Goal: Task Accomplishment & Management: Use online tool/utility

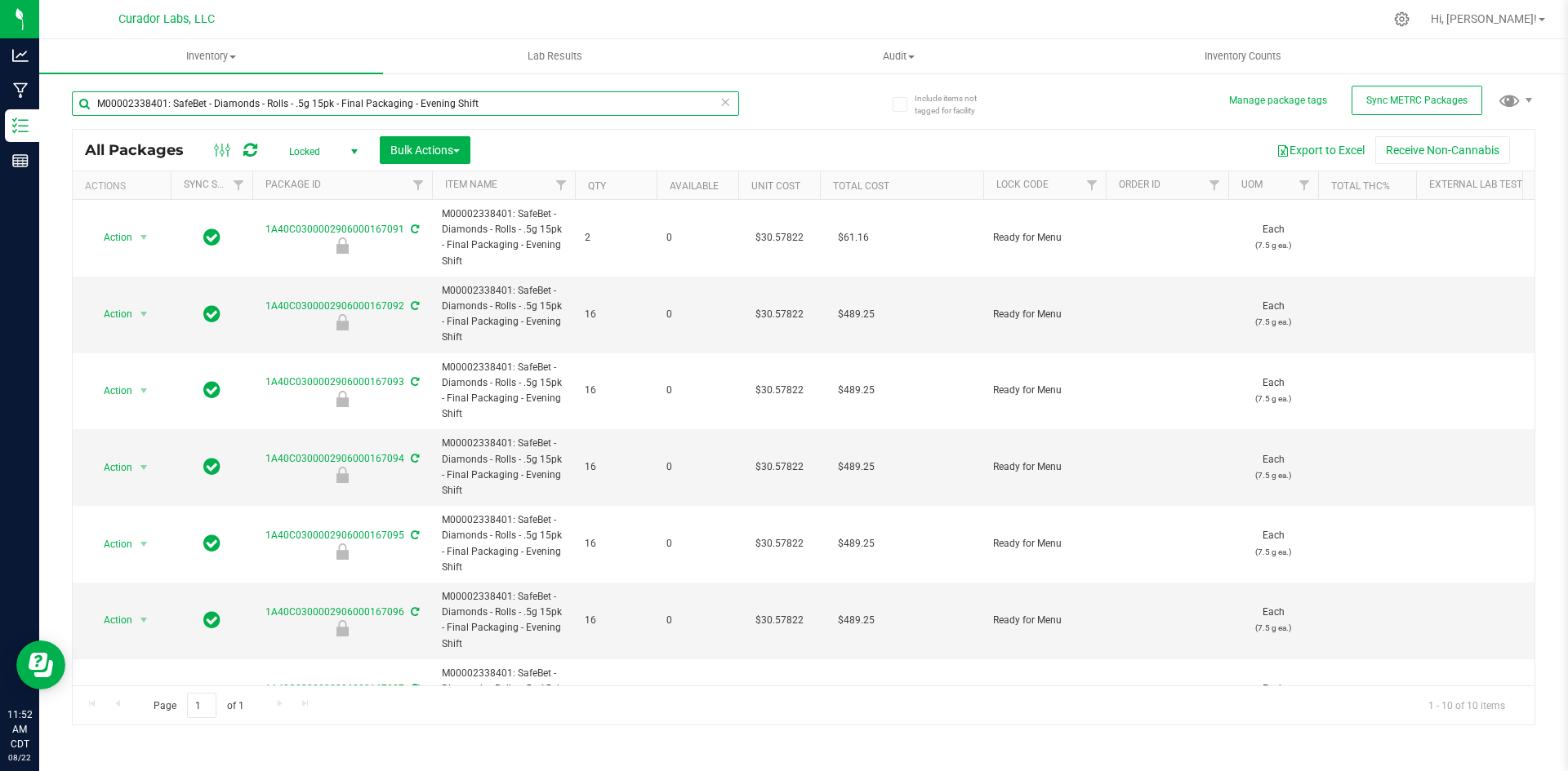
click at [237, 104] on input "M00002338401: SafeBet - Diamonds - Rolls - .5g 15pk - Final Packaging - Evening…" at bounding box center [405, 103] width 667 height 24
click at [236, 104] on input "M00002338401: SafeBet - Diamonds - Rolls - .5g 15pk - Final Packaging - Evening…" at bounding box center [405, 103] width 667 height 24
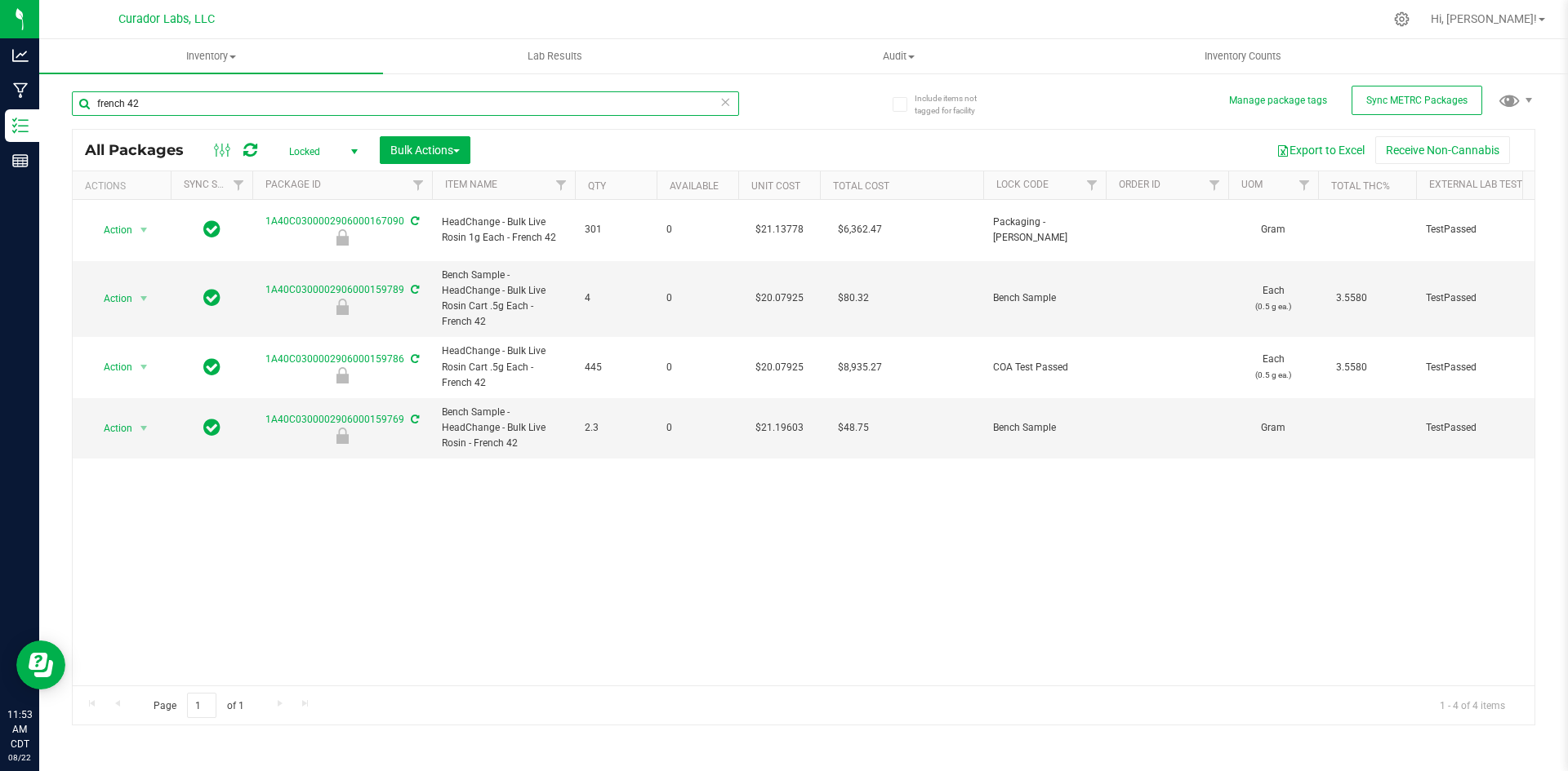
type input "french 42"
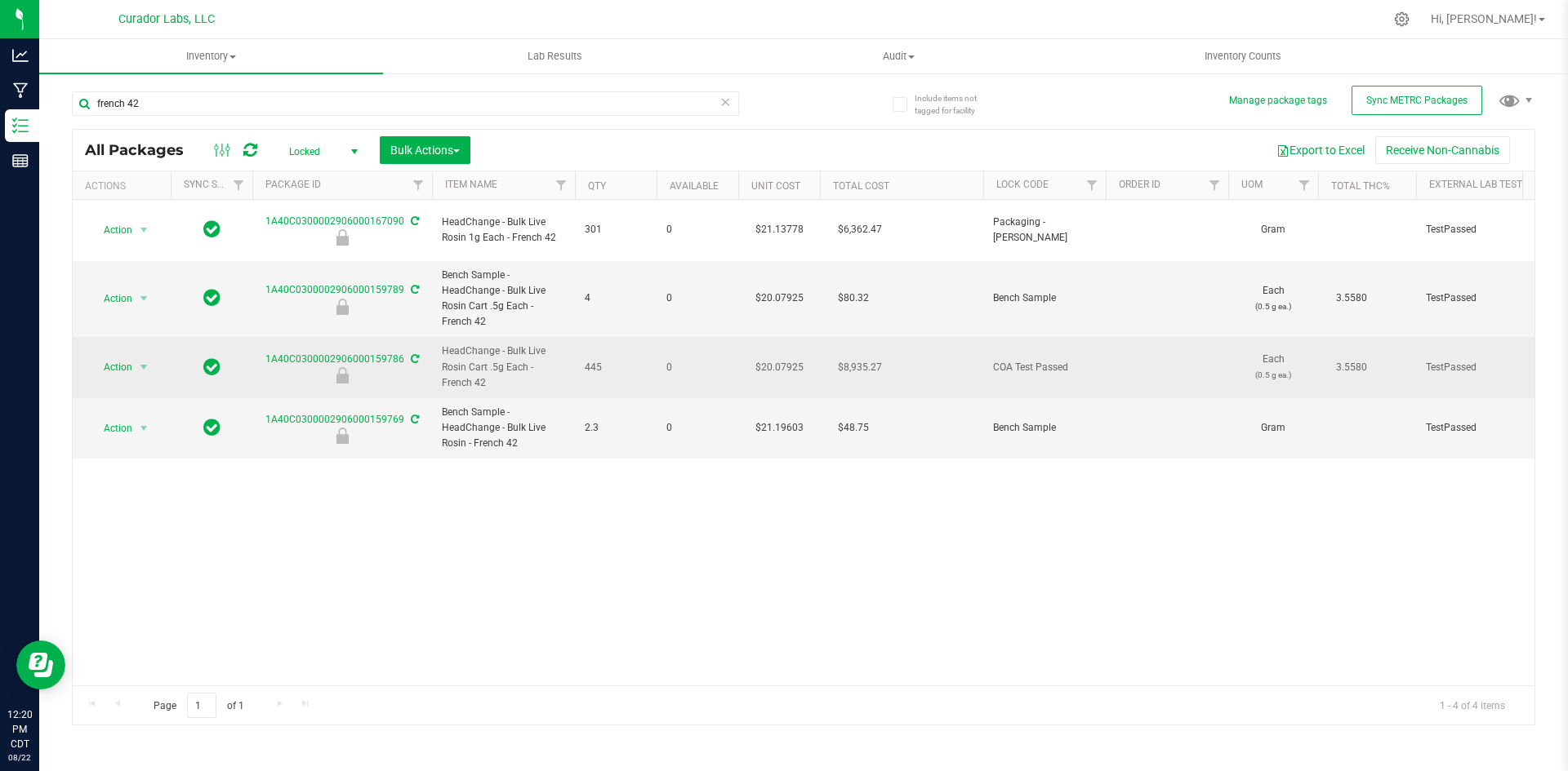
drag, startPoint x: 464, startPoint y: 369, endPoint x: 438, endPoint y: 343, distance: 36.8
click at [438, 343] on td "HeadChange - Bulk Live Rosin Cart .5g Each - French 42" at bounding box center [503, 368] width 143 height 62
copy span "HeadChange - Bulk Live Rosin Cart .5g Each - French 42"
click at [119, 356] on span "Action" at bounding box center [110, 366] width 44 height 23
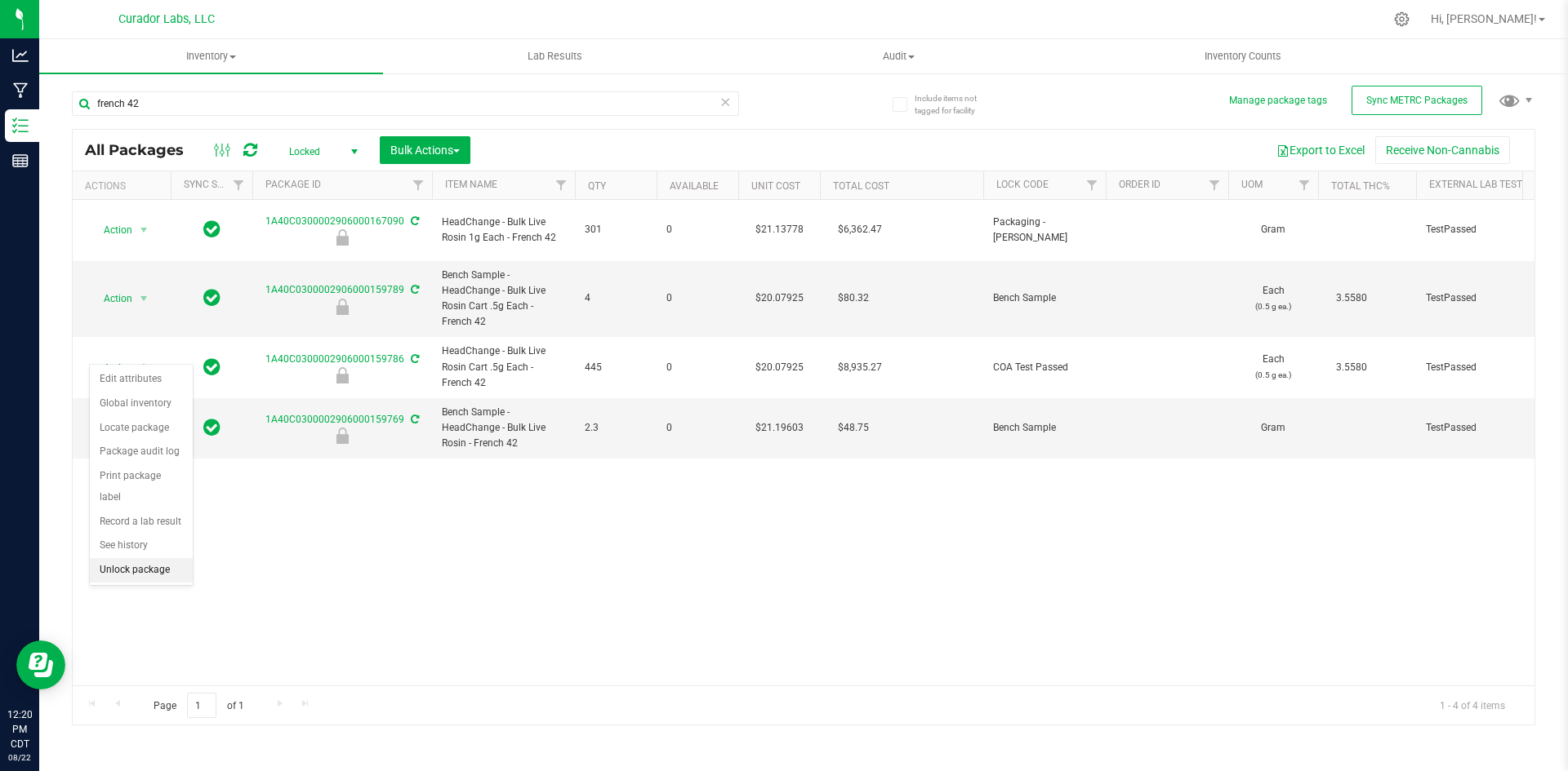
click at [123, 558] on li "Unlock package" at bounding box center [141, 570] width 103 height 24
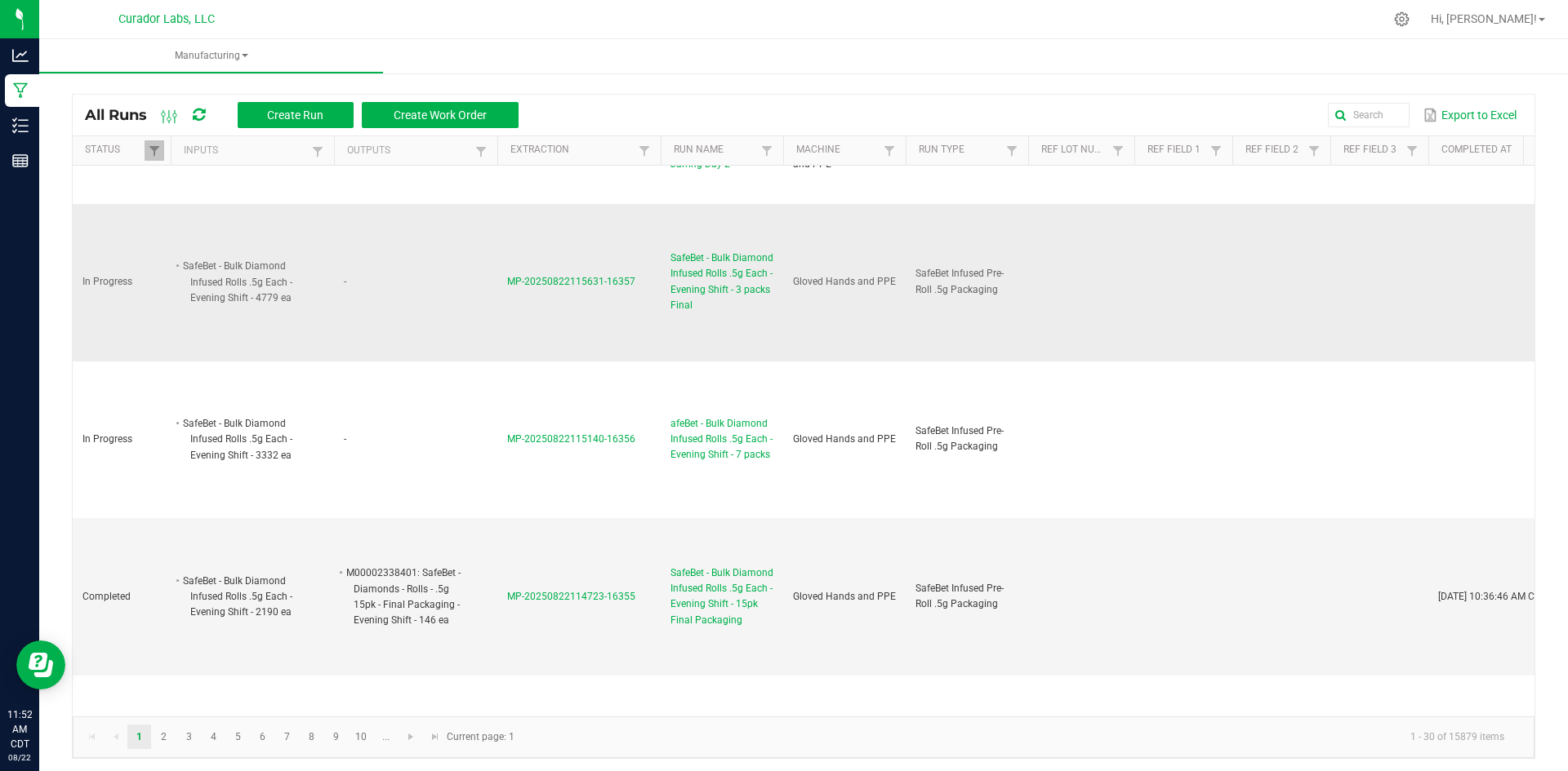
scroll to position [327, 0]
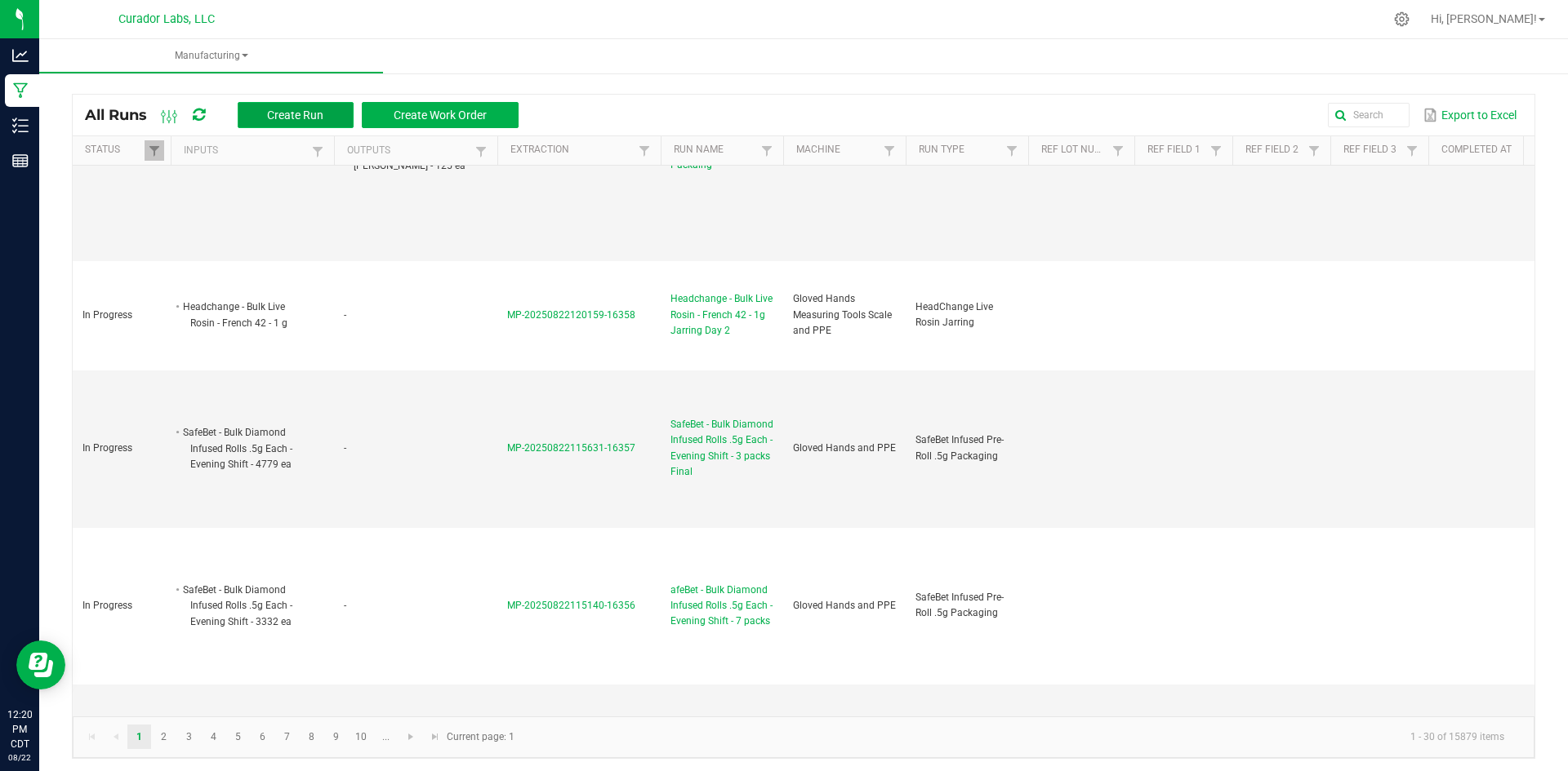
click at [304, 112] on span "Create Run" at bounding box center [295, 115] width 56 height 13
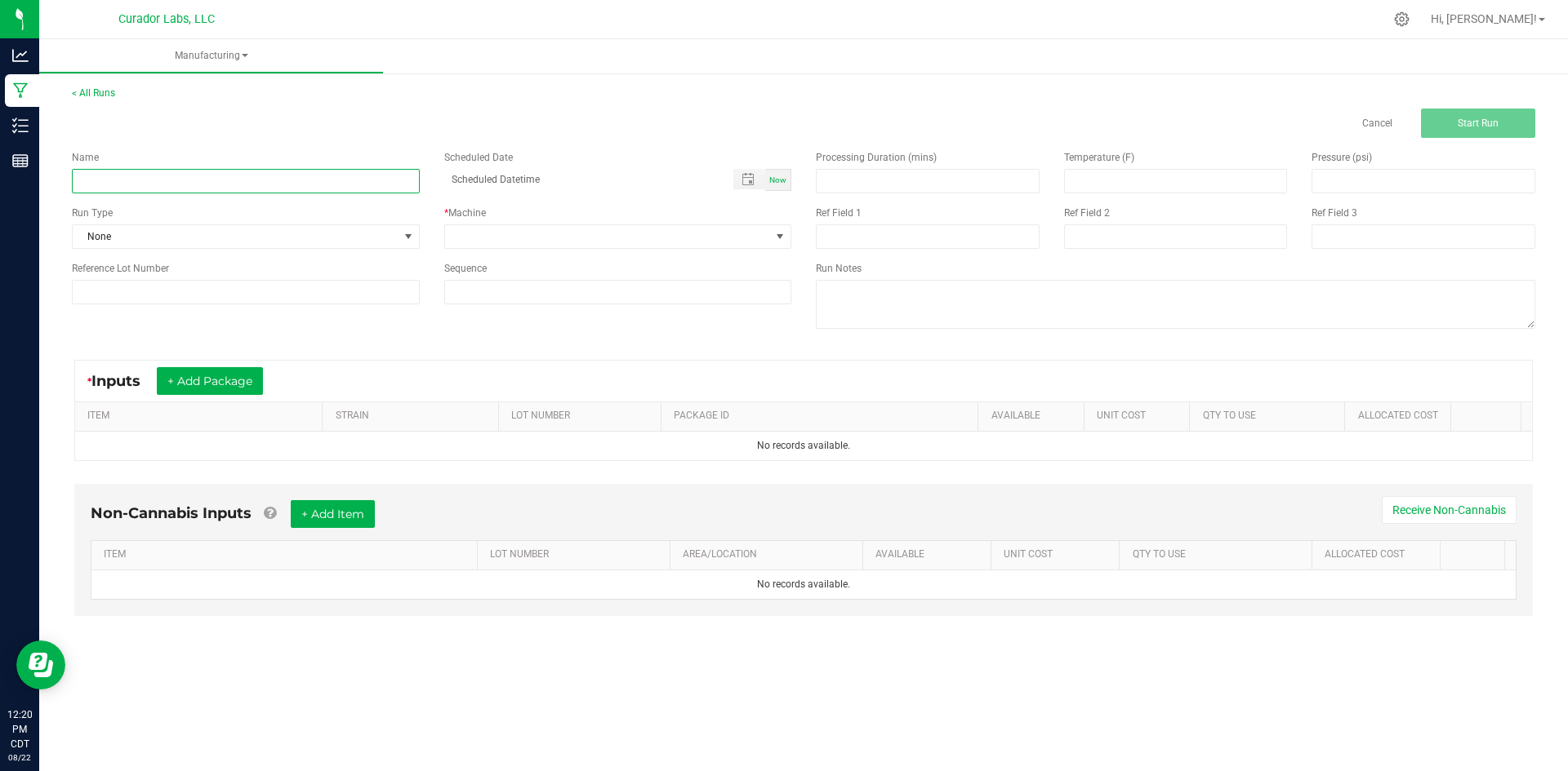
click at [206, 189] on input at bounding box center [245, 181] width 348 height 24
paste input "HeadChange - Bulk Live Rosin Cart .5g Each - French 42"
type input "HeadChange - Bulk Live Rosin Cart .5g Each - French 42 - final"
click at [293, 239] on span "None" at bounding box center [235, 236] width 326 height 23
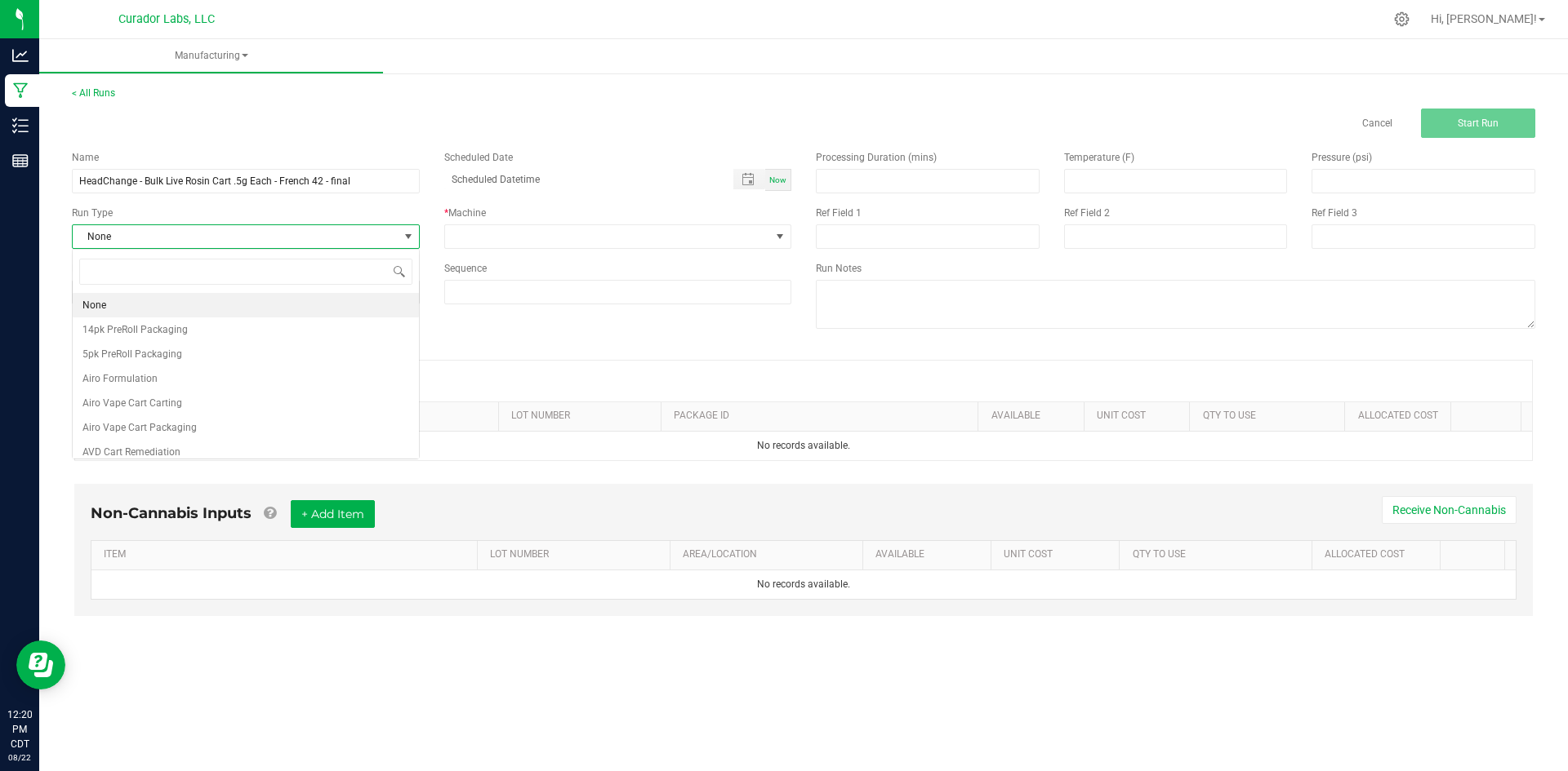
scroll to position [24, 347]
type input "rosi"
click at [226, 304] on span "HeadChange Live Rosin Cart Packaging" at bounding box center [170, 305] width 176 height 16
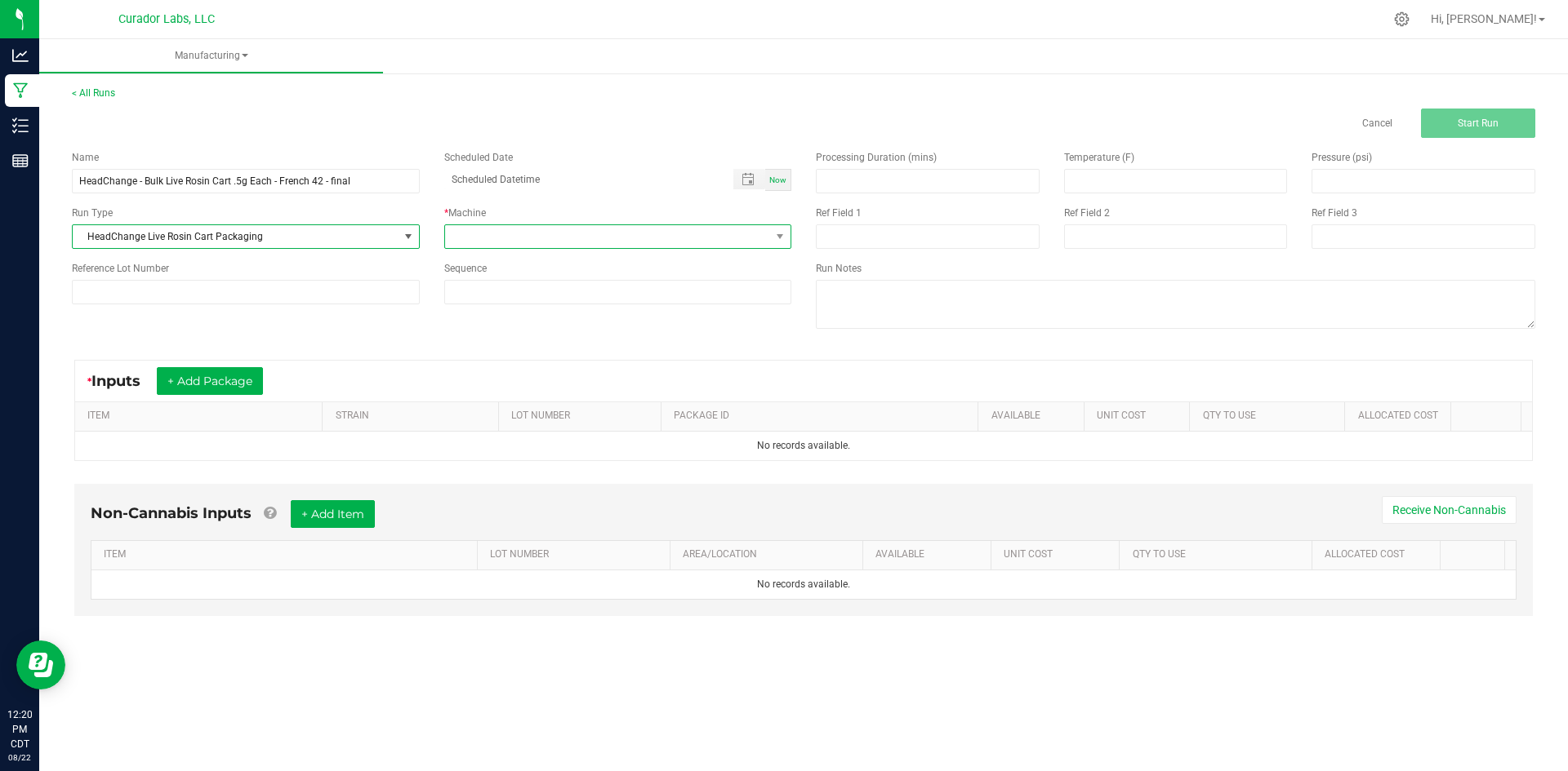
click at [474, 243] on span at bounding box center [608, 236] width 326 height 23
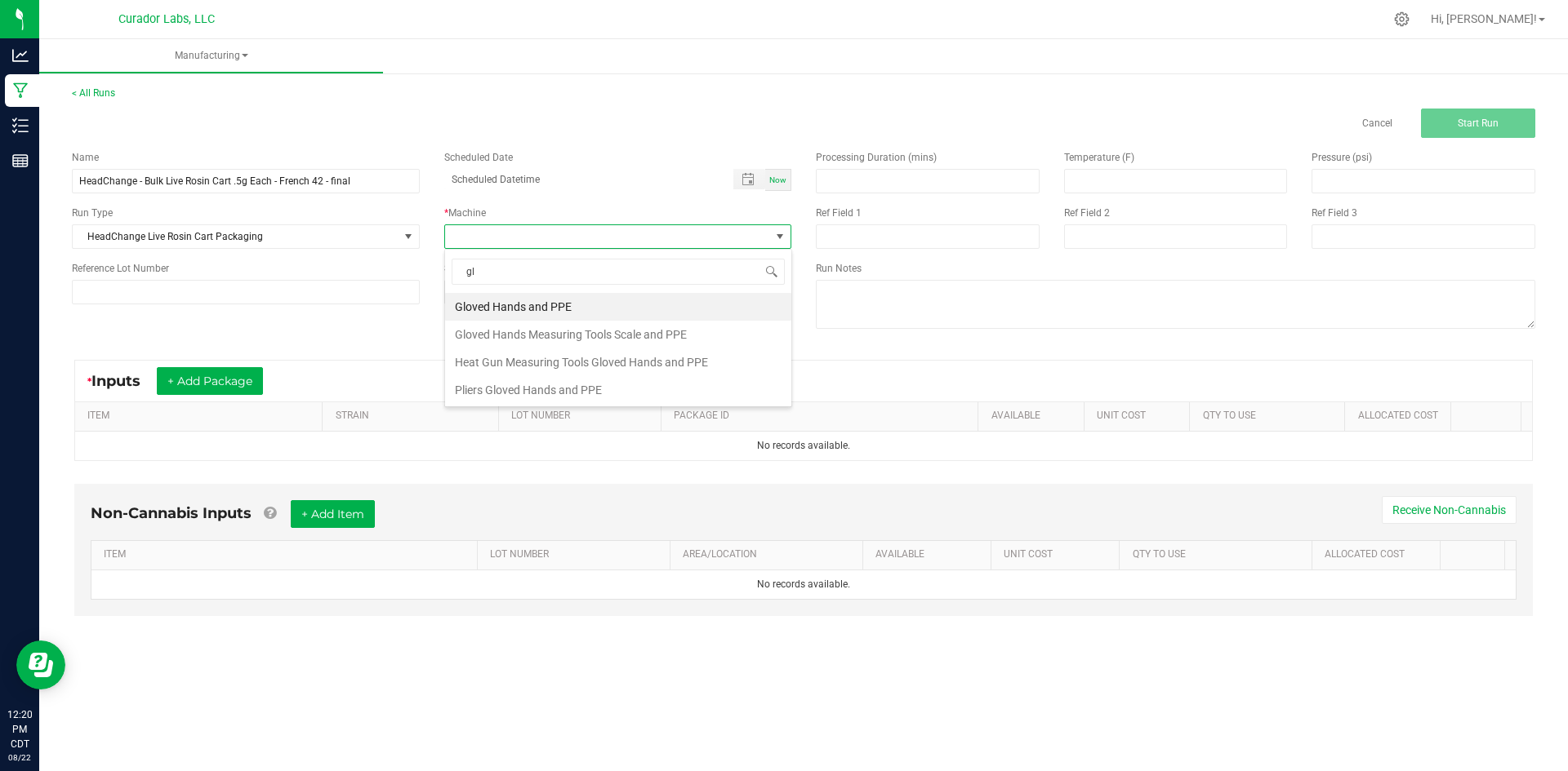
type input "glo"
click at [495, 308] on li "Gloved Hands and PPE" at bounding box center [618, 307] width 346 height 28
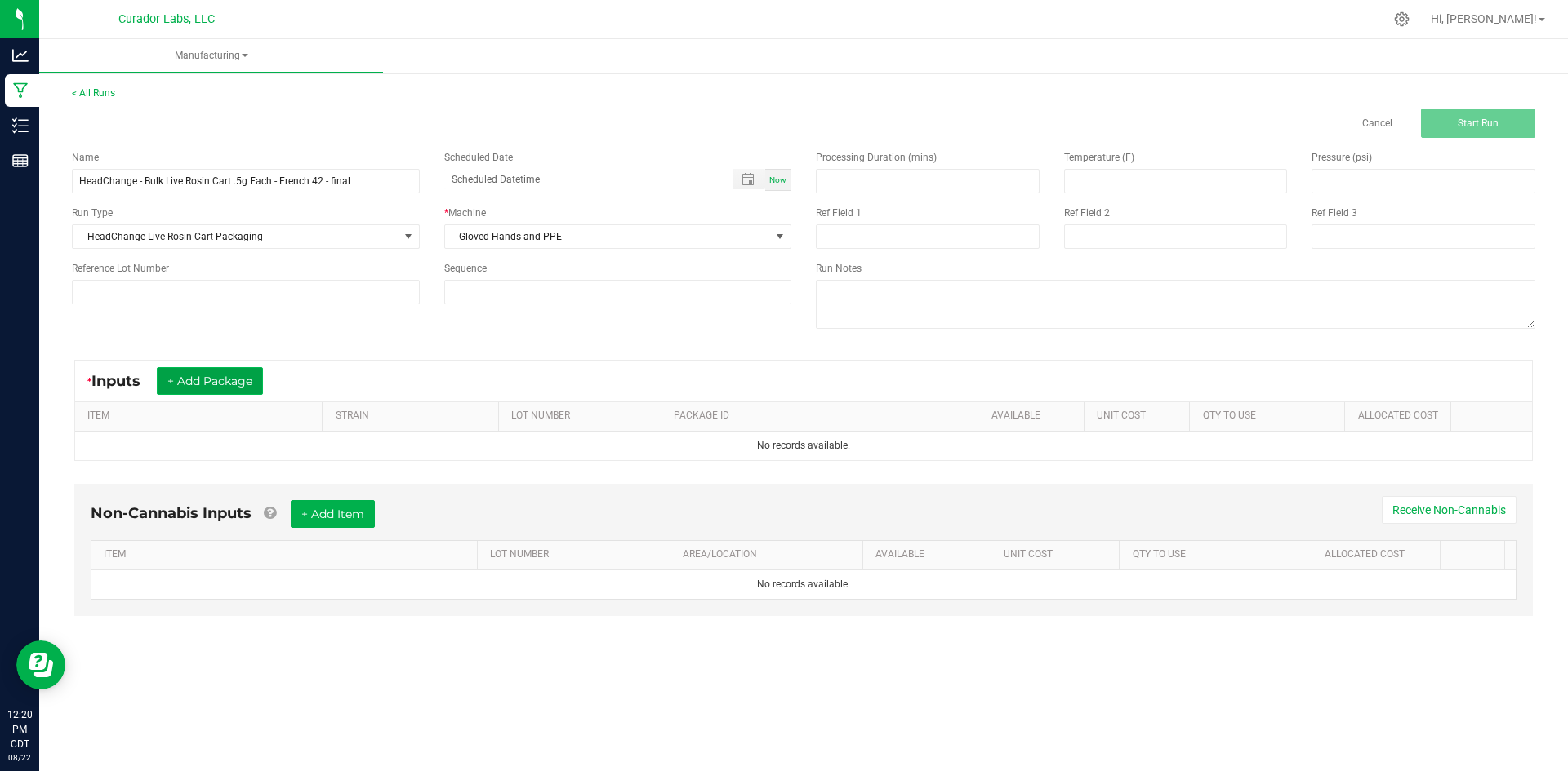
click at [196, 376] on button "+ Add Package" at bounding box center [209, 381] width 106 height 28
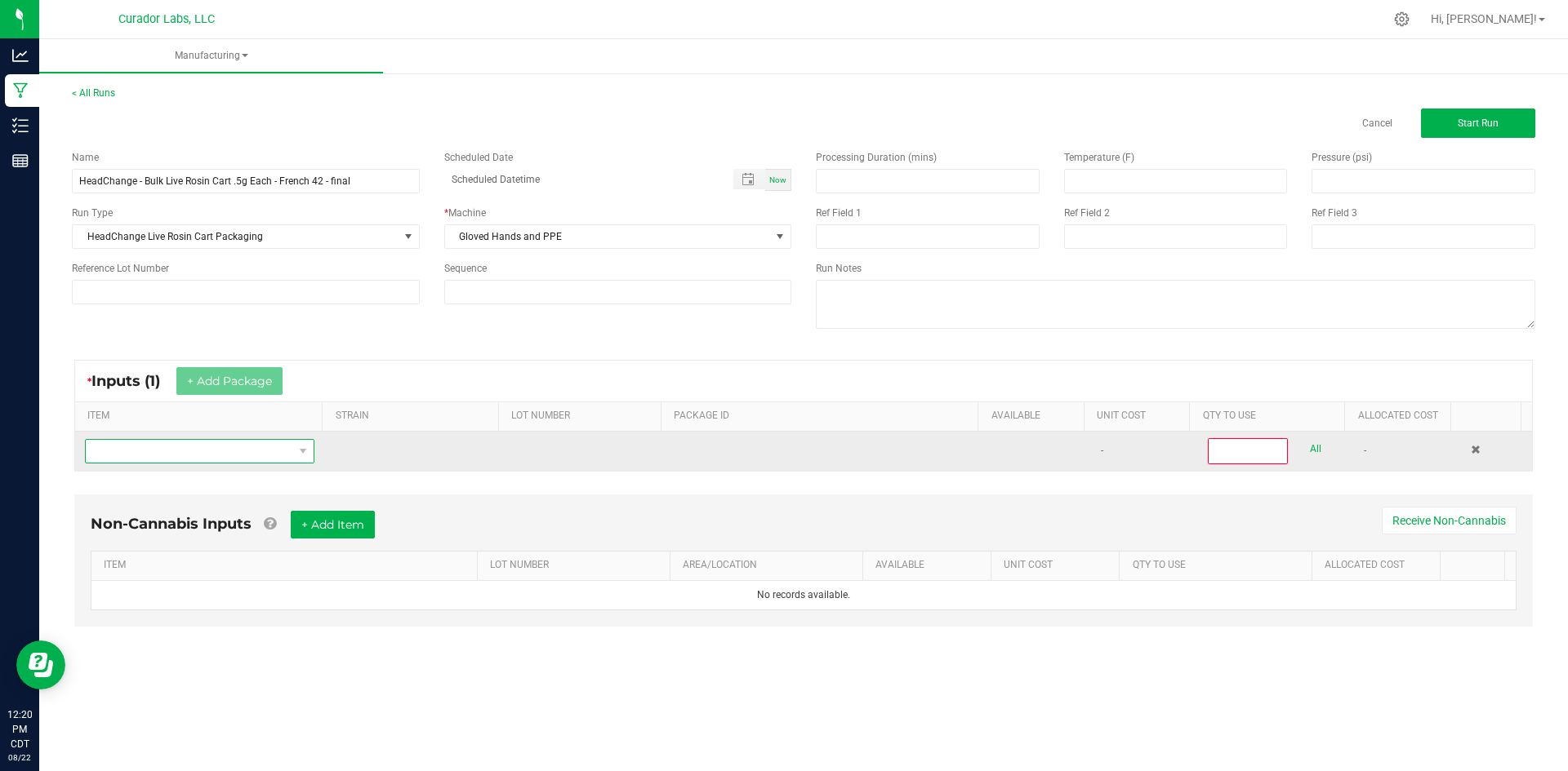
click at [197, 452] on span "NO DATA FOUND" at bounding box center [189, 451] width 207 height 23
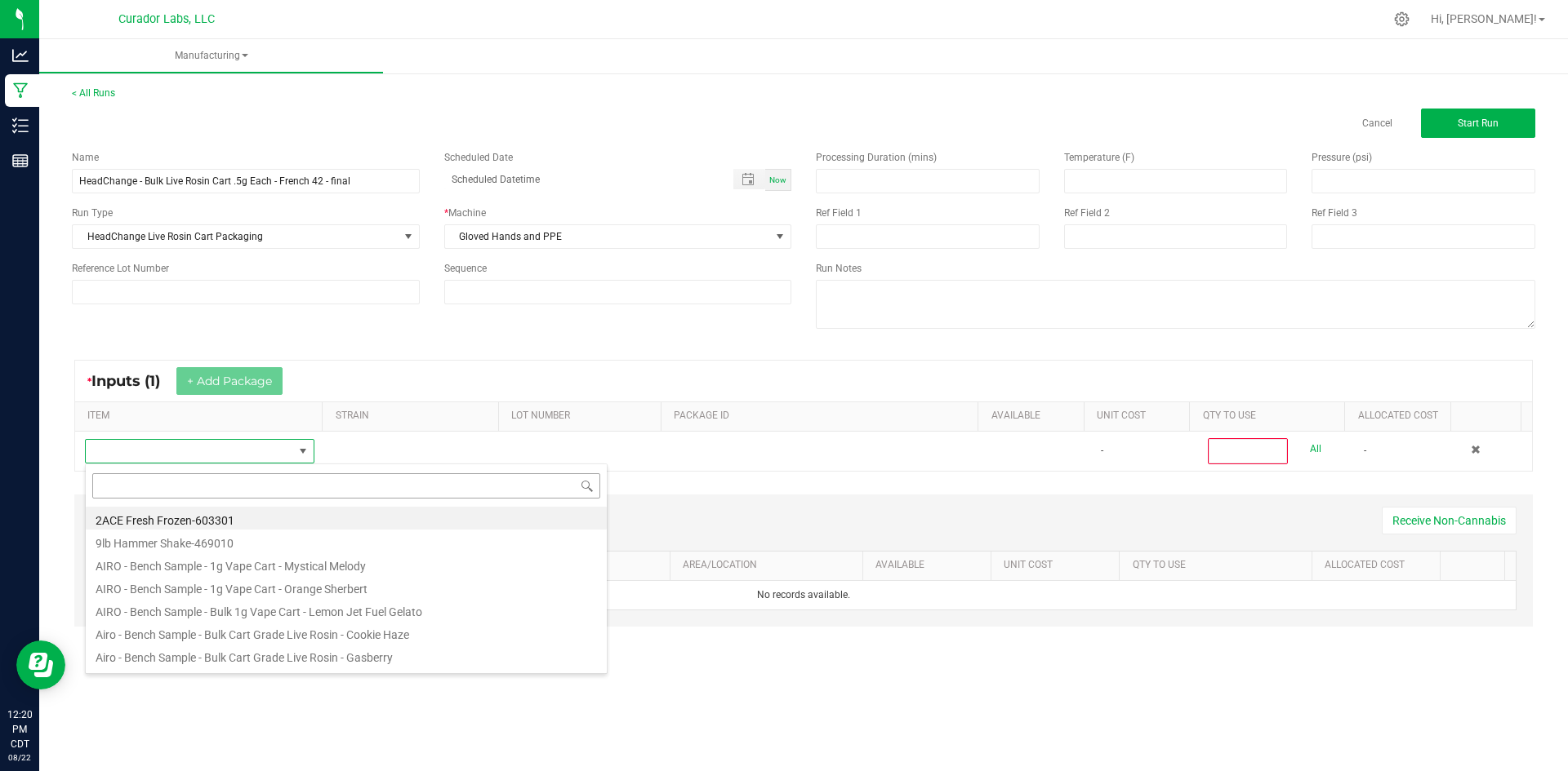
scroll to position [24, 225]
type input "HeadChange - Bulk Live Rosin Cart .5g Each - French 42"
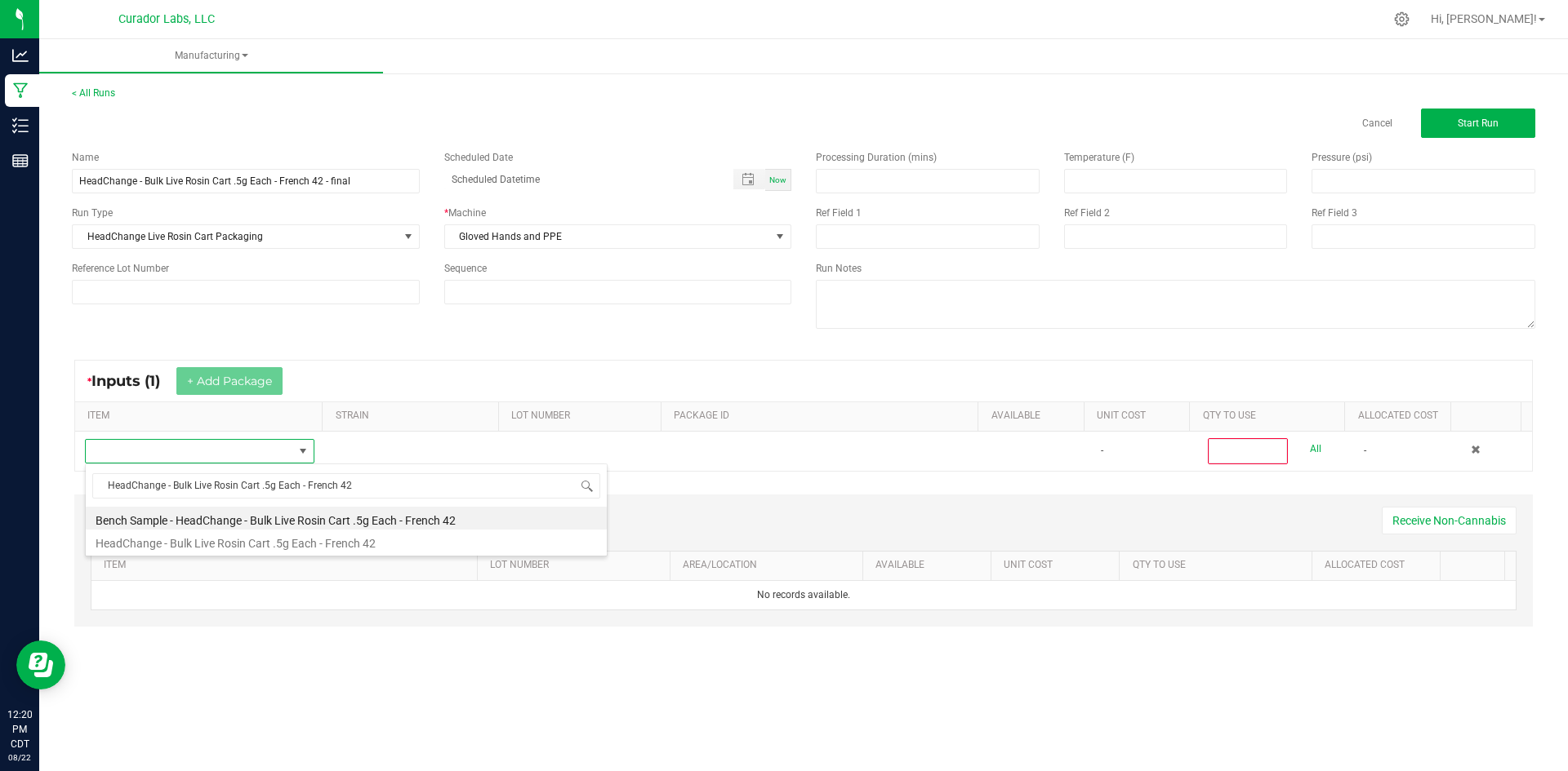
click at [400, 548] on li "HeadChange - Bulk Live Rosin Cart .5g Each - French 42" at bounding box center [346, 540] width 521 height 23
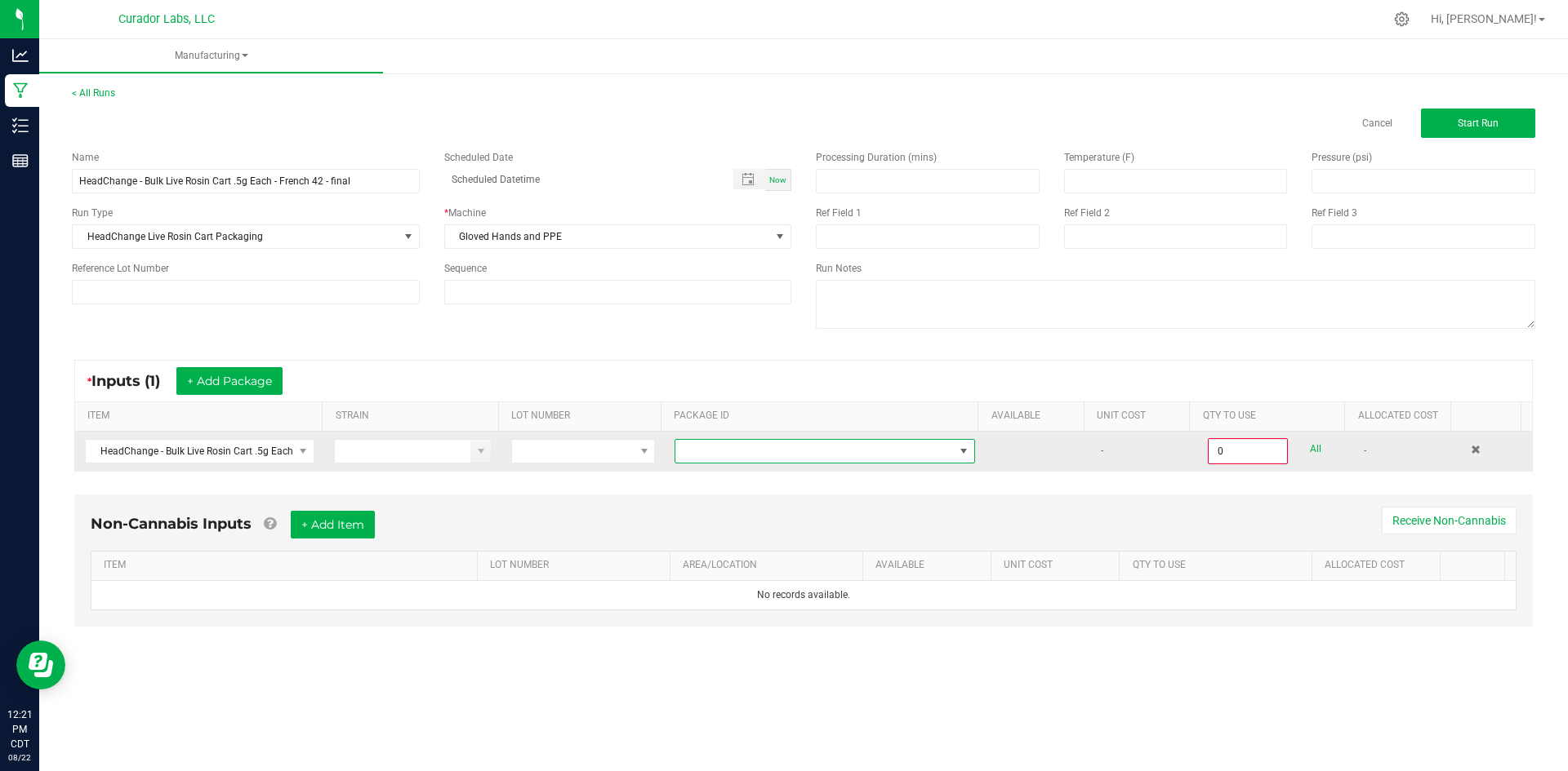
click at [920, 451] on span at bounding box center [815, 451] width 279 height 23
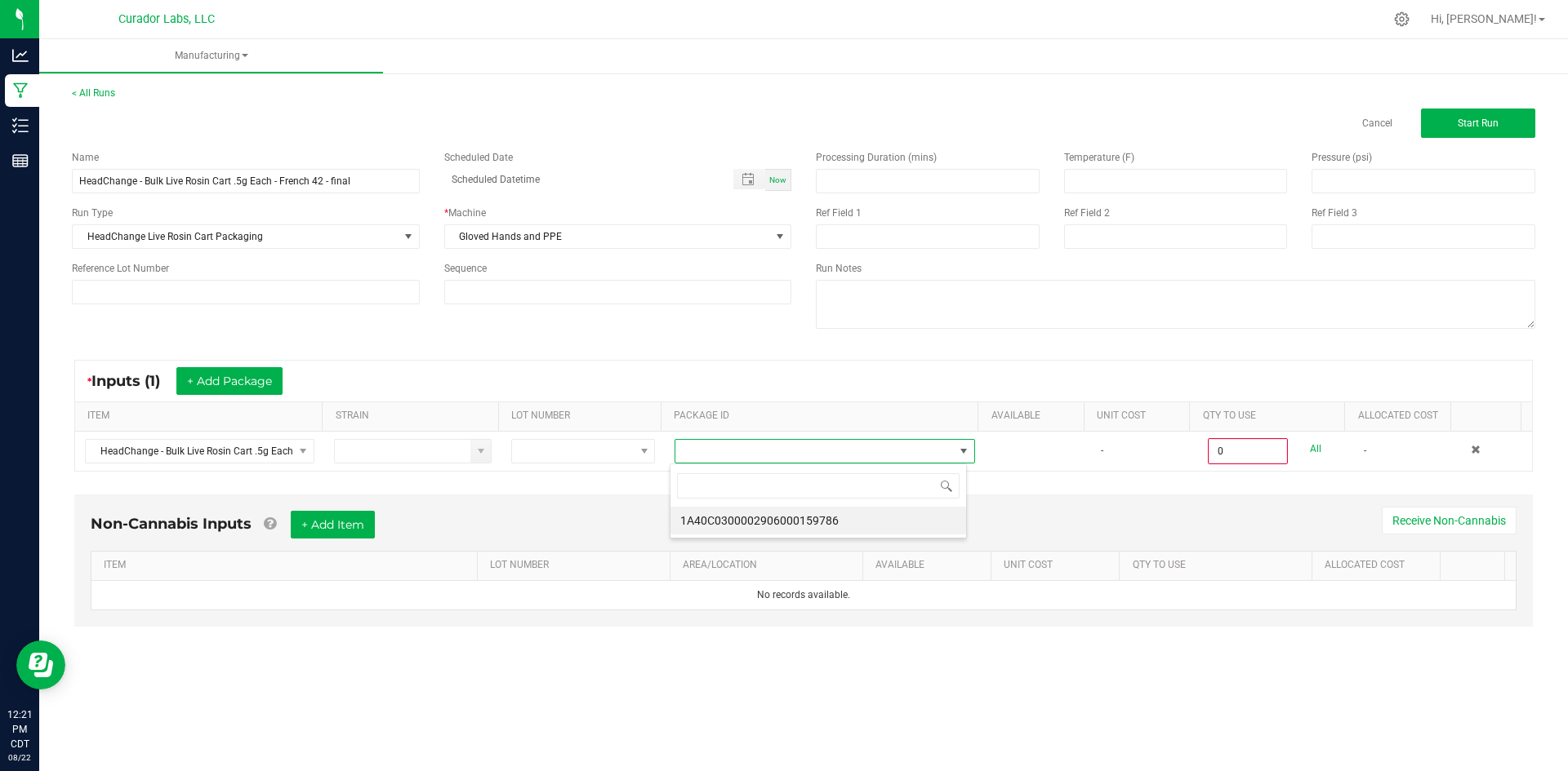
scroll to position [24, 298]
drag, startPoint x: 878, startPoint y: 518, endPoint x: 1079, endPoint y: 490, distance: 202.9
click at [878, 517] on li "1A40C0300002906000159786" at bounding box center [818, 520] width 296 height 28
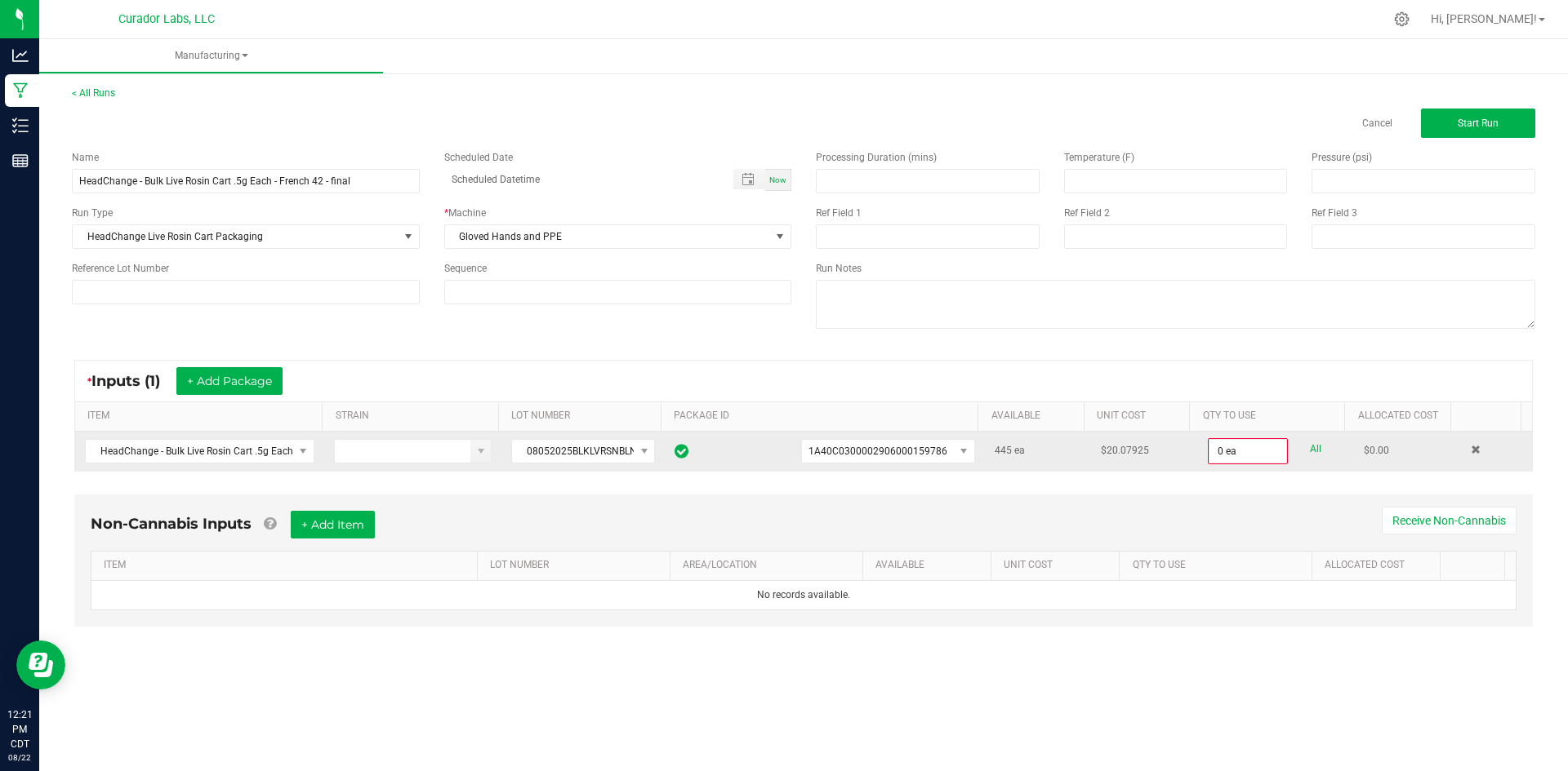
click at [1310, 452] on link "All" at bounding box center [1315, 449] width 12 height 22
type input "445 ea"
click at [339, 537] on button "+ Add Item" at bounding box center [332, 523] width 84 height 28
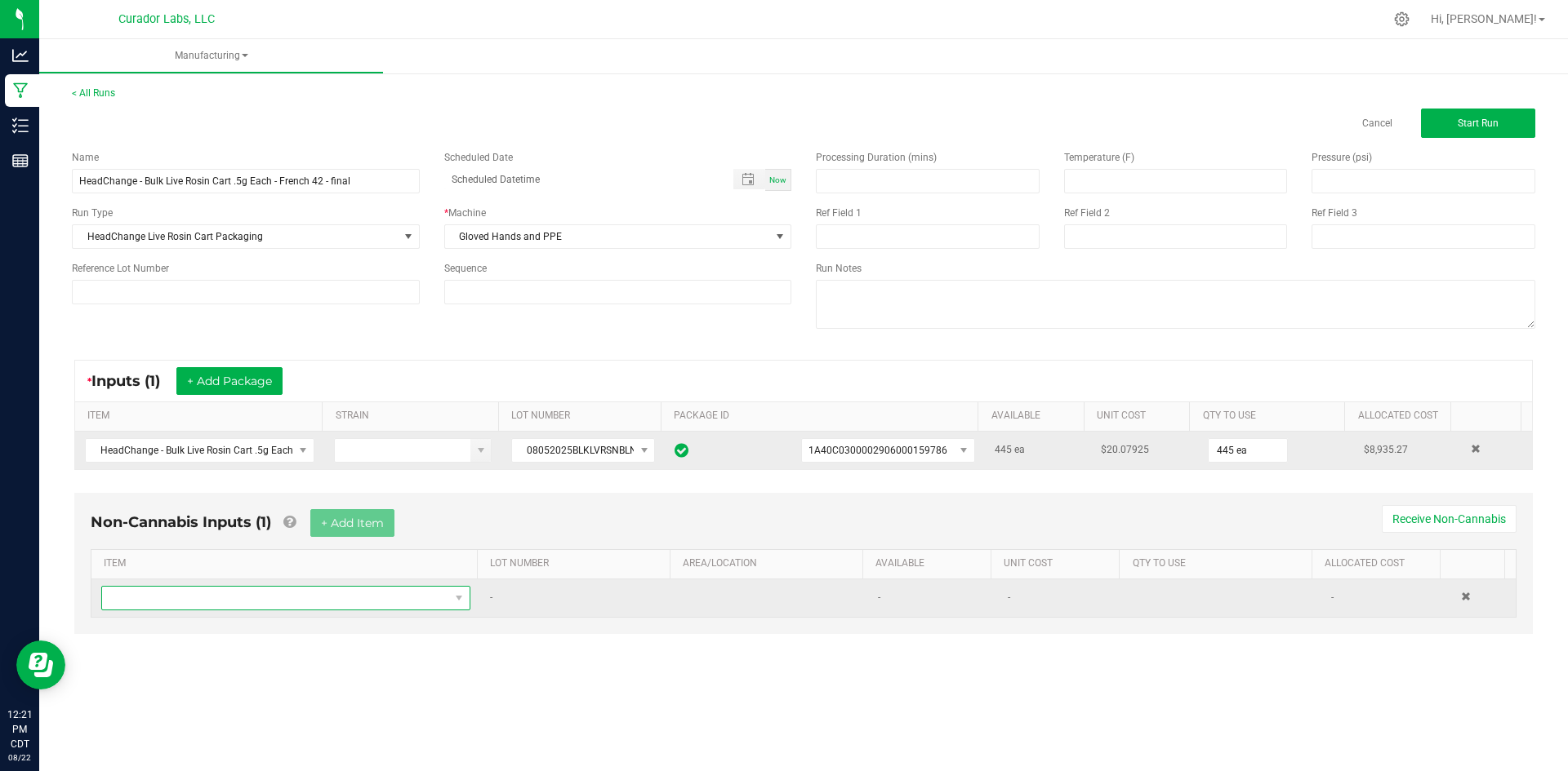
click at [318, 604] on span "NO DATA FOUND" at bounding box center [275, 598] width 347 height 23
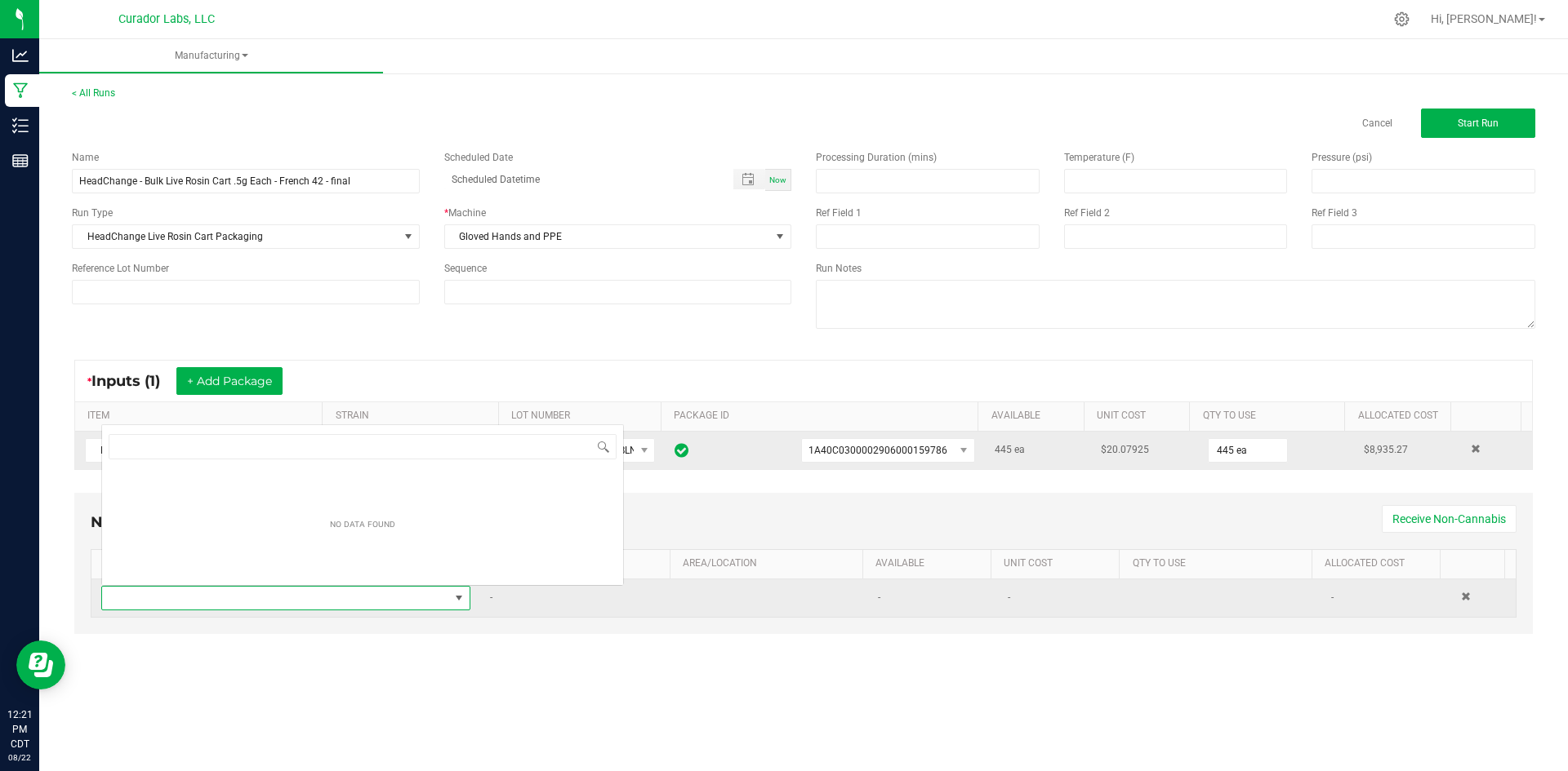
scroll to position [24, 362]
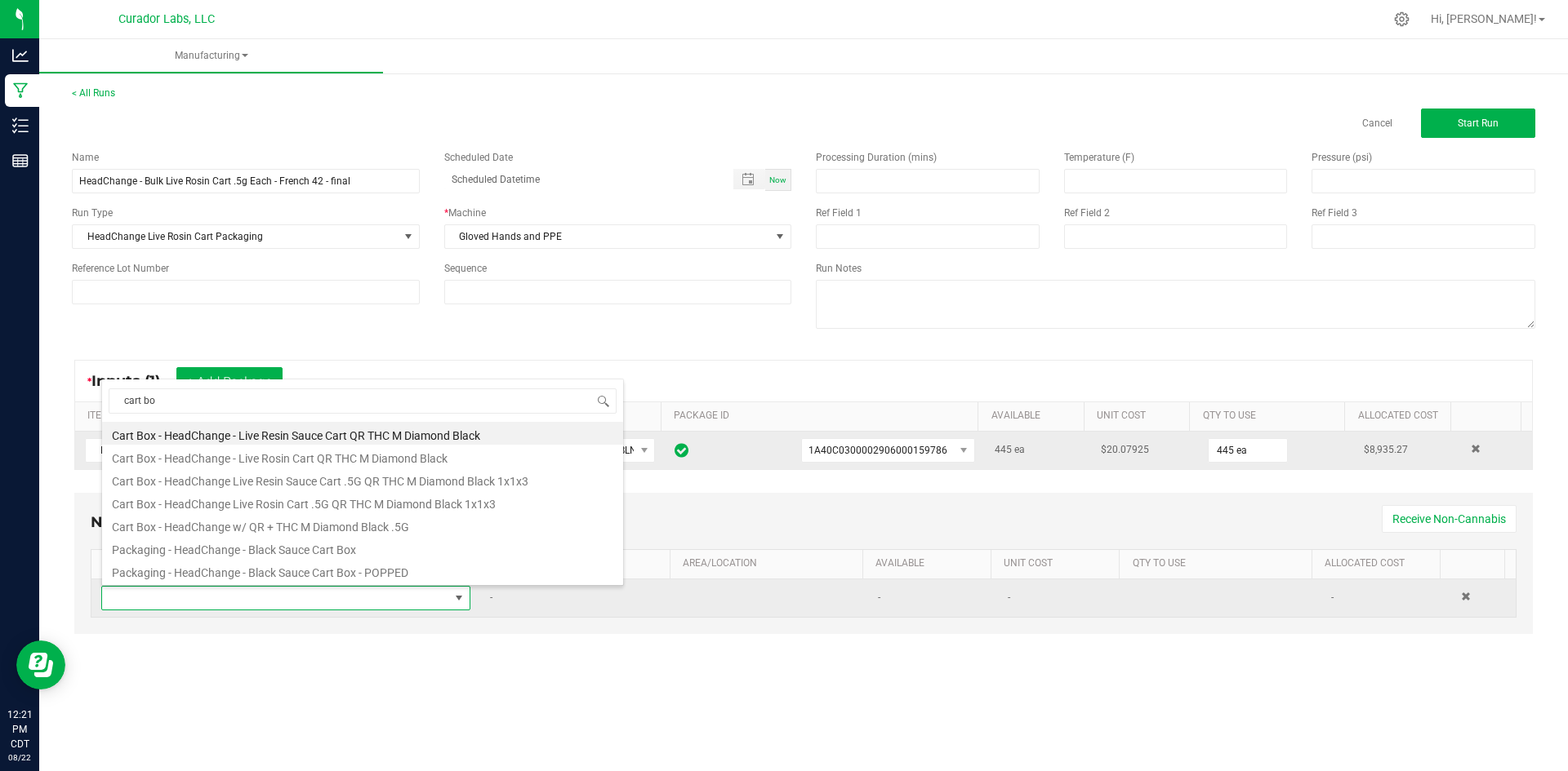
type input "cart box"
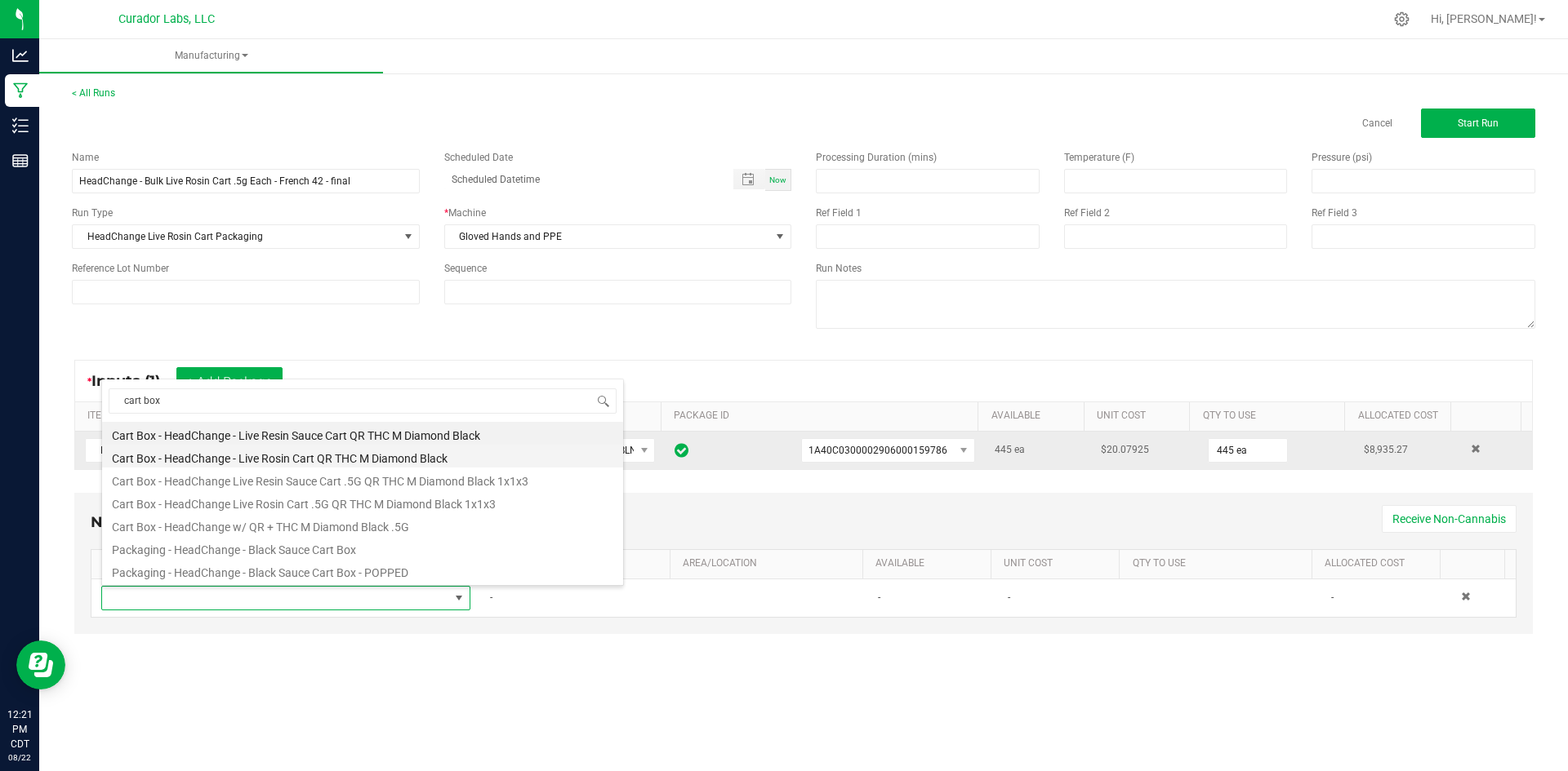
click at [284, 458] on li "Cart Box - HeadChange - Live Rosin Cart QR THC M Diamond Black" at bounding box center [362, 456] width 521 height 23
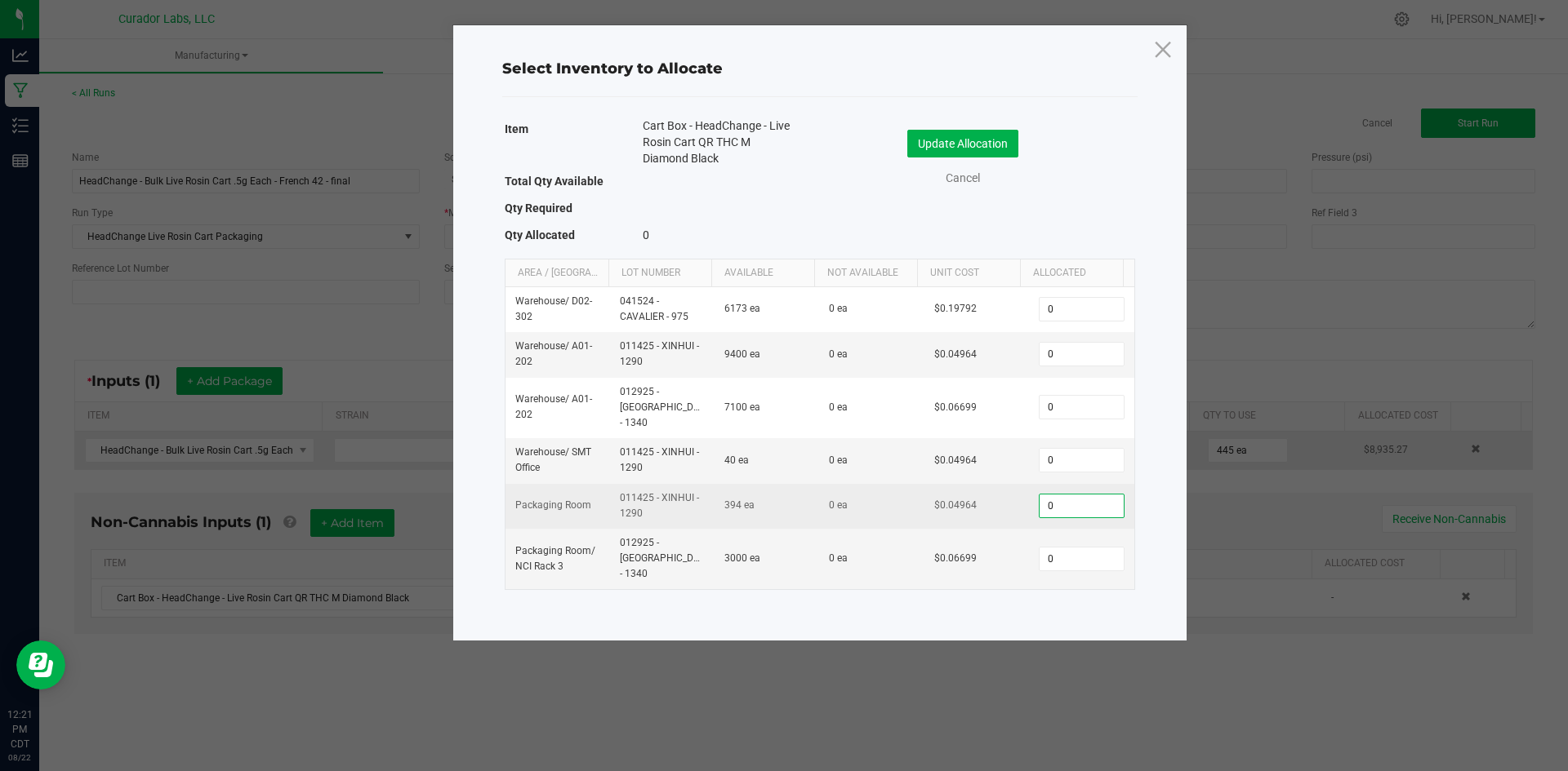
click at [1077, 495] on input "0" at bounding box center [1081, 506] width 83 height 23
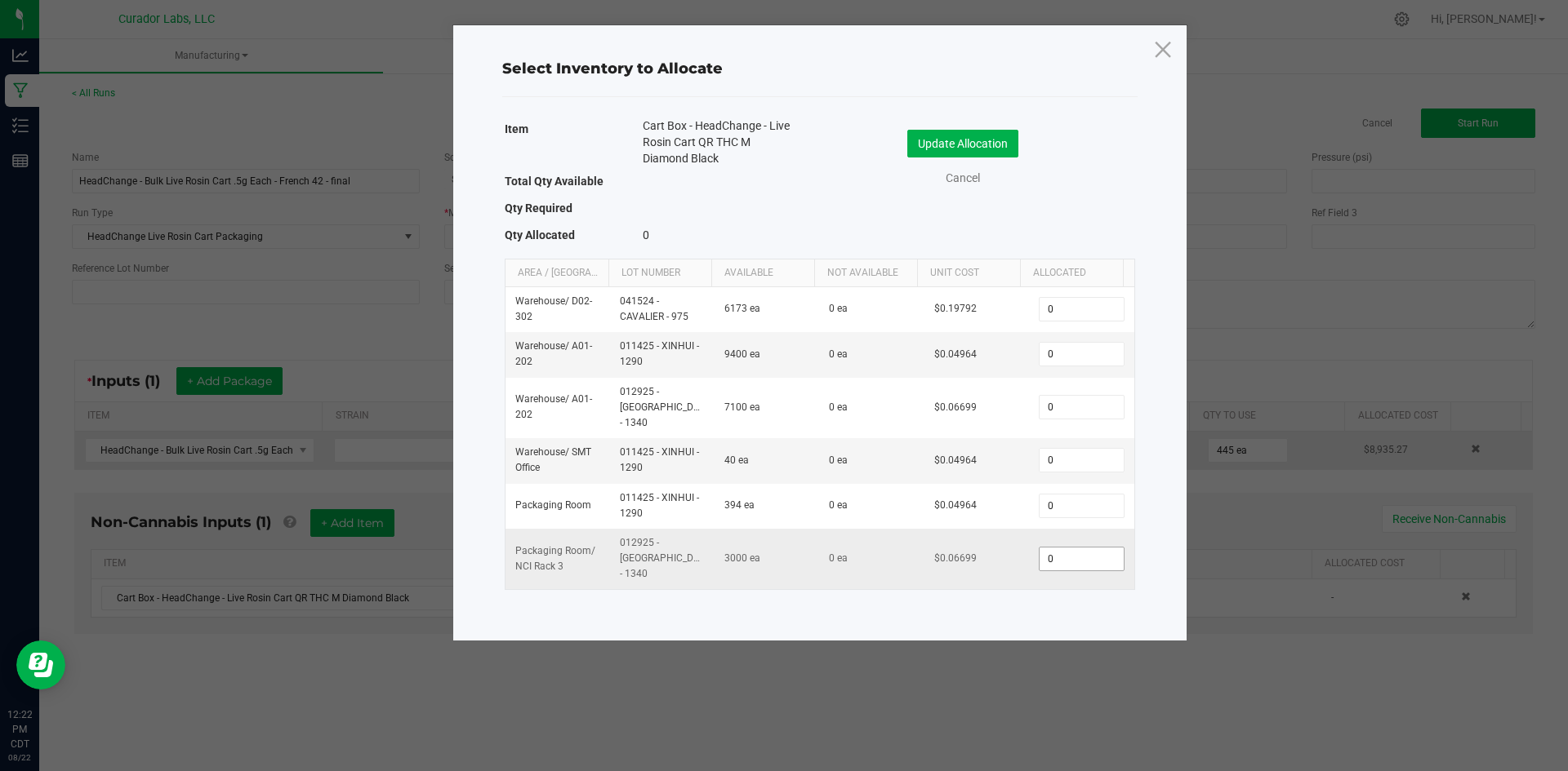
drag, startPoint x: 1037, startPoint y: 518, endPoint x: 1050, endPoint y: 529, distance: 17.0
click at [1038, 529] on td "0" at bounding box center [1081, 559] width 104 height 61
click at [1063, 547] on input "0" at bounding box center [1081, 558] width 83 height 23
type input "445"
drag, startPoint x: 923, startPoint y: 147, endPoint x: 923, endPoint y: 156, distance: 9.0
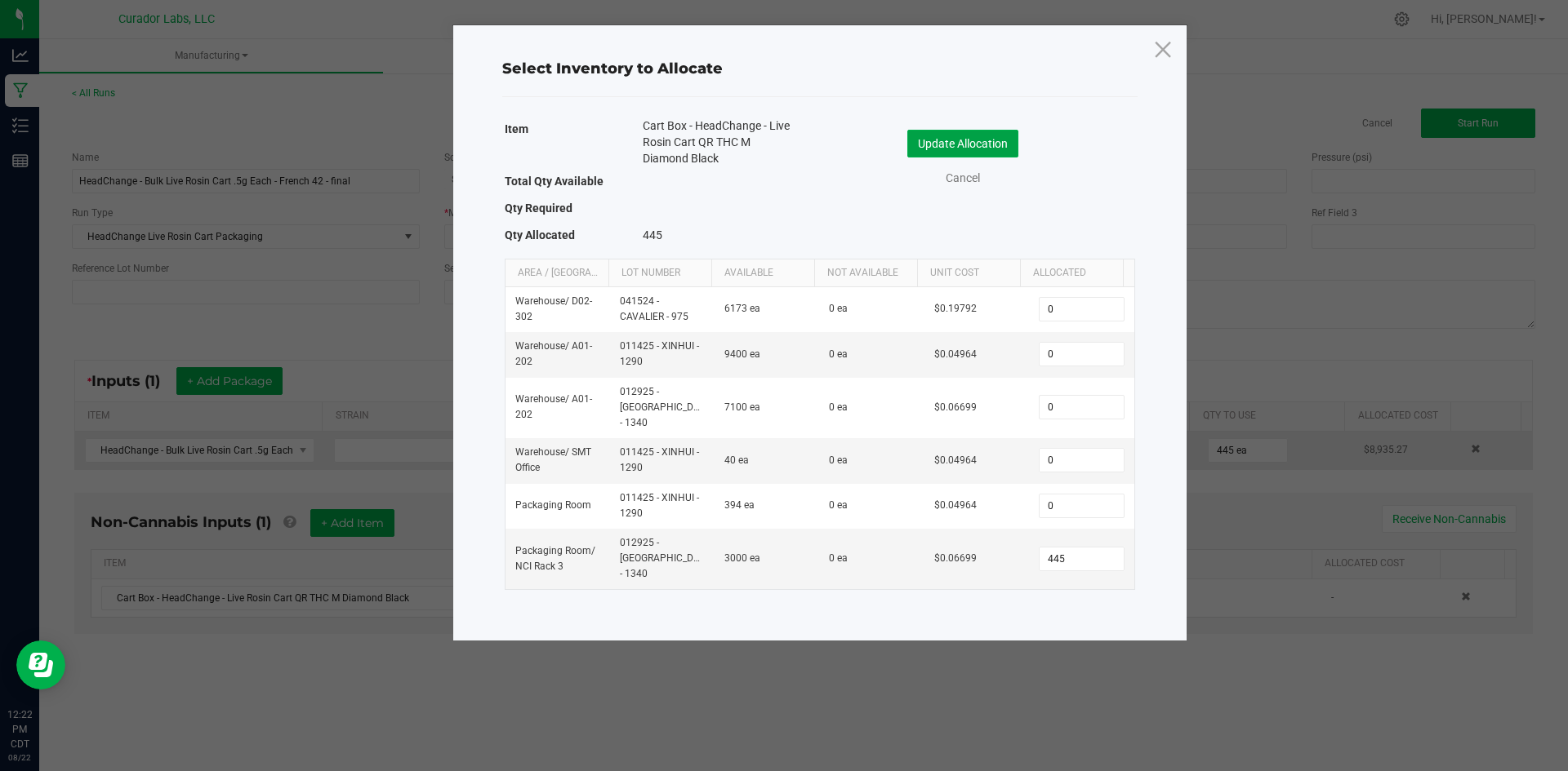
click at [923, 150] on button "Update Allocation" at bounding box center [962, 143] width 111 height 28
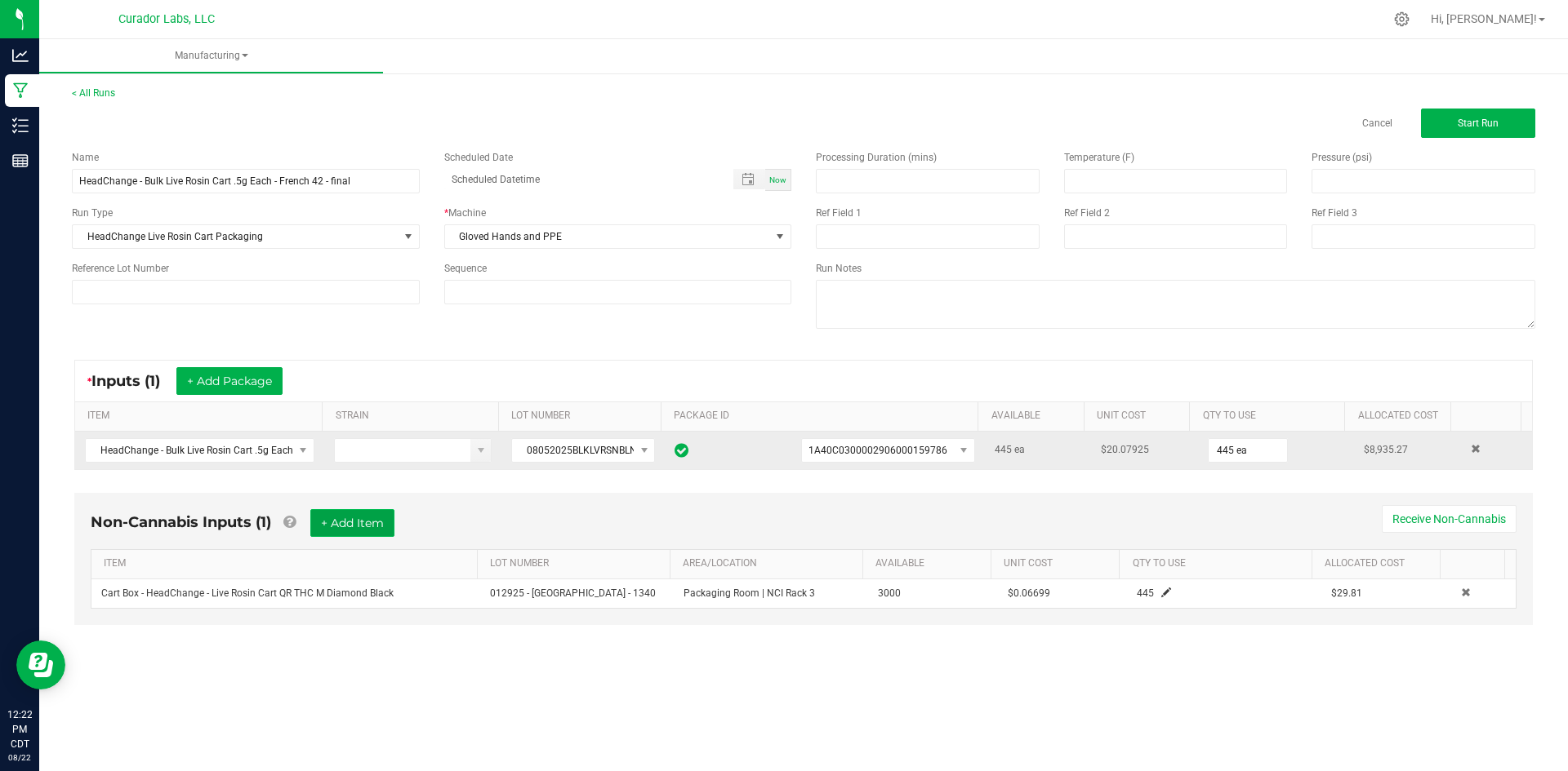
click at [344, 522] on button "+ Add Item" at bounding box center [352, 523] width 84 height 28
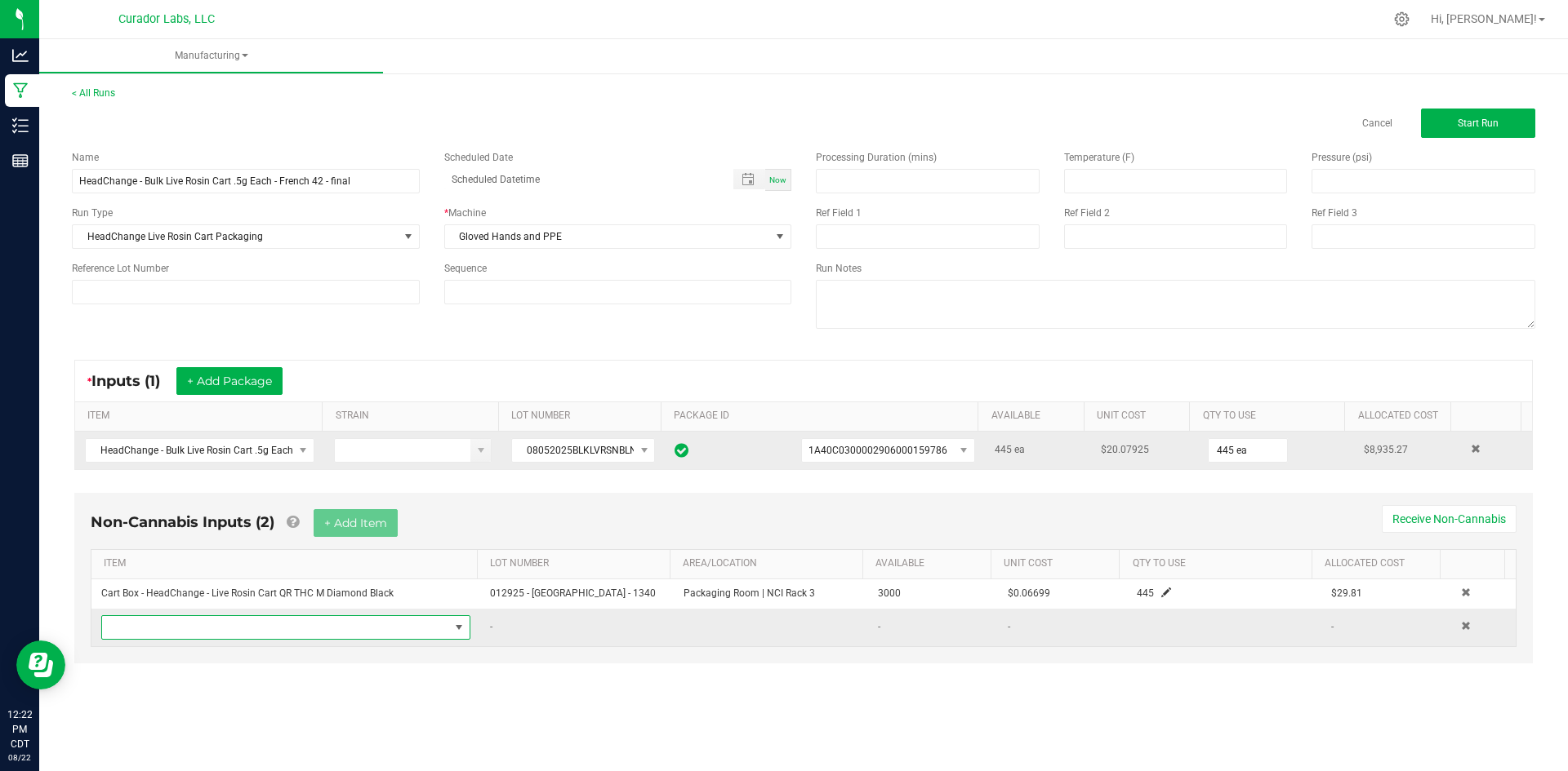
click at [339, 633] on span "NO DATA FOUND" at bounding box center [275, 627] width 347 height 23
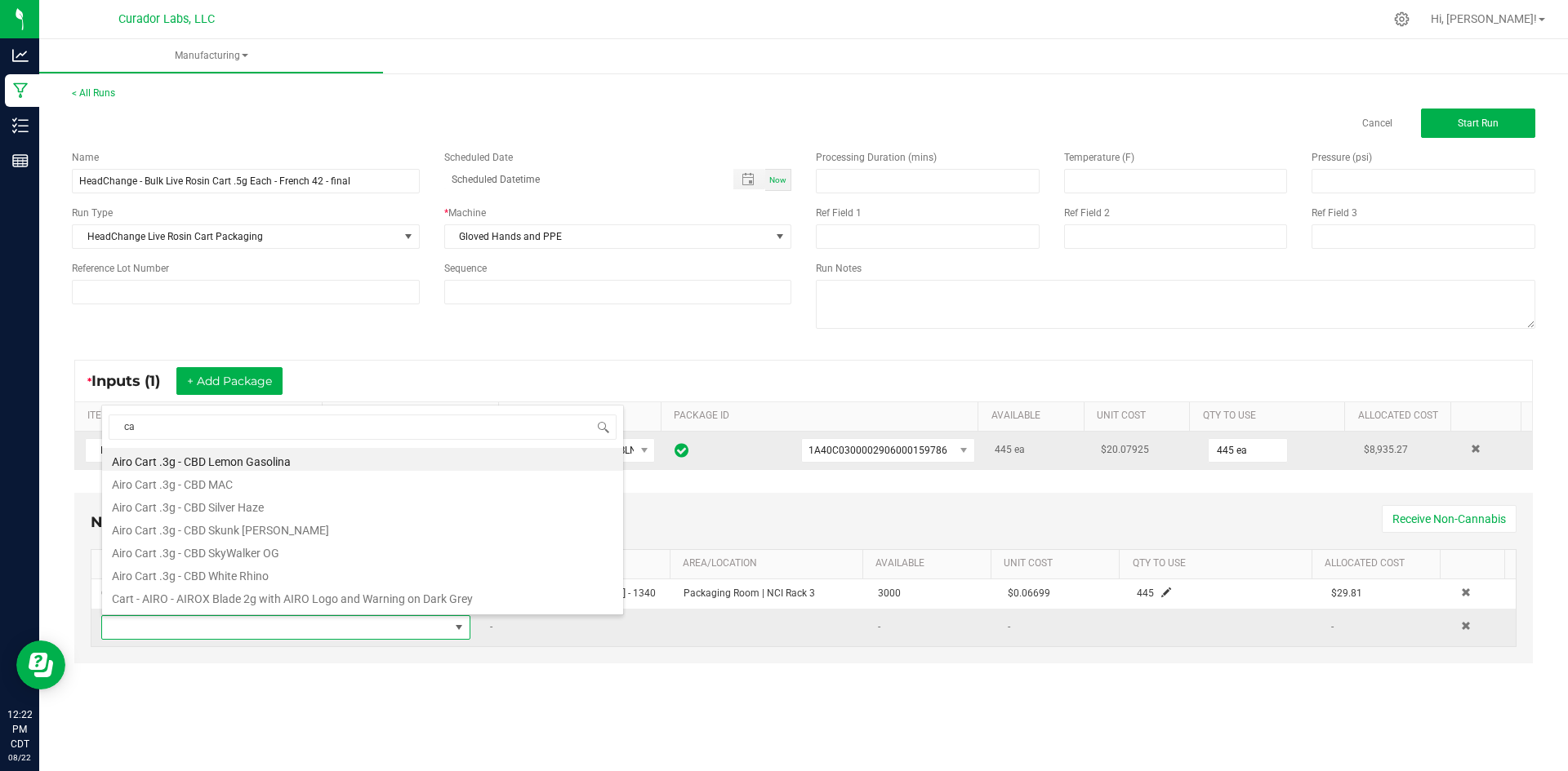
type input "c"
type input "labeled tube"
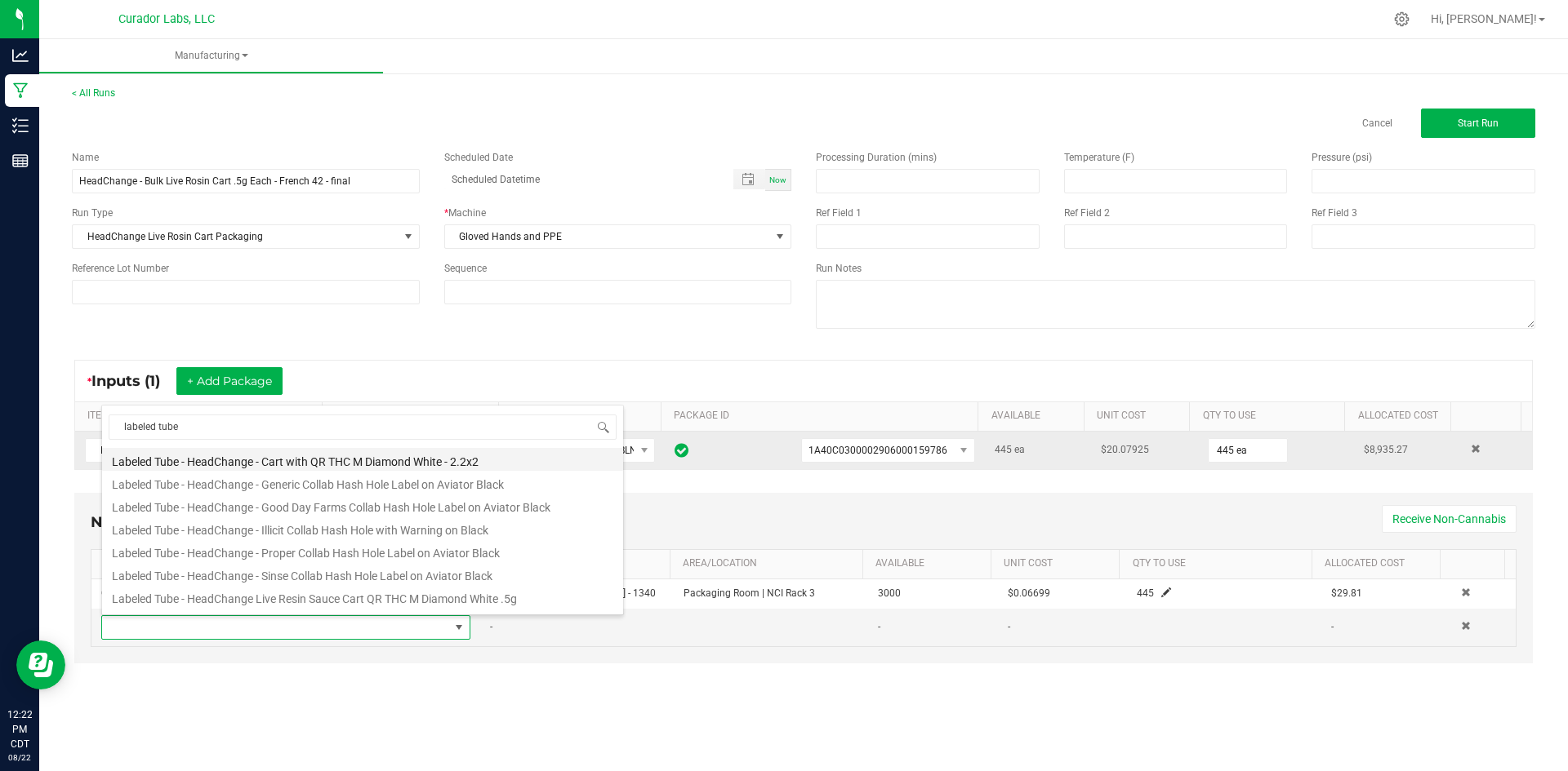
click at [257, 457] on li "Labeled Tube - HeadChange - Cart with QR THC M Diamond White - 2.2x2" at bounding box center [362, 459] width 521 height 23
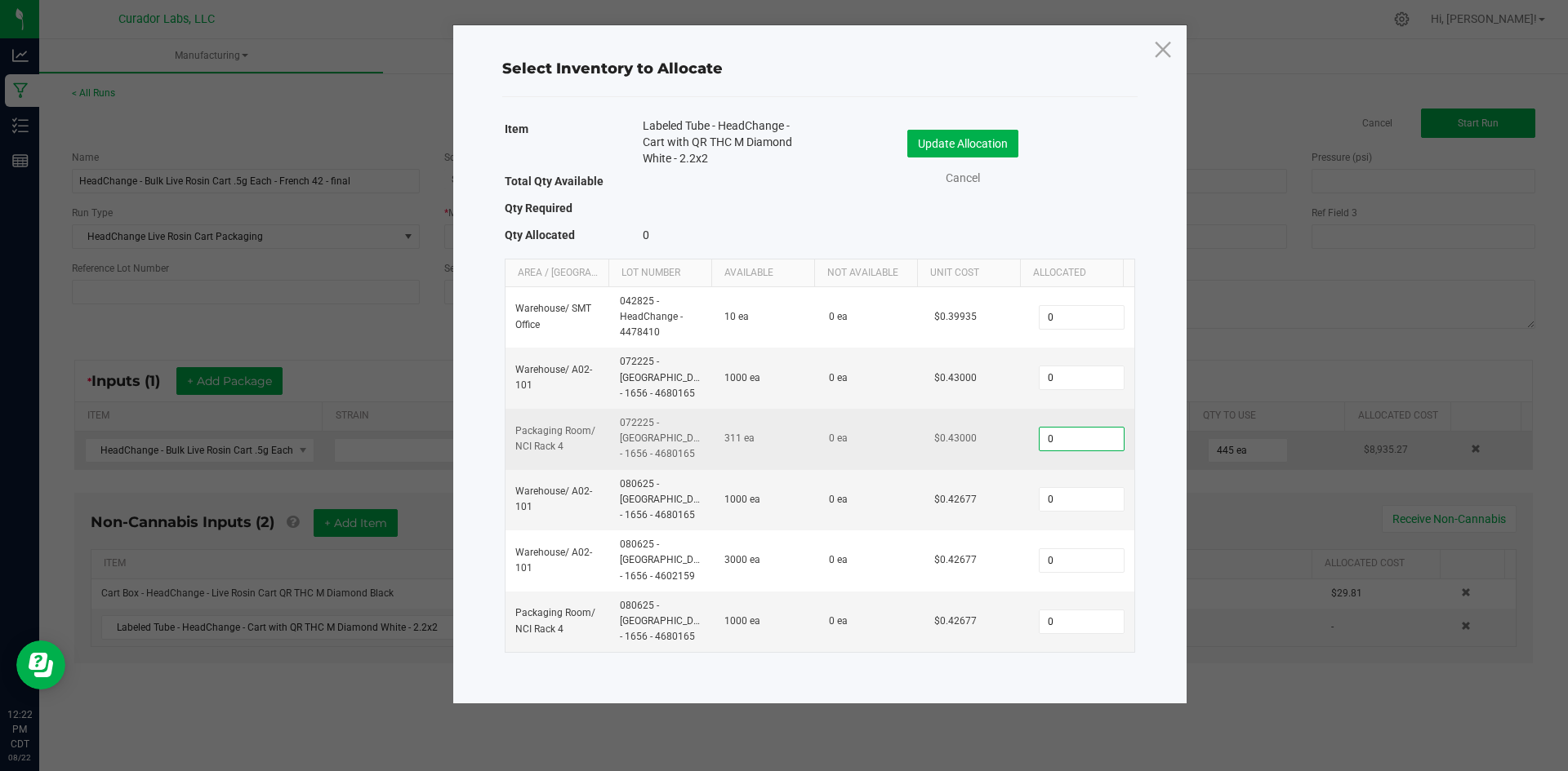
click at [1051, 428] on input "0" at bounding box center [1081, 439] width 83 height 23
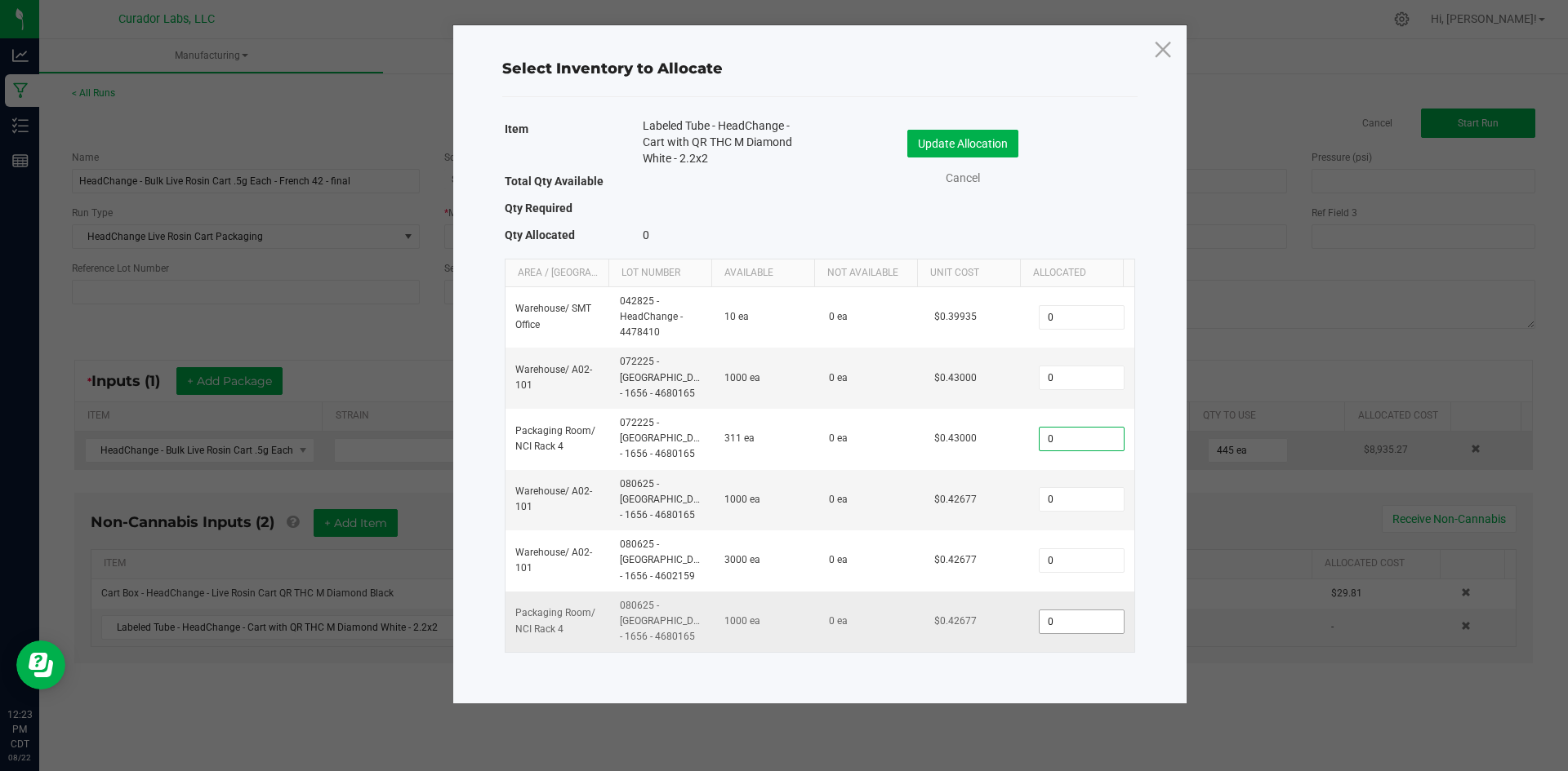
click at [1041, 611] on input "0" at bounding box center [1081, 622] width 83 height 23
type input "445"
click at [980, 151] on button "Update Allocation" at bounding box center [962, 143] width 111 height 28
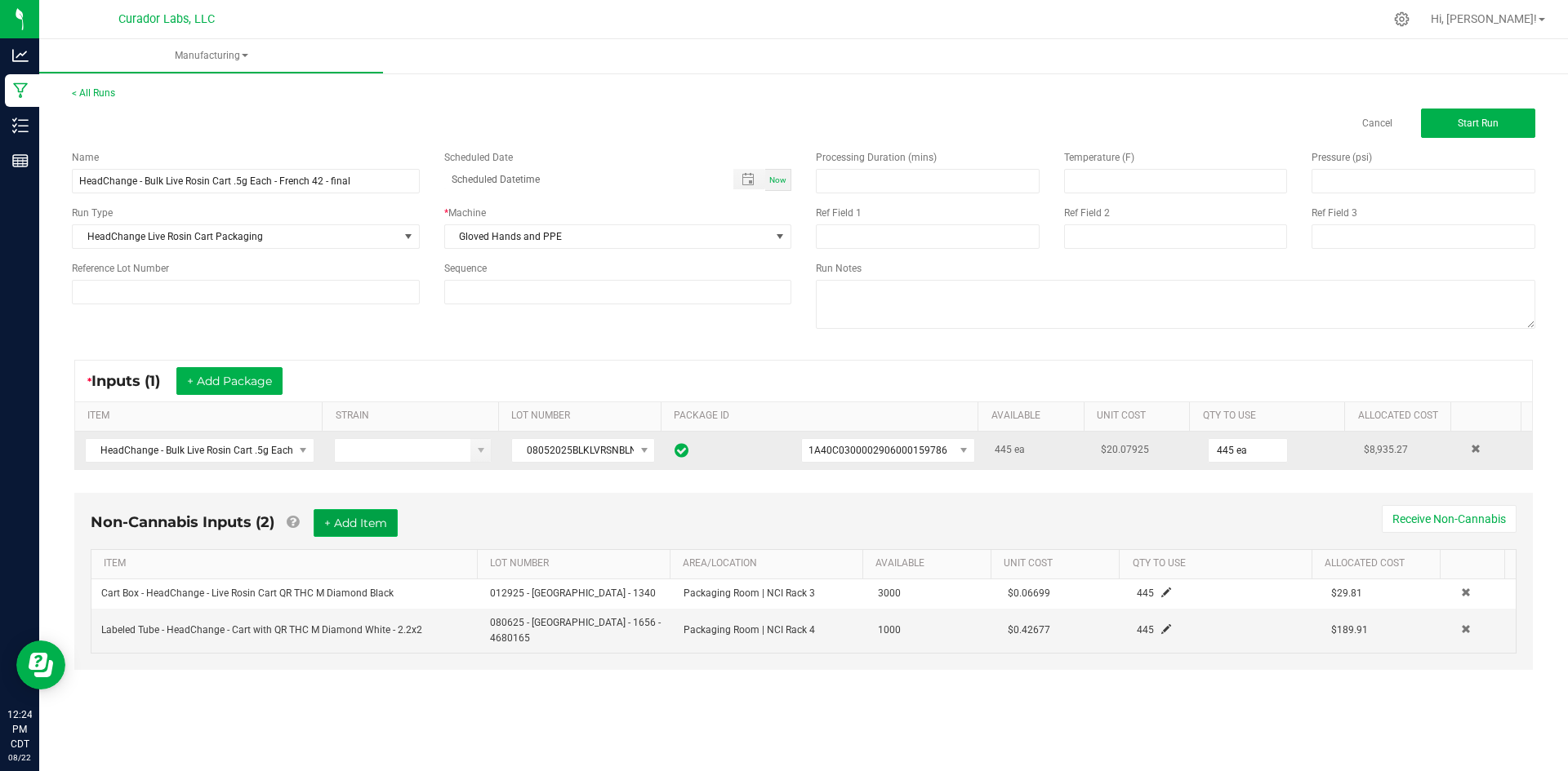
click at [385, 519] on button "+ Add Item" at bounding box center [355, 523] width 84 height 28
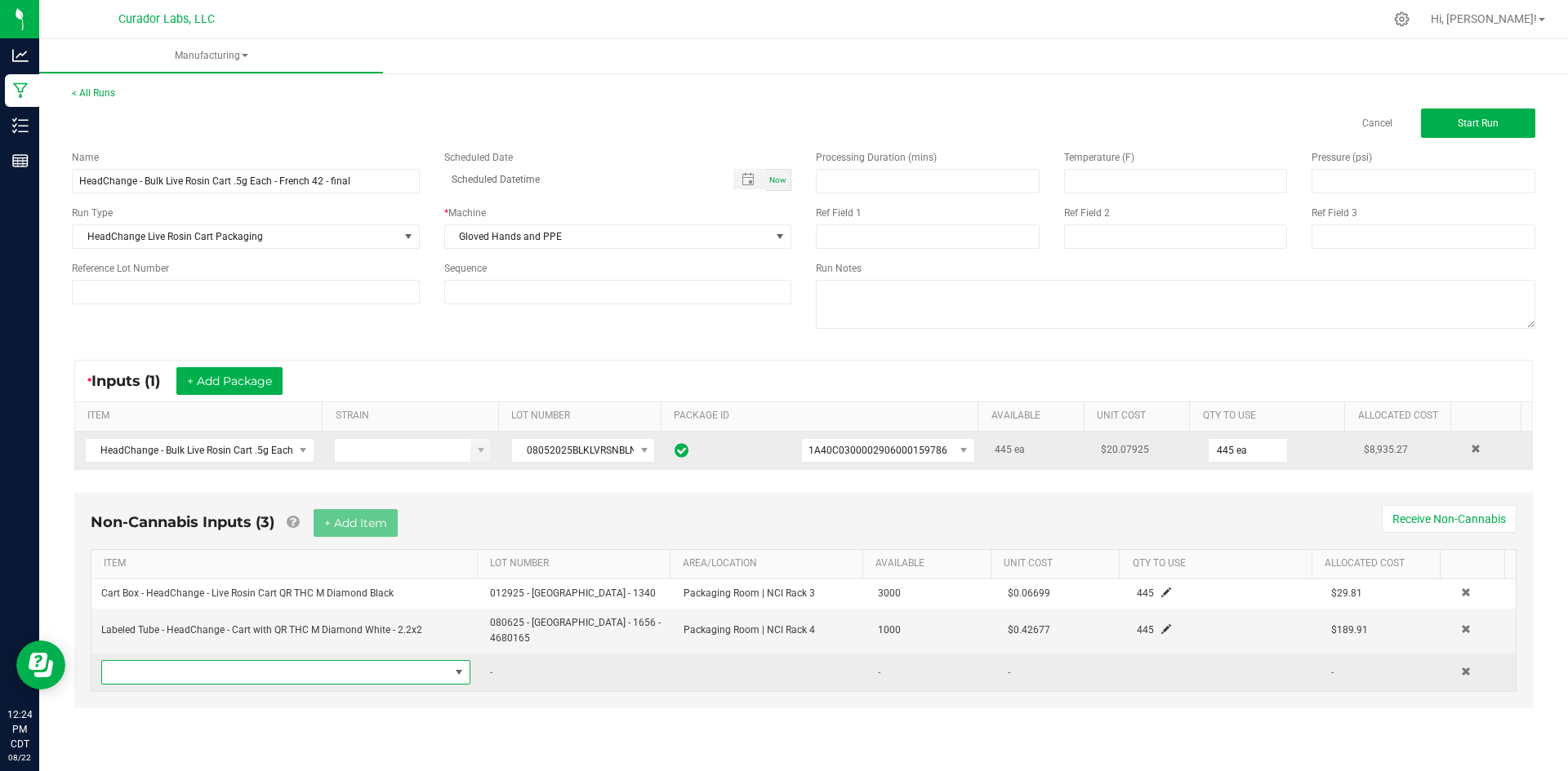
click at [386, 662] on span "NO DATA FOUND" at bounding box center [275, 672] width 347 height 23
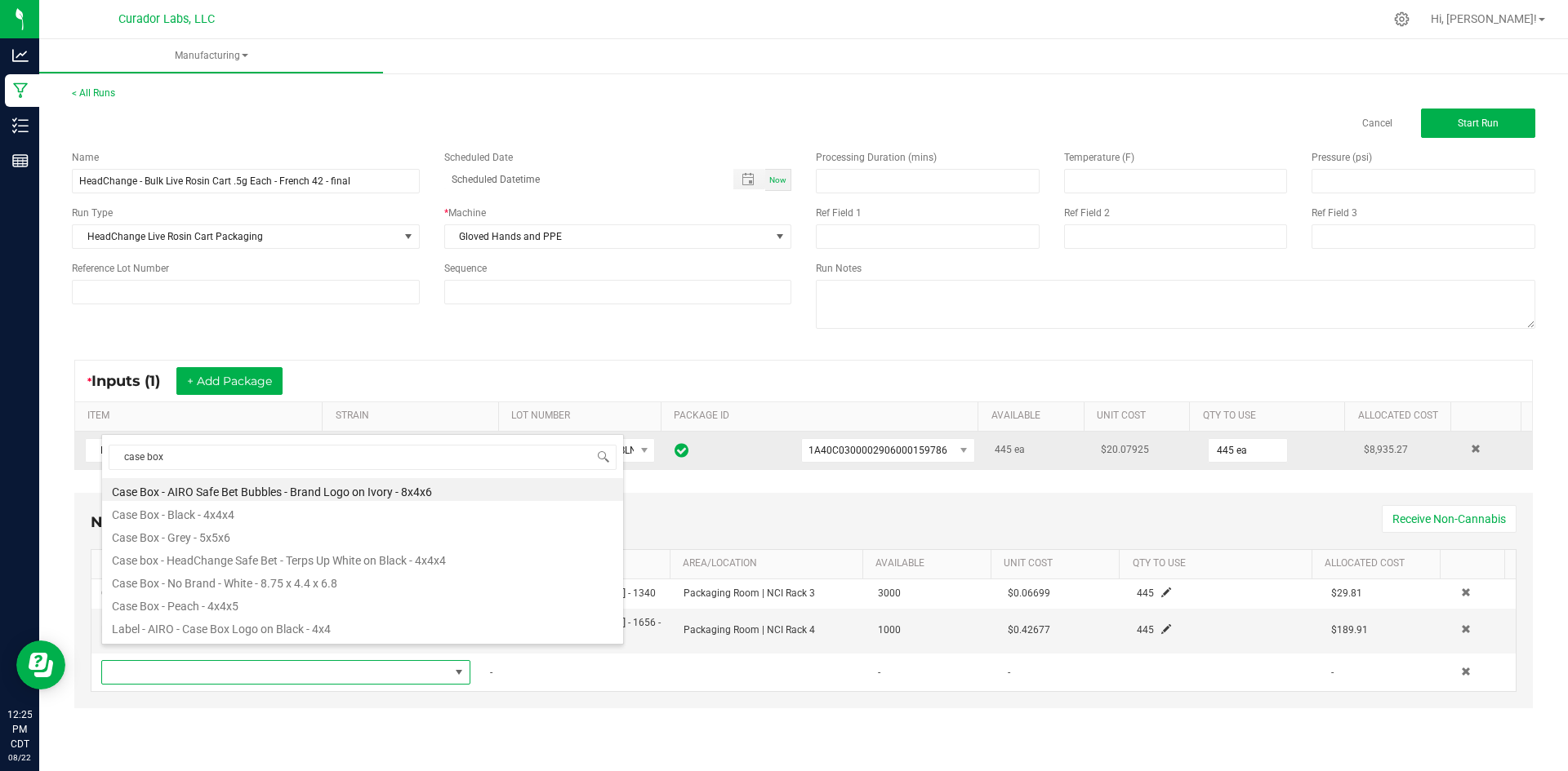
type input "case box"
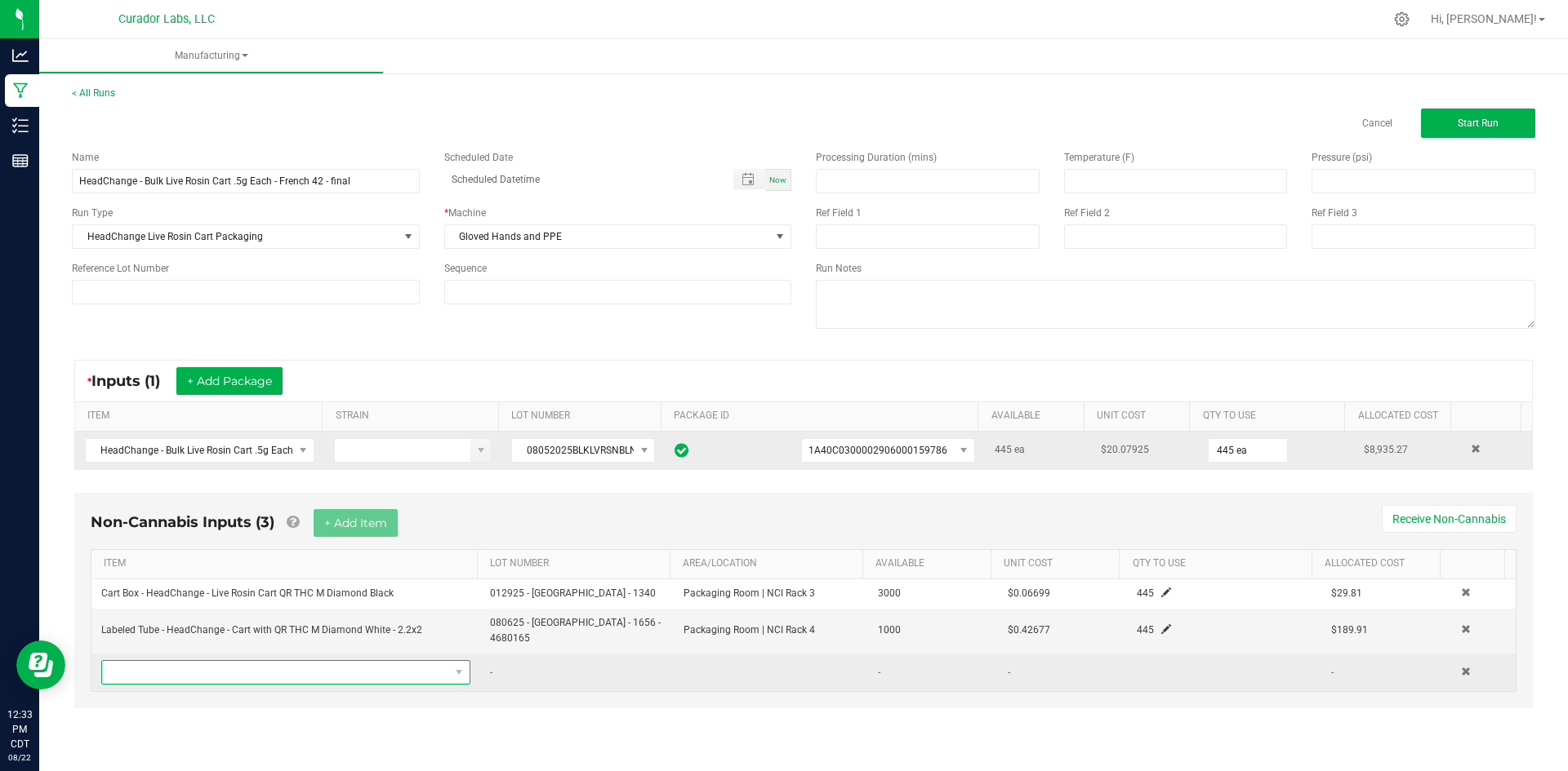
click at [357, 662] on span "NO DATA FOUND" at bounding box center [275, 672] width 347 height 23
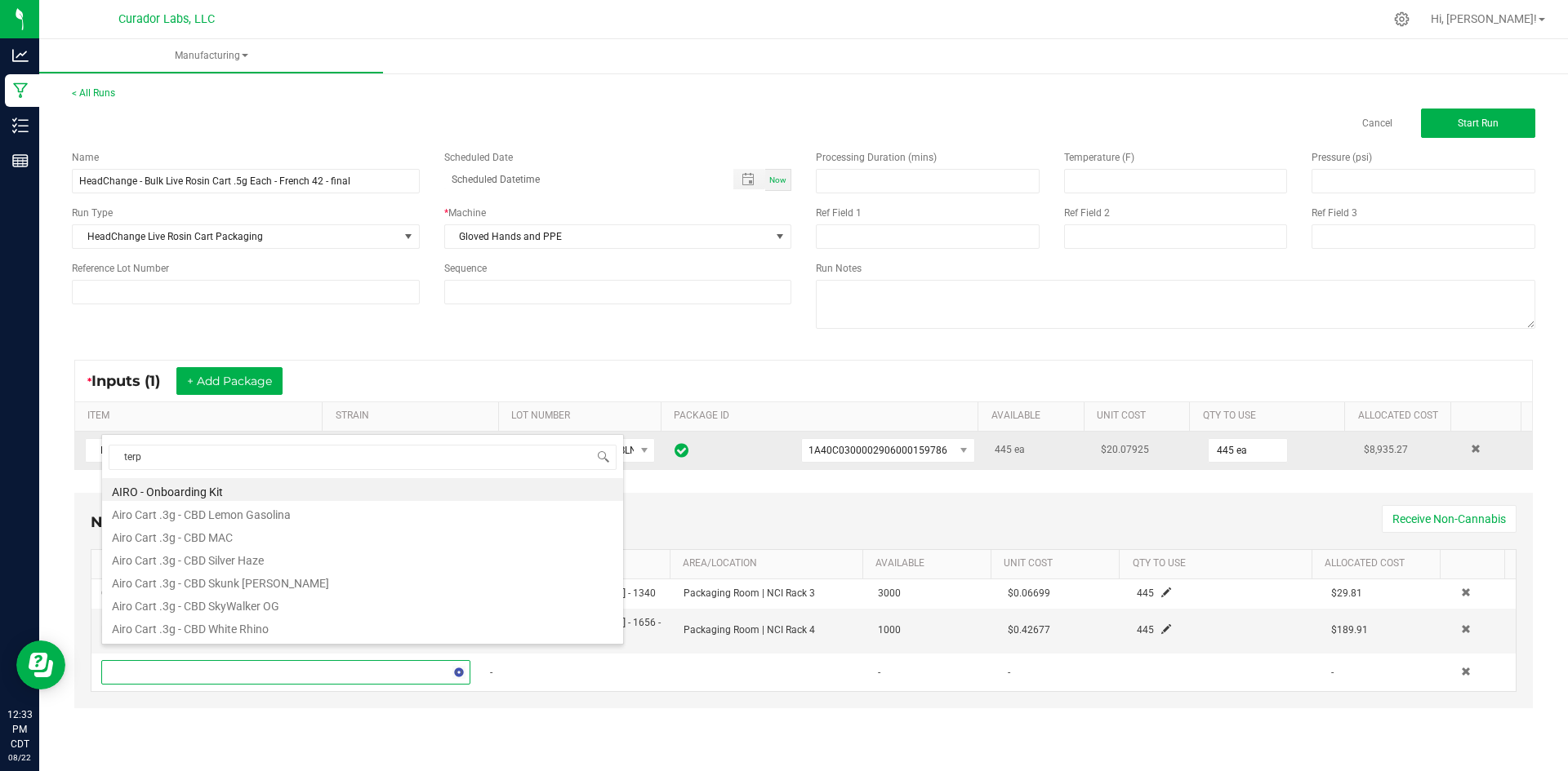
type input "terps"
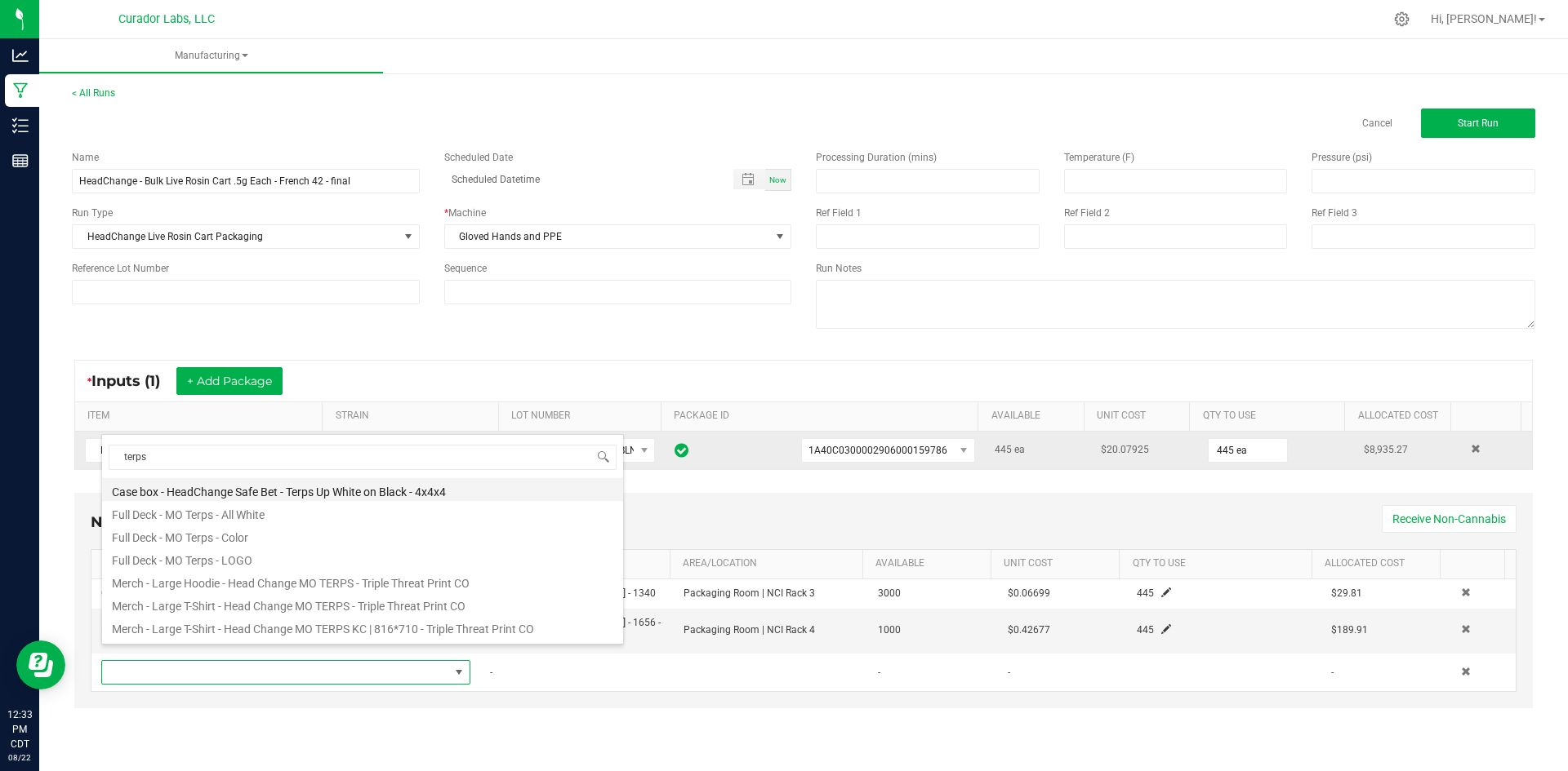
click at [396, 493] on li "Case box - HeadChange Safe Bet - Terps Up White on Black - 4x4x4" at bounding box center [362, 490] width 521 height 23
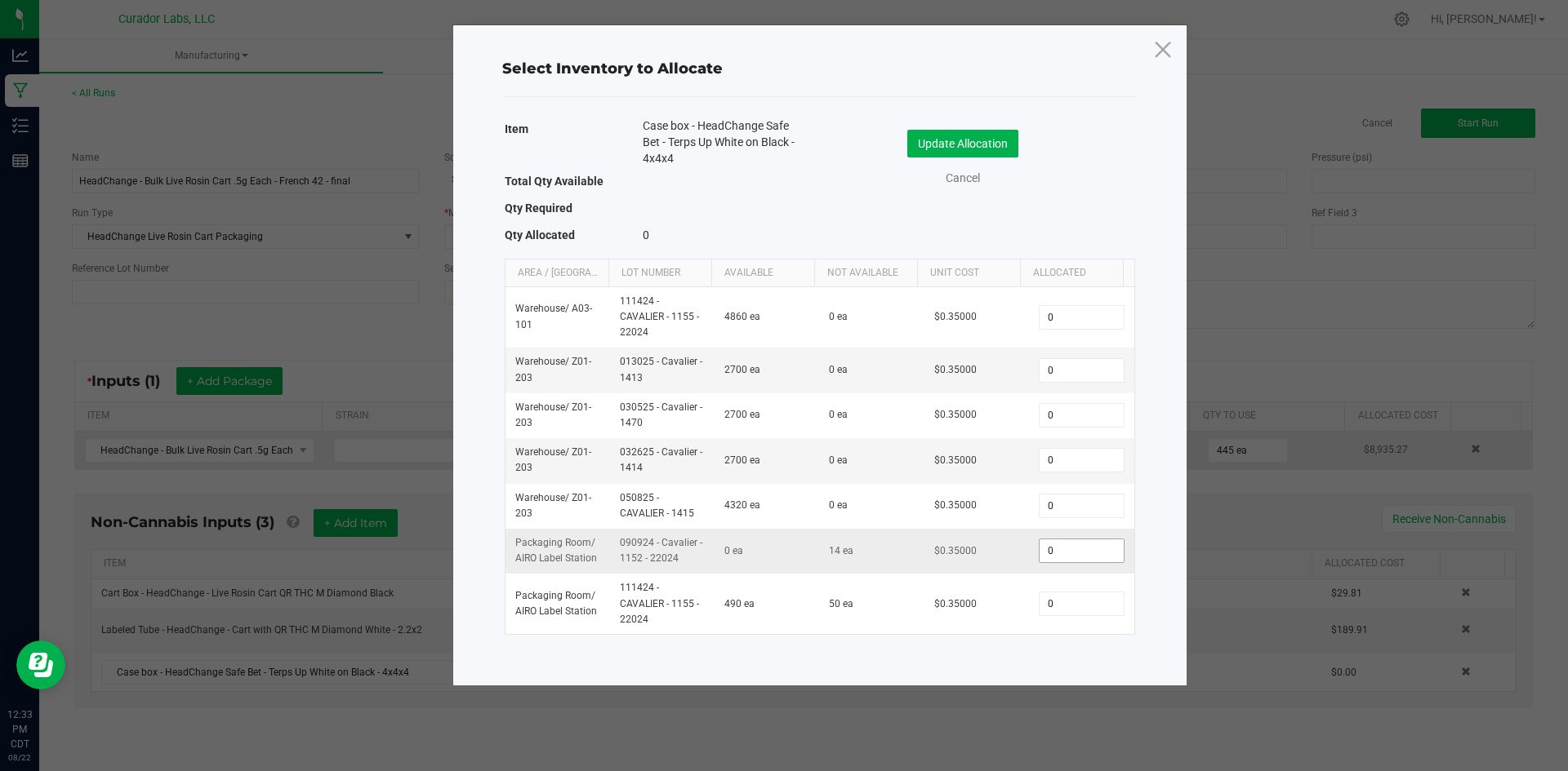
click at [1086, 543] on input "0" at bounding box center [1081, 550] width 83 height 23
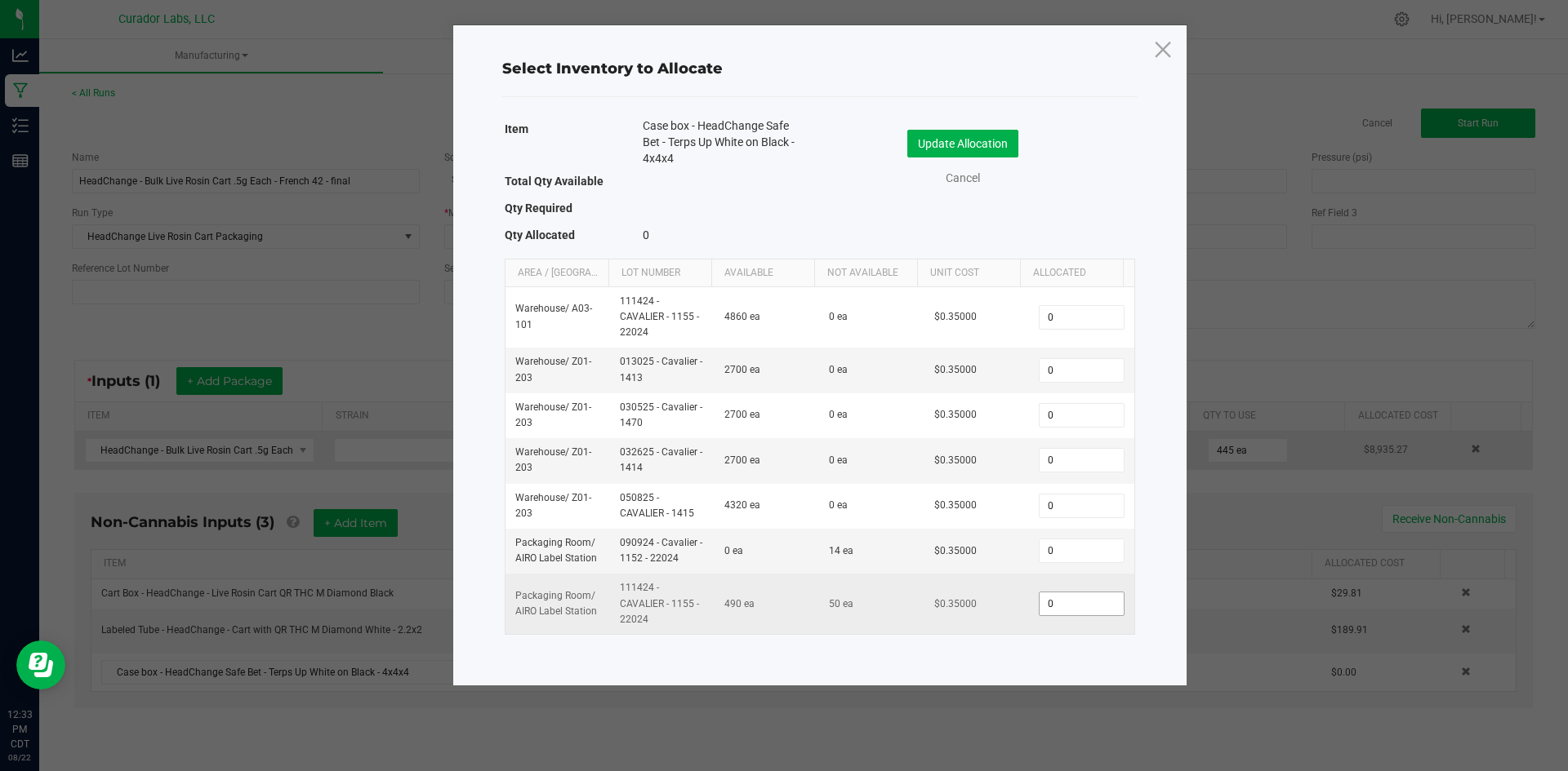
click at [1072, 592] on span "0" at bounding box center [1081, 604] width 85 height 24
click at [1071, 609] on input "0" at bounding box center [1081, 604] width 83 height 23
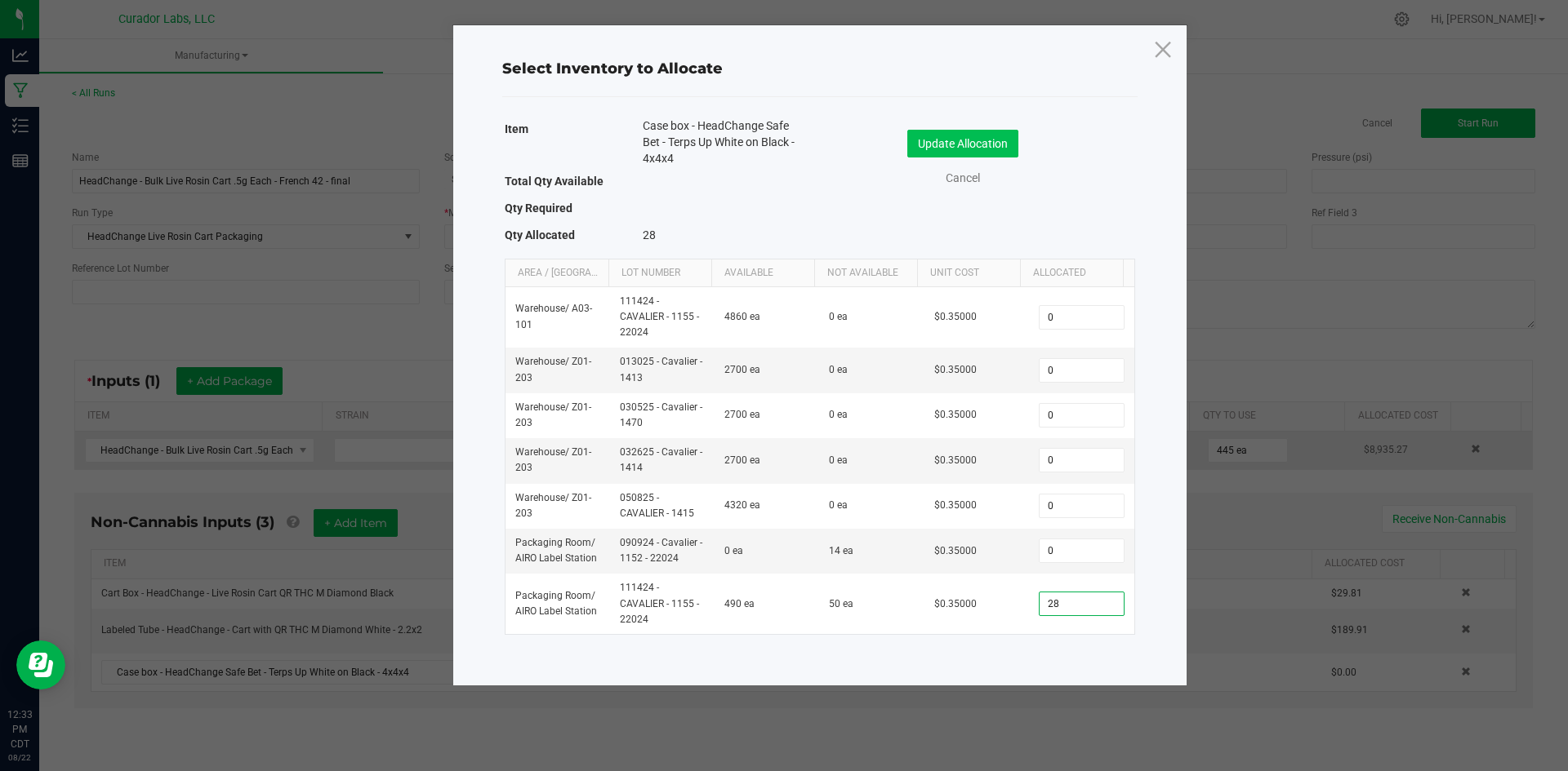
type input "28"
click at [929, 147] on button "Update Allocation" at bounding box center [962, 143] width 111 height 28
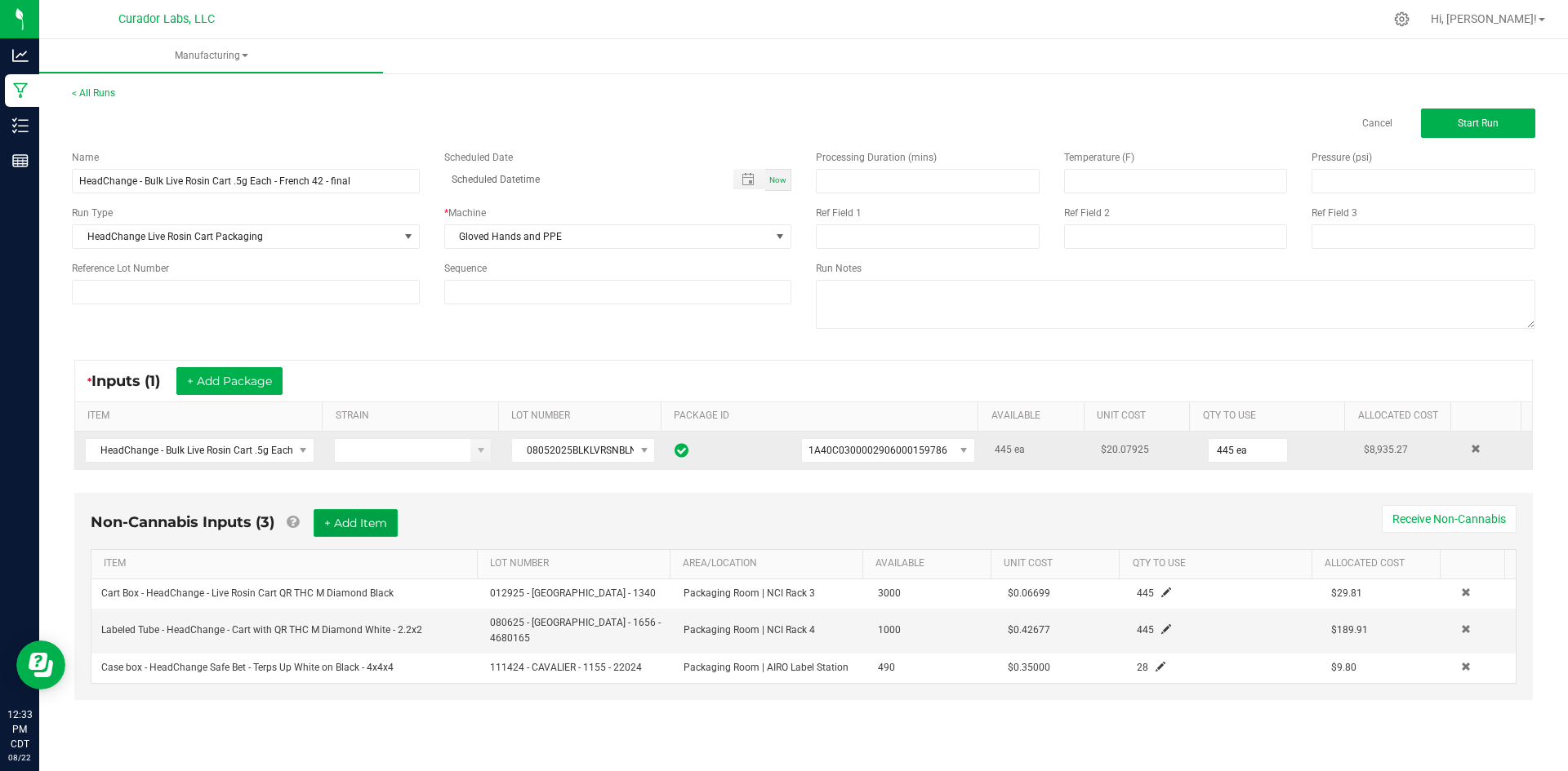
click at [346, 529] on button "+ Add Item" at bounding box center [355, 523] width 84 height 28
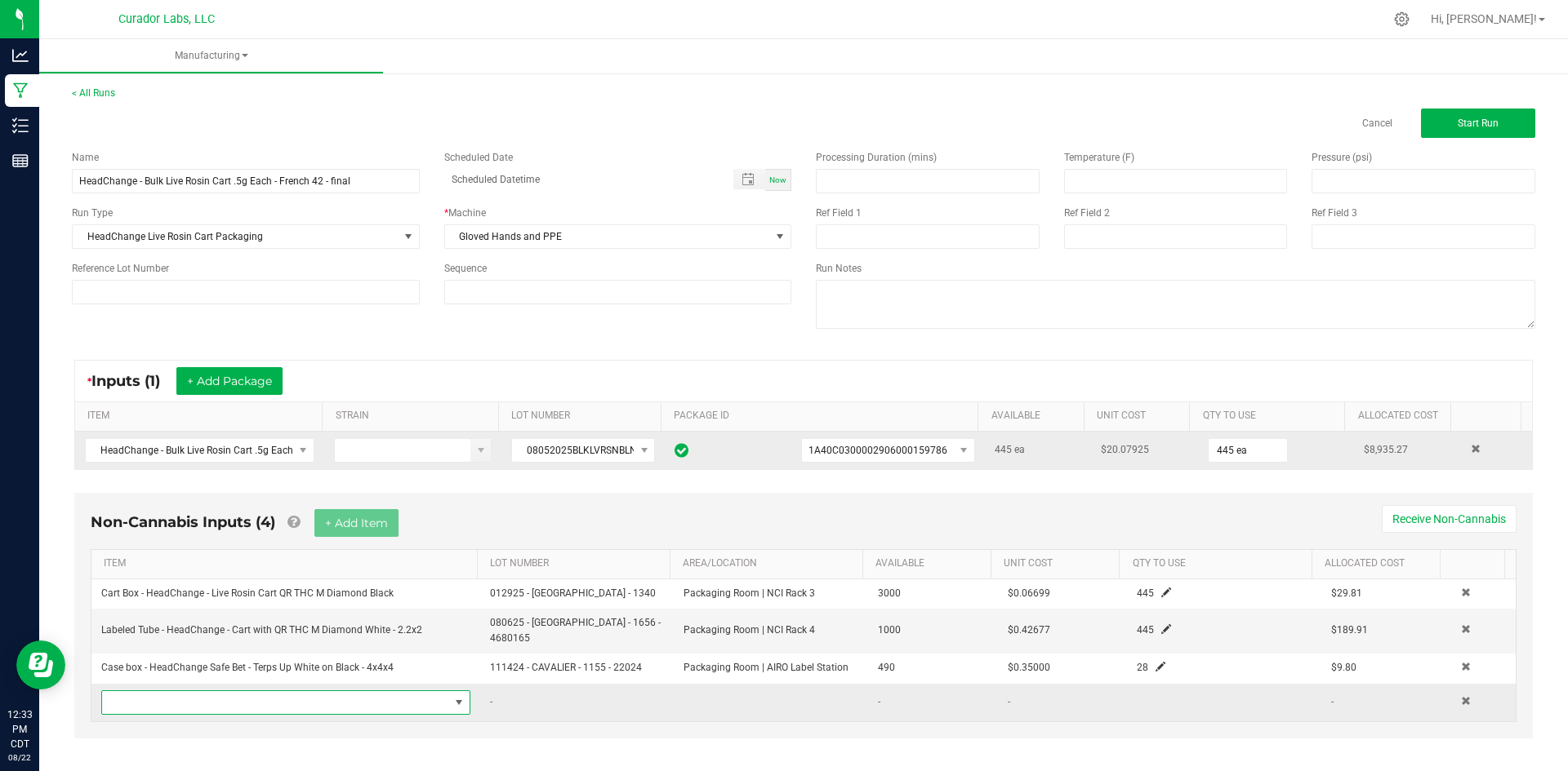
click at [297, 691] on span "NO DATA FOUND" at bounding box center [275, 702] width 347 height 23
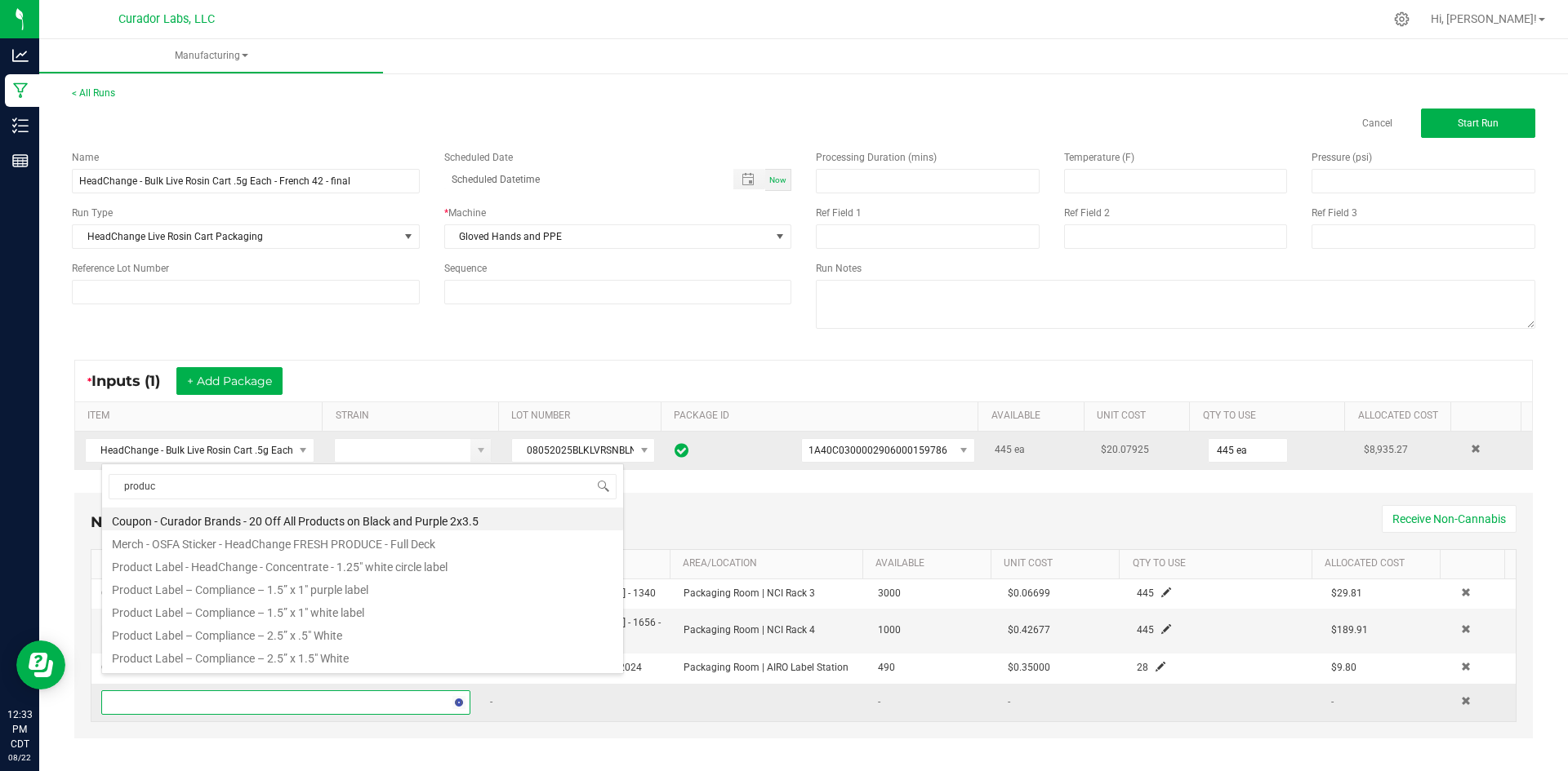
type input "product"
click at [273, 587] on li "Product Label – Compliance – 1.5” x 1" white label" at bounding box center [362, 587] width 521 height 23
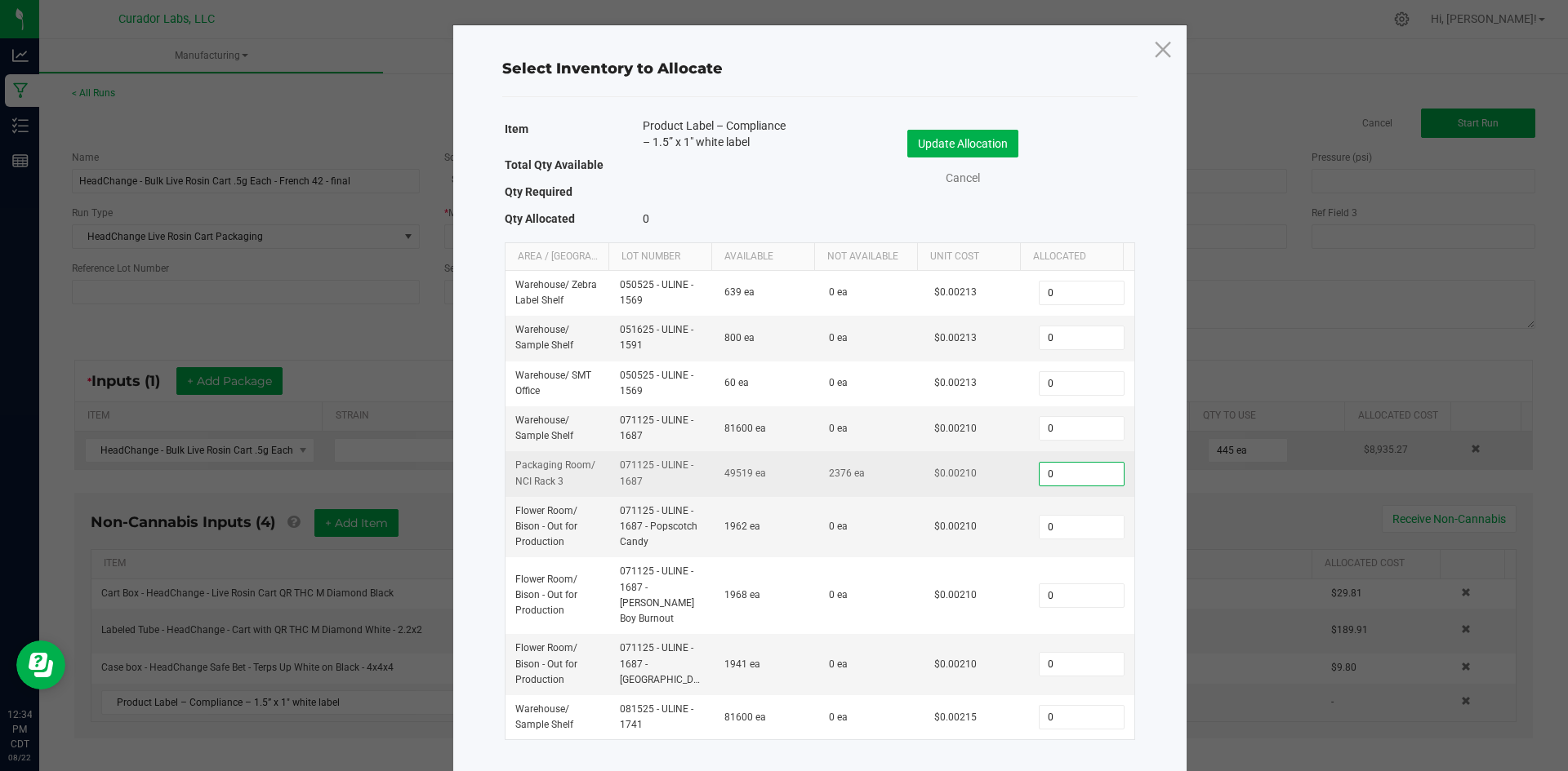
click at [1040, 471] on input "0" at bounding box center [1081, 473] width 83 height 23
paste input "475"
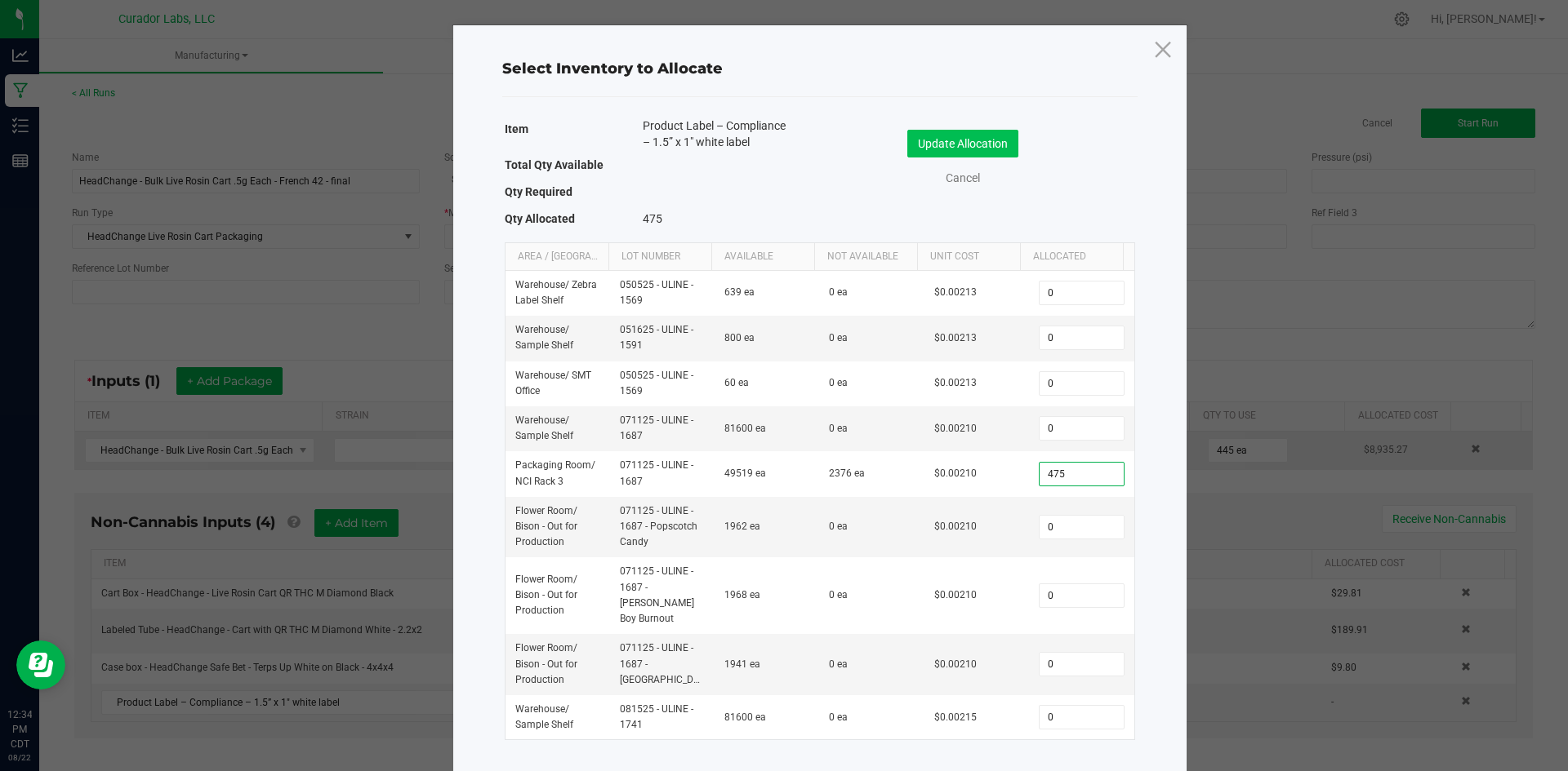
type input "475"
drag, startPoint x: 987, startPoint y: 138, endPoint x: 1004, endPoint y: 193, distance: 57.6
click at [987, 138] on button "Update Allocation" at bounding box center [962, 143] width 111 height 28
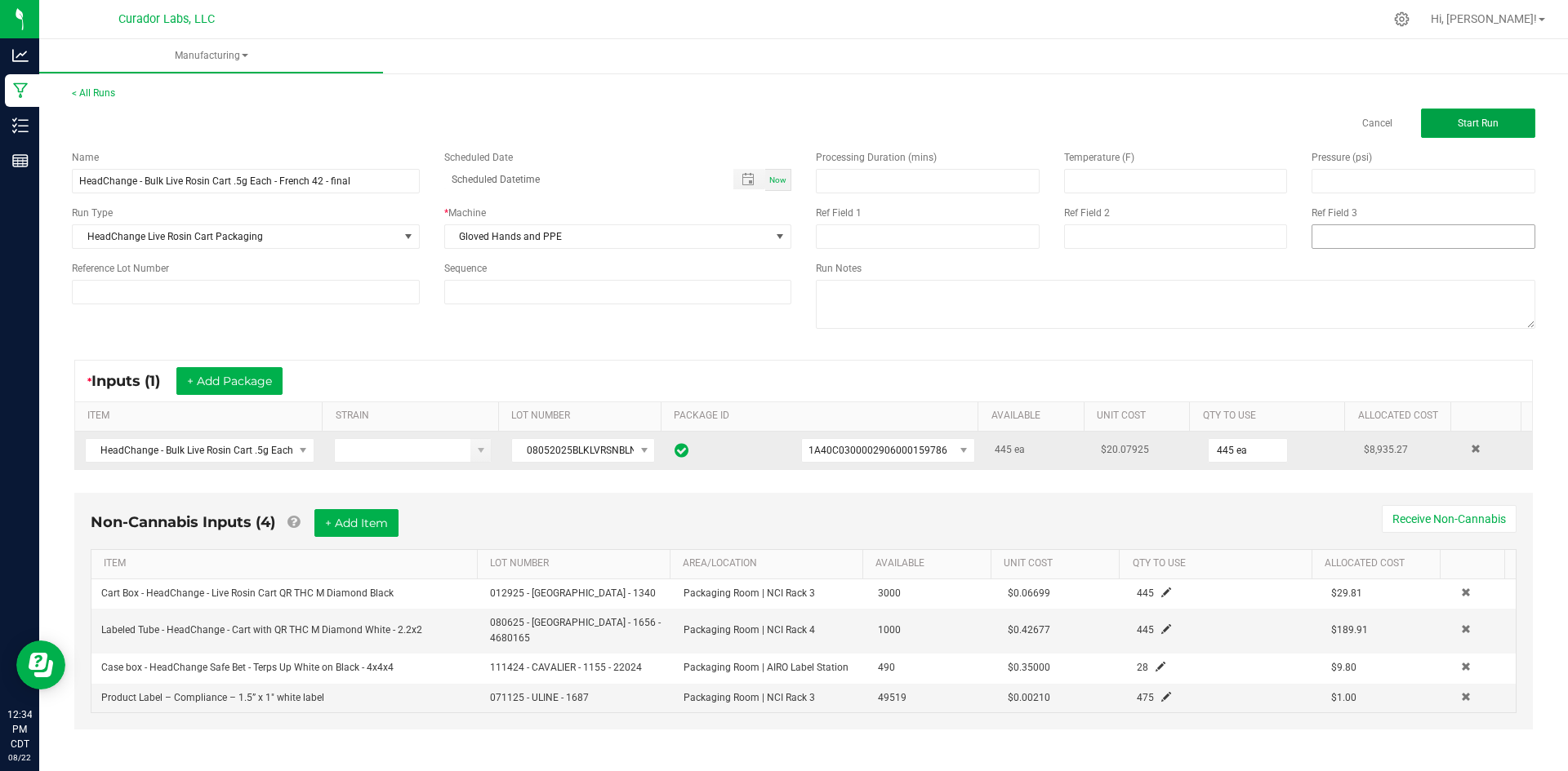
drag, startPoint x: 1432, startPoint y: 119, endPoint x: 1367, endPoint y: 235, distance: 133.0
click at [1432, 120] on button "Start Run" at bounding box center [1478, 123] width 114 height 29
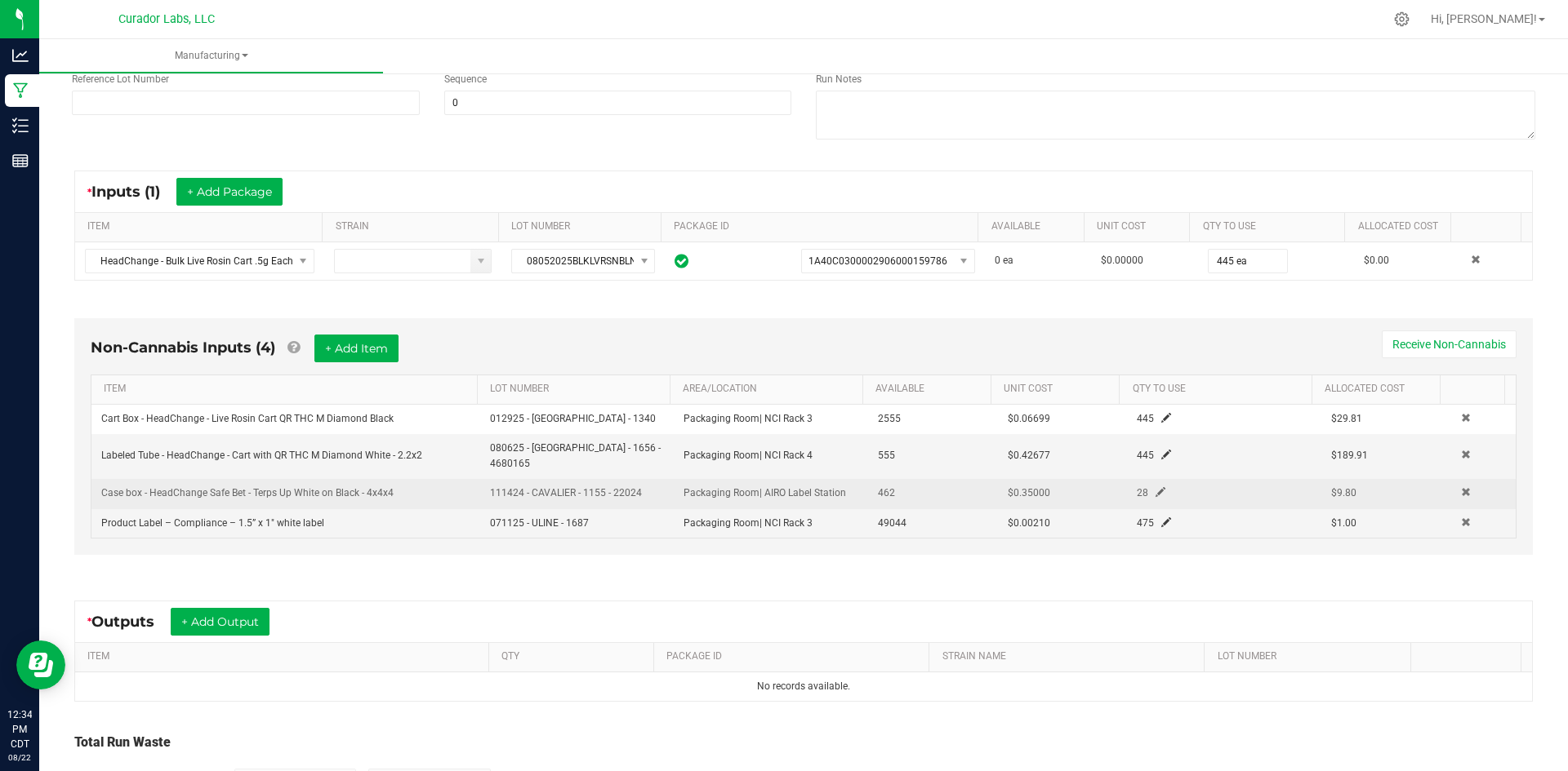
scroll to position [245, 0]
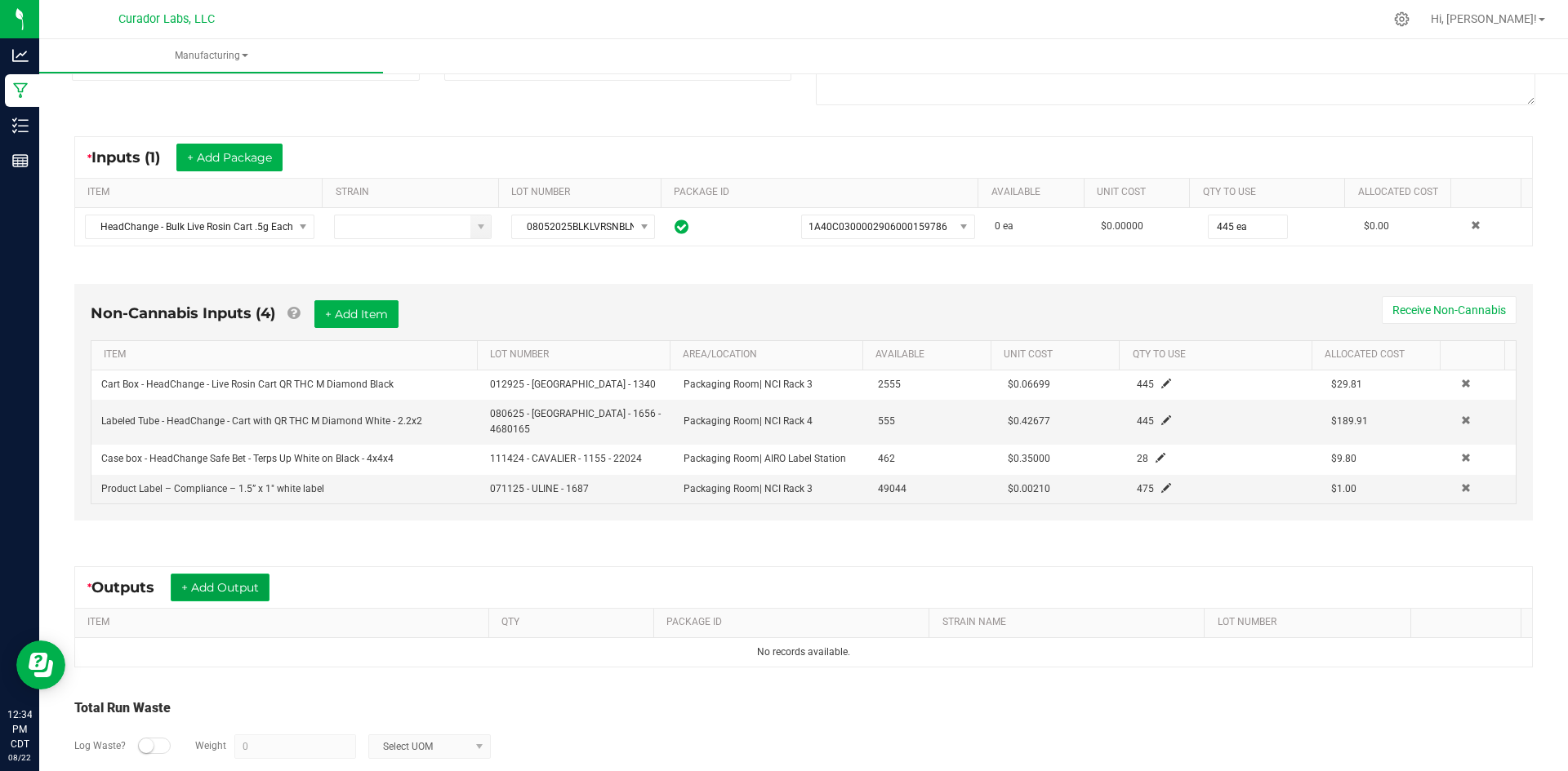
click at [210, 576] on button "+ Add Output" at bounding box center [220, 587] width 99 height 28
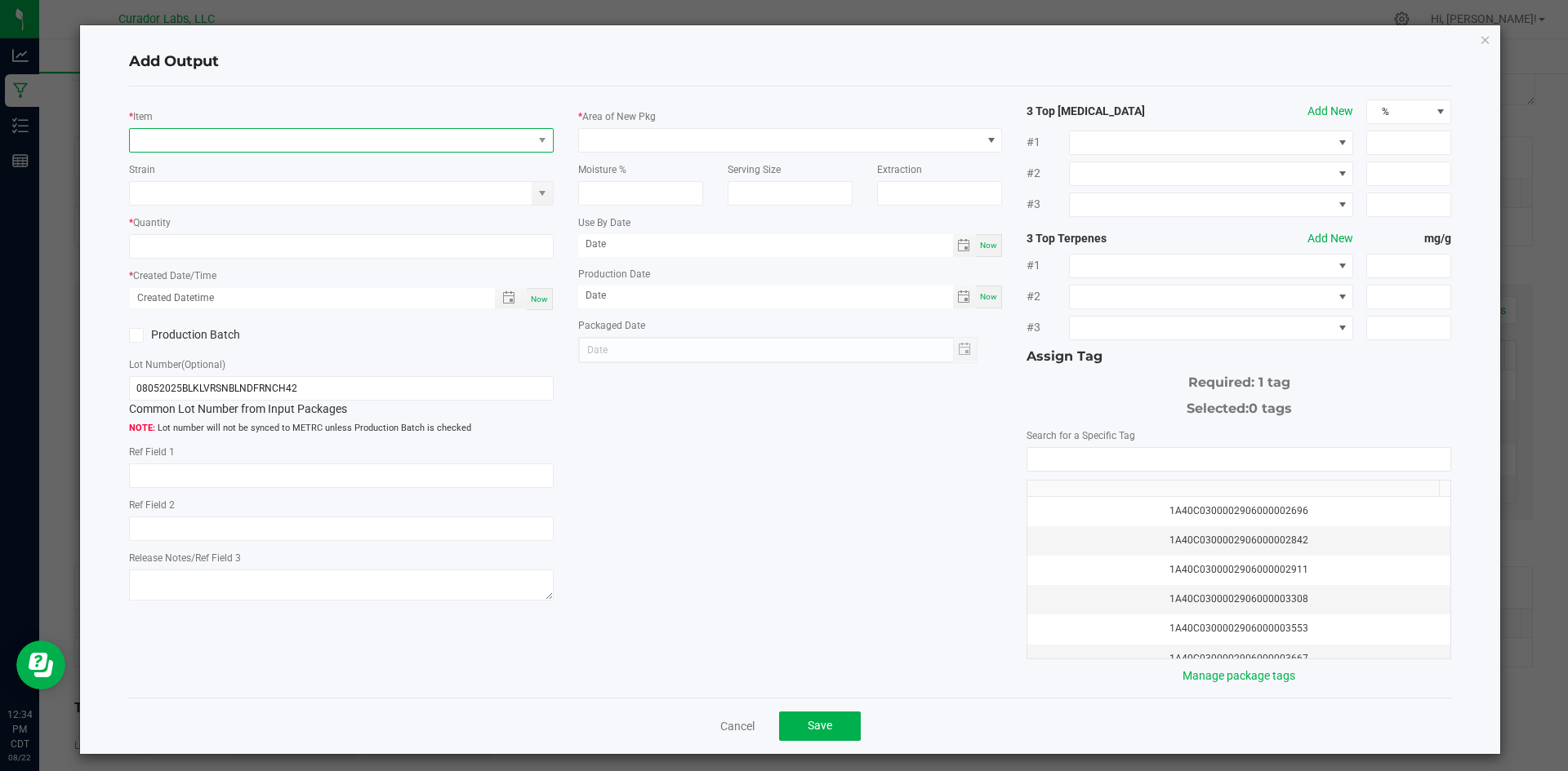
click at [186, 145] on span "NO DATA FOUND" at bounding box center [330, 140] width 403 height 23
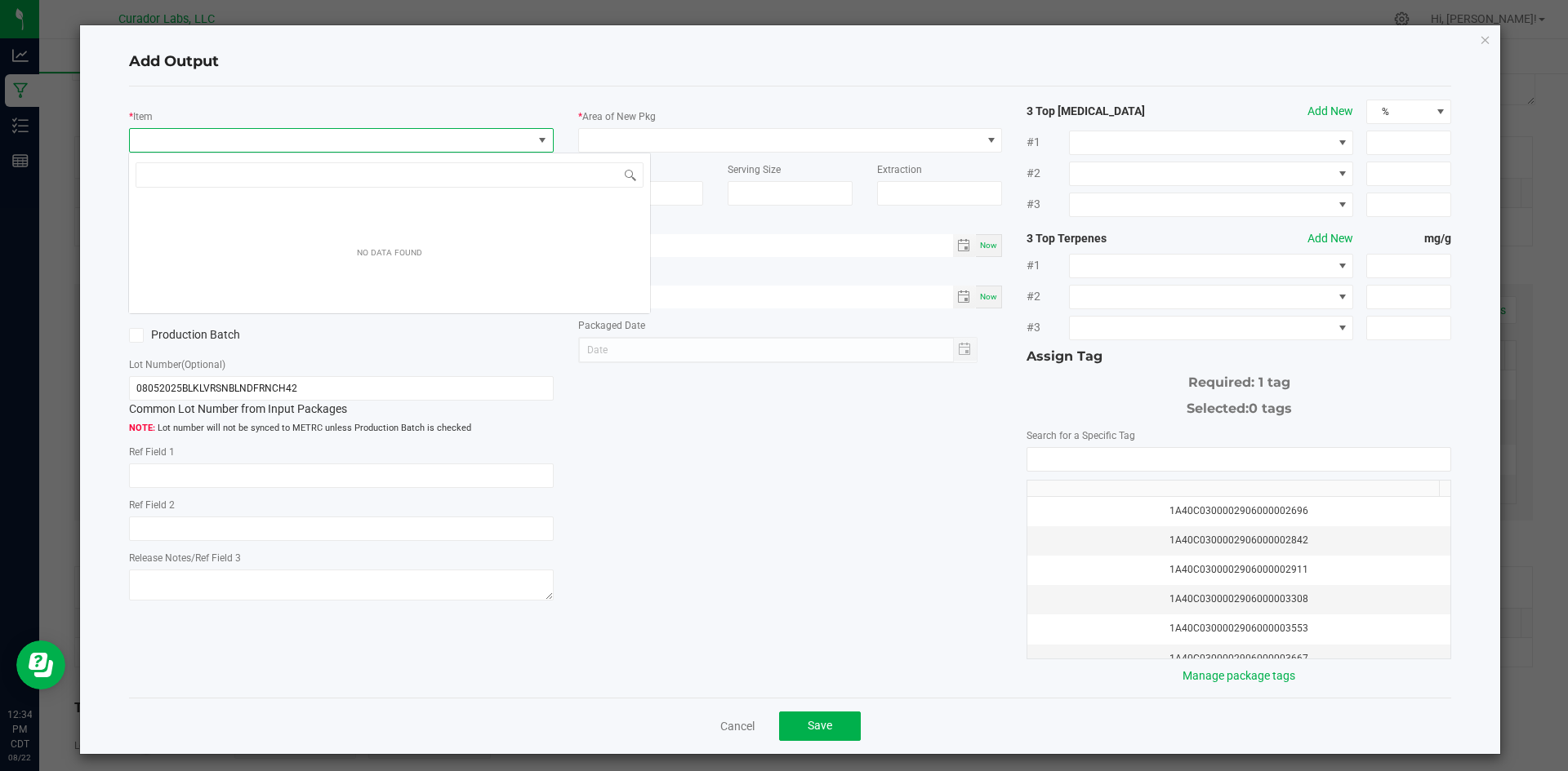
scroll to position [24, 421]
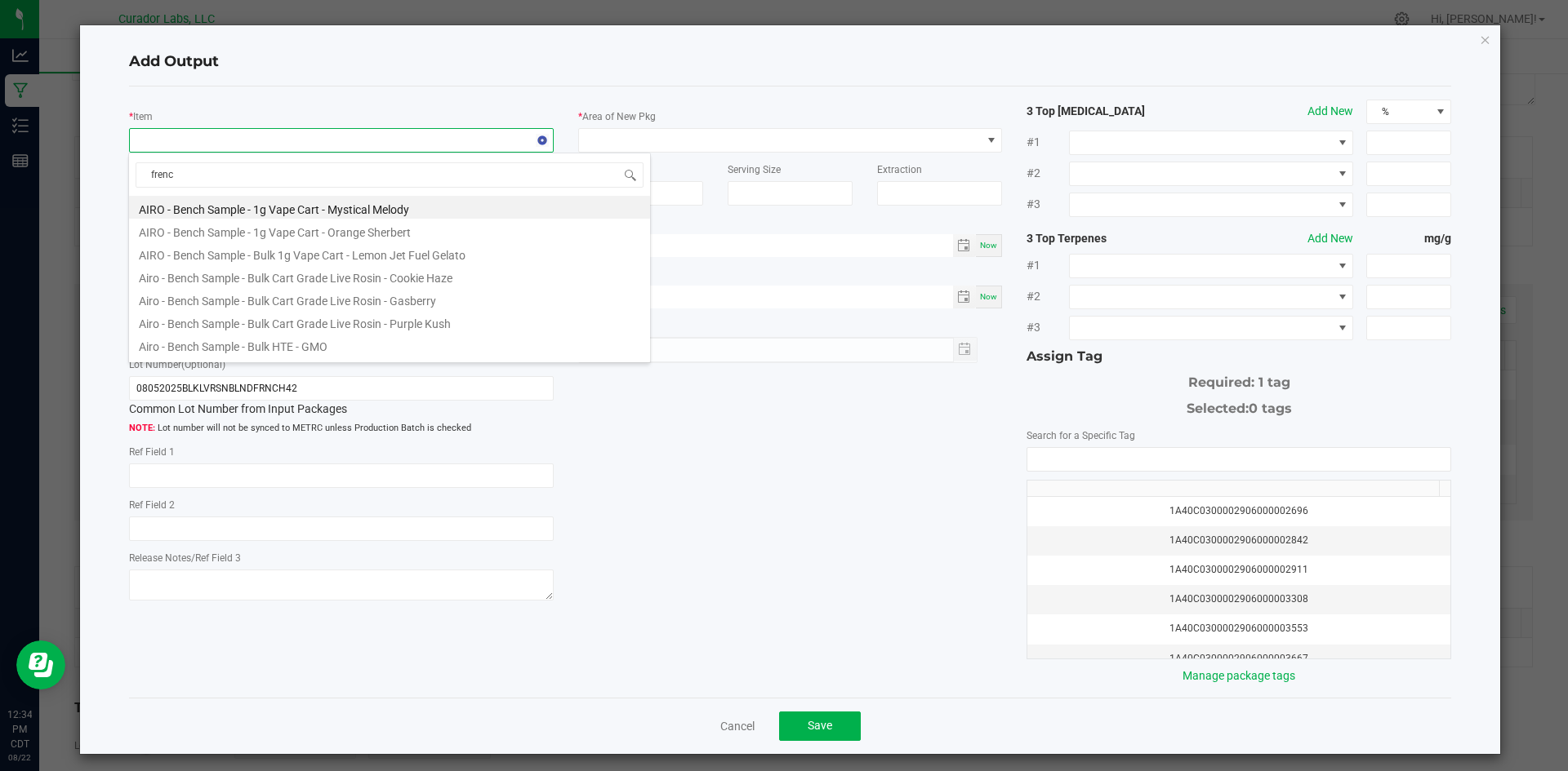
type input "french"
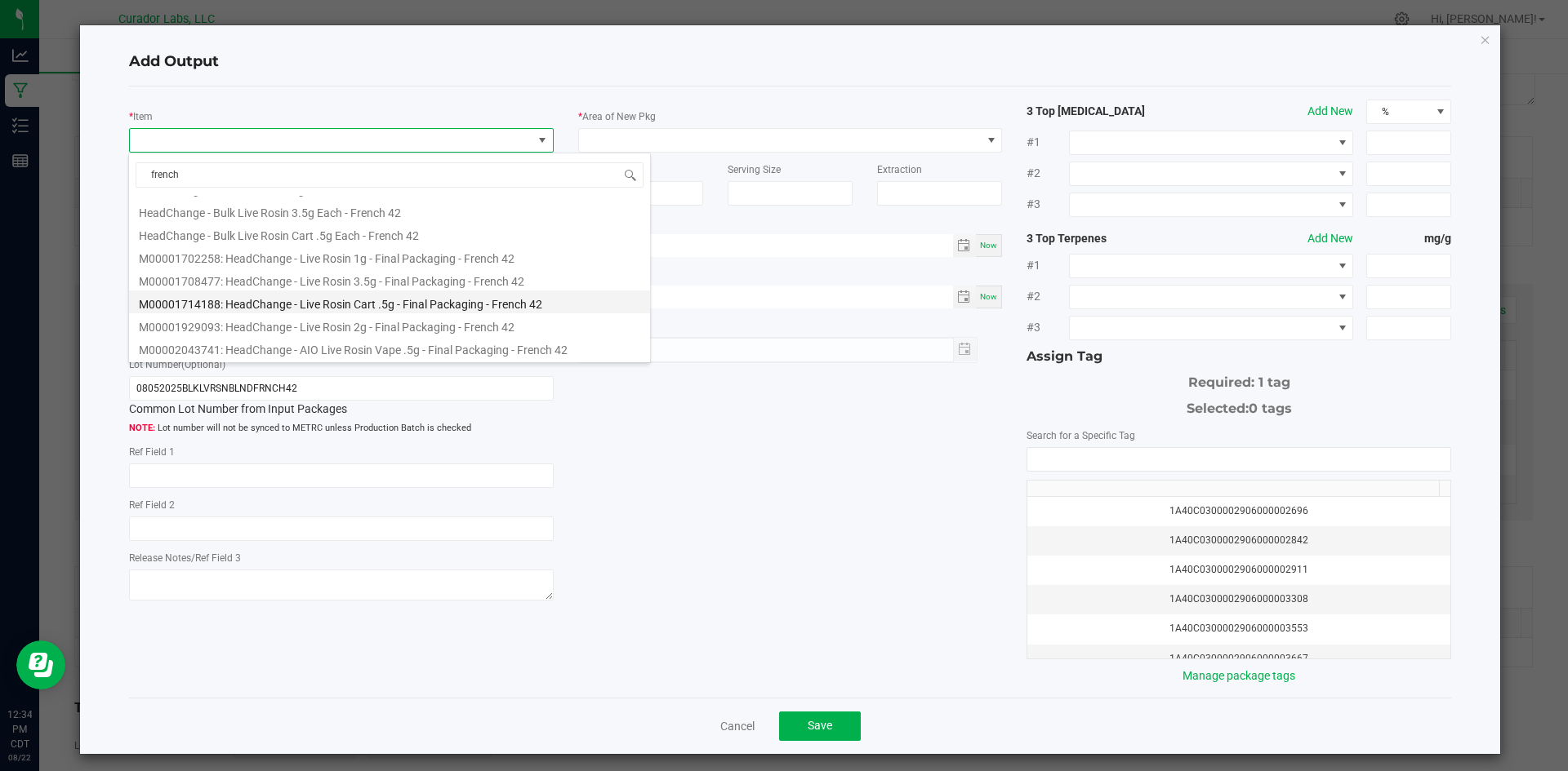
click at [263, 312] on li "M00001714188: HeadChange - Live Rosin Cart .5g - Final Packaging - French 42" at bounding box center [389, 301] width 521 height 23
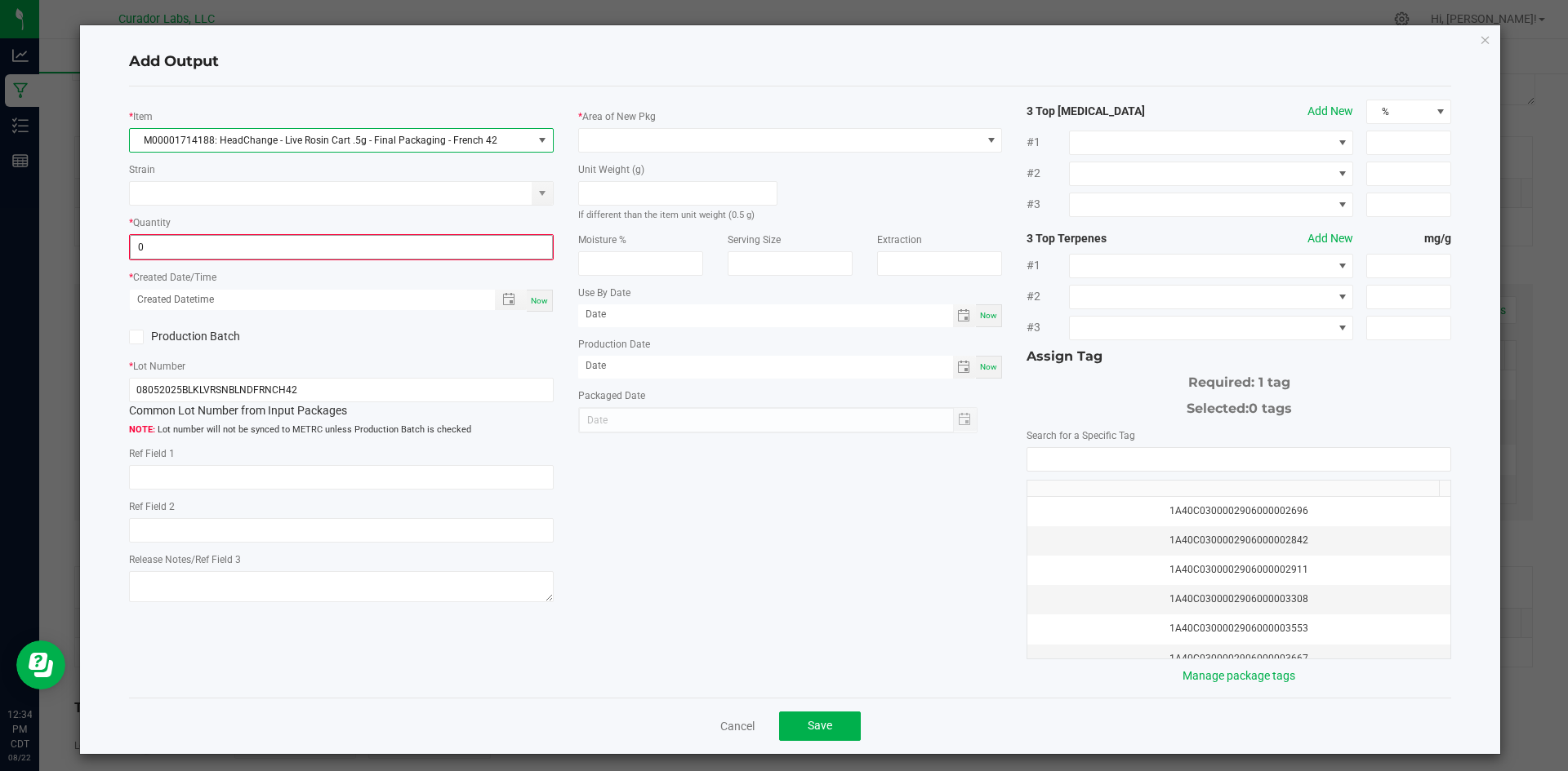
click at [228, 236] on input "0" at bounding box center [340, 247] width 421 height 23
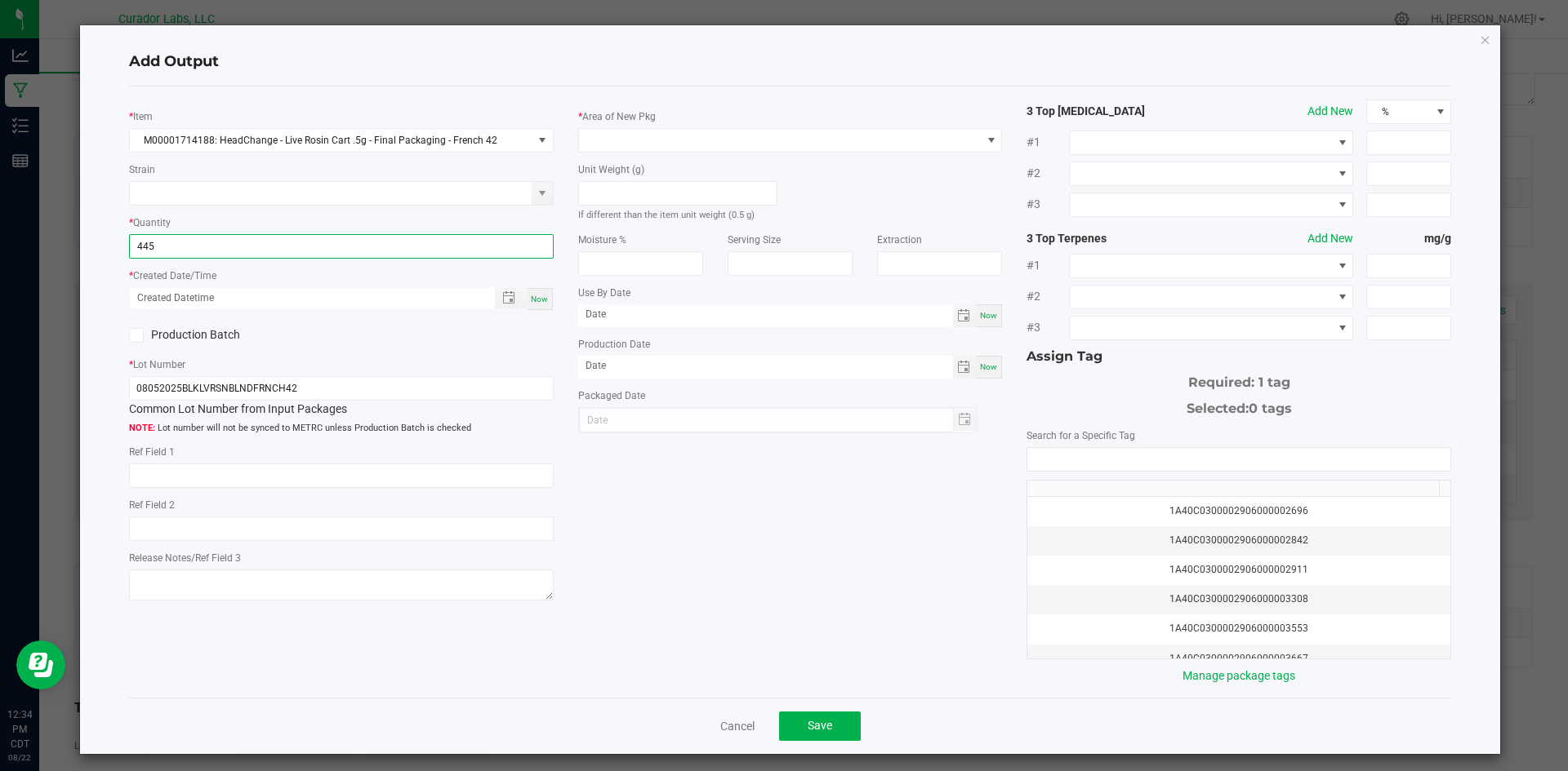
type input "445 ea"
click at [538, 300] on span "Now" at bounding box center [539, 300] width 17 height 9
type input "08/22/2025 12:34 PM"
type input "[DATE]"
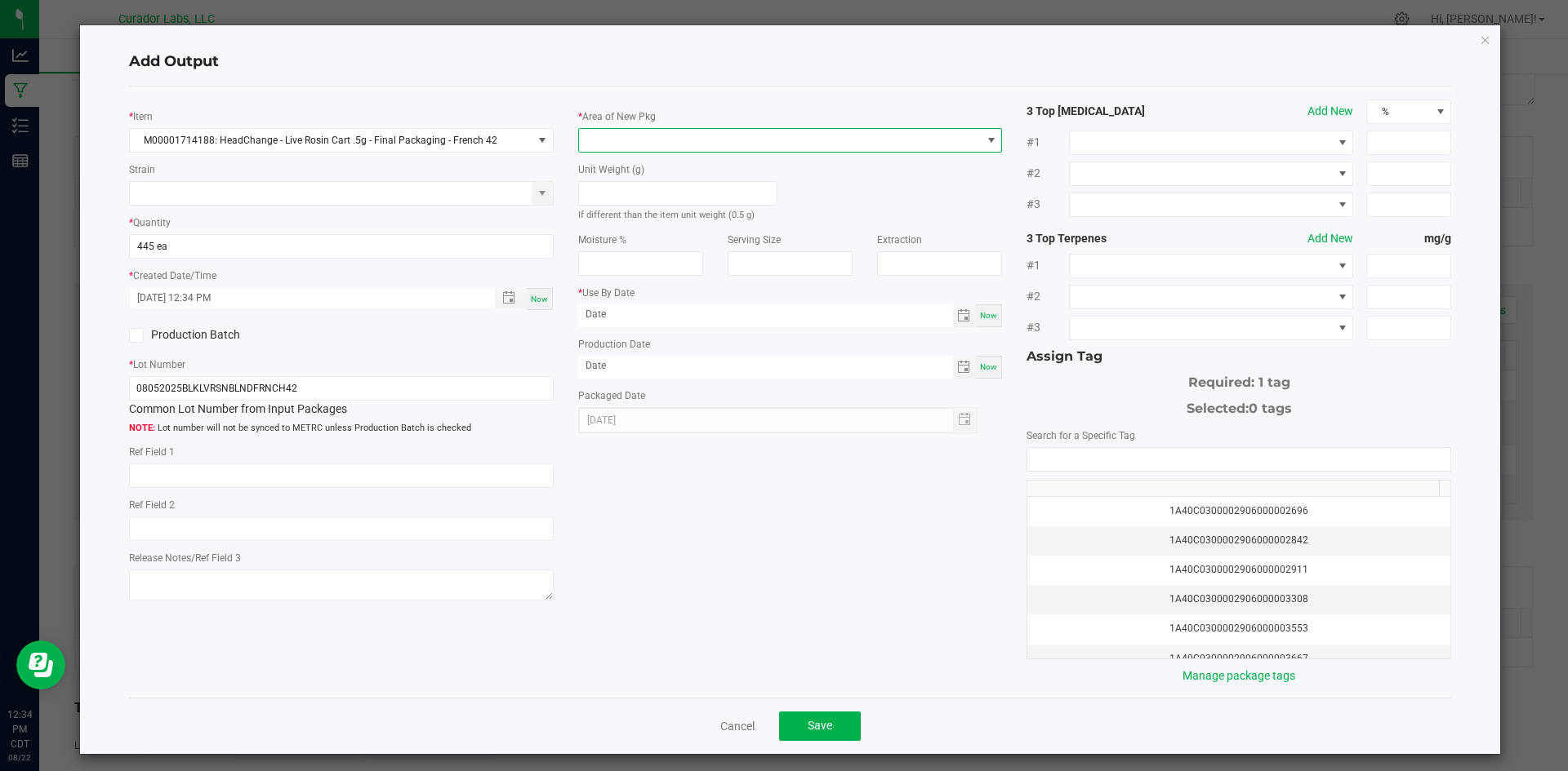
click at [637, 142] on span at bounding box center [780, 140] width 403 height 23
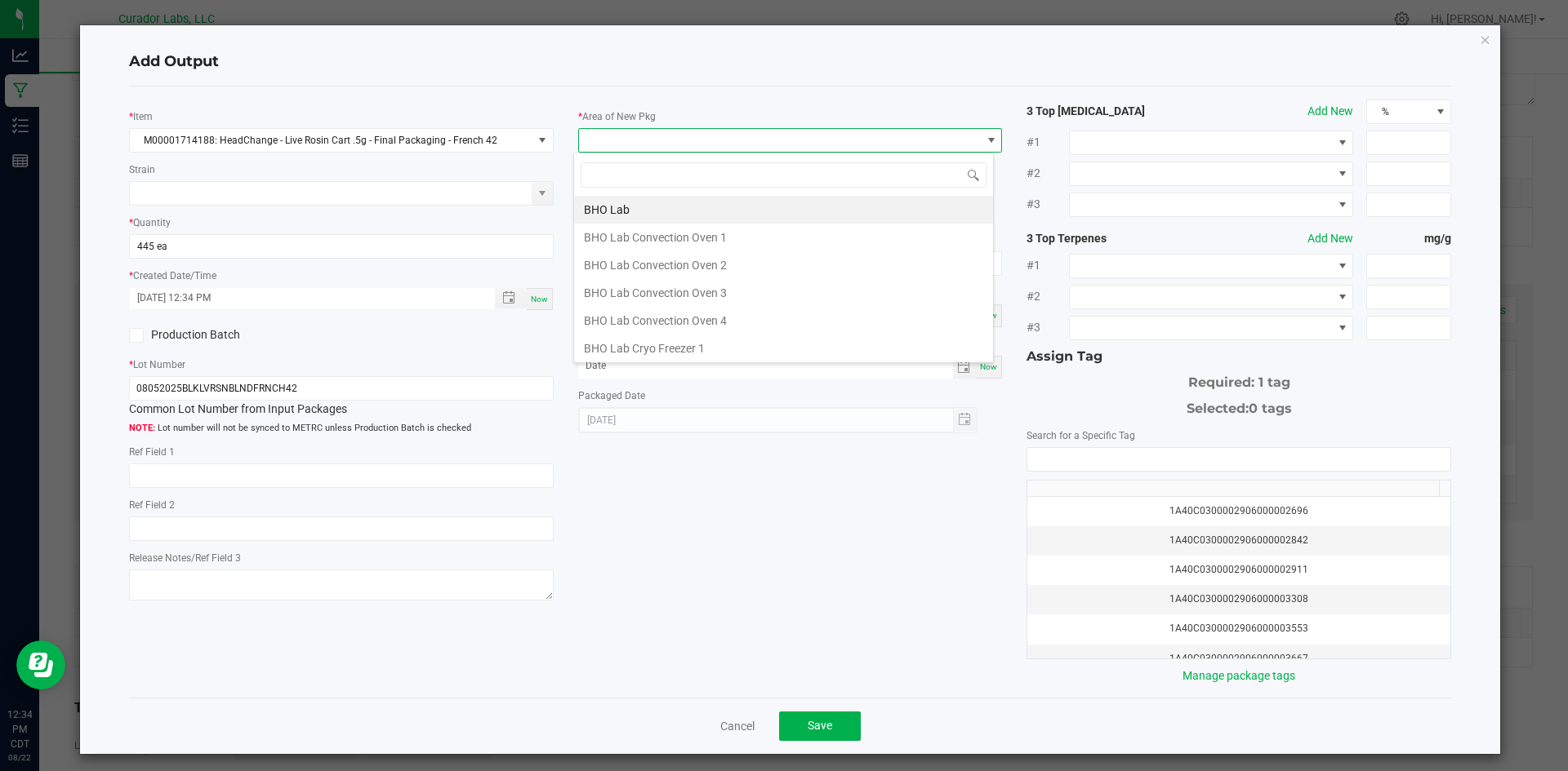
scroll to position [24, 421]
type input "vaul"
click at [645, 341] on li "Vault" at bounding box center [783, 348] width 419 height 28
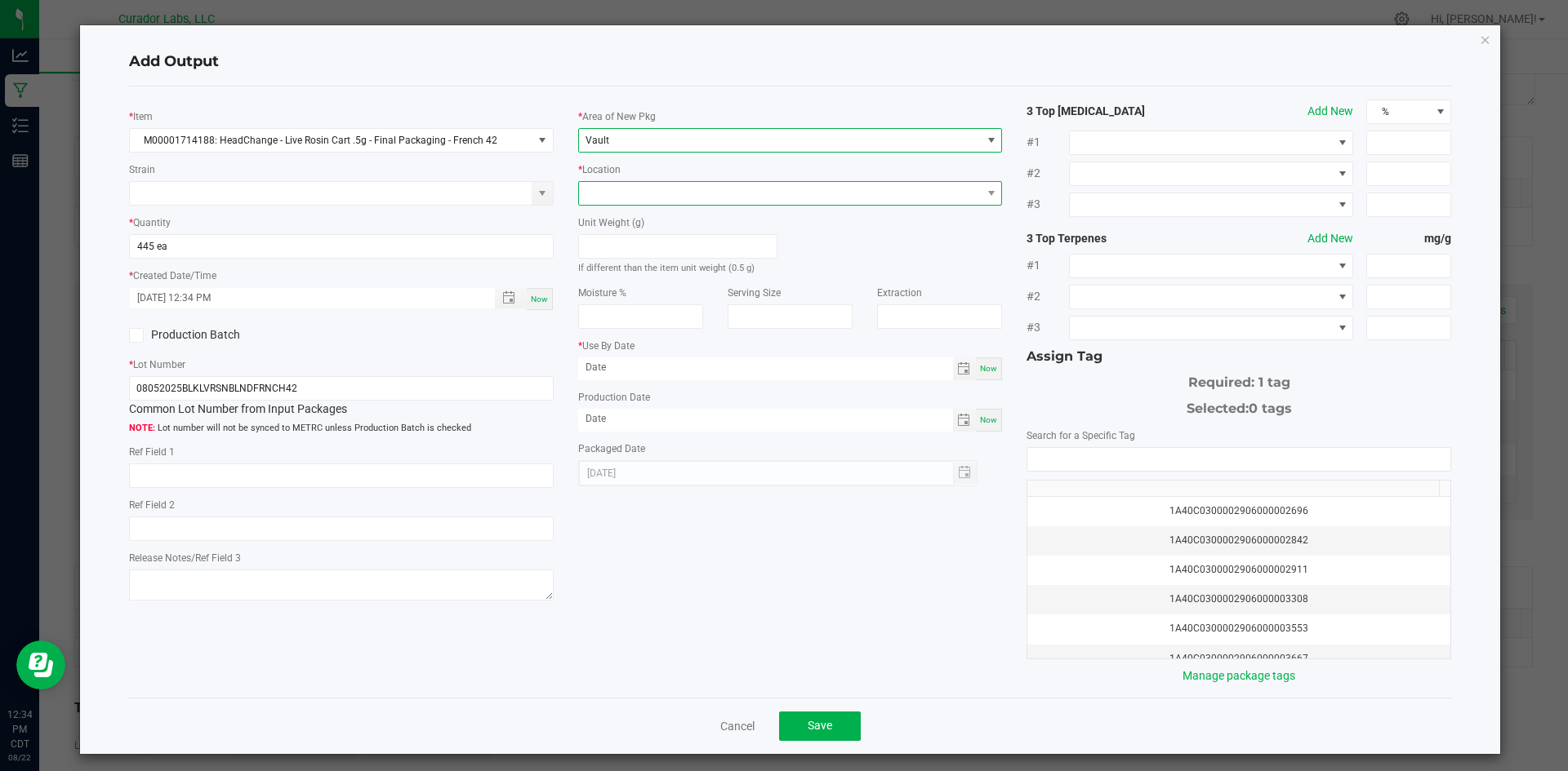
click at [597, 181] on span at bounding box center [790, 193] width 425 height 24
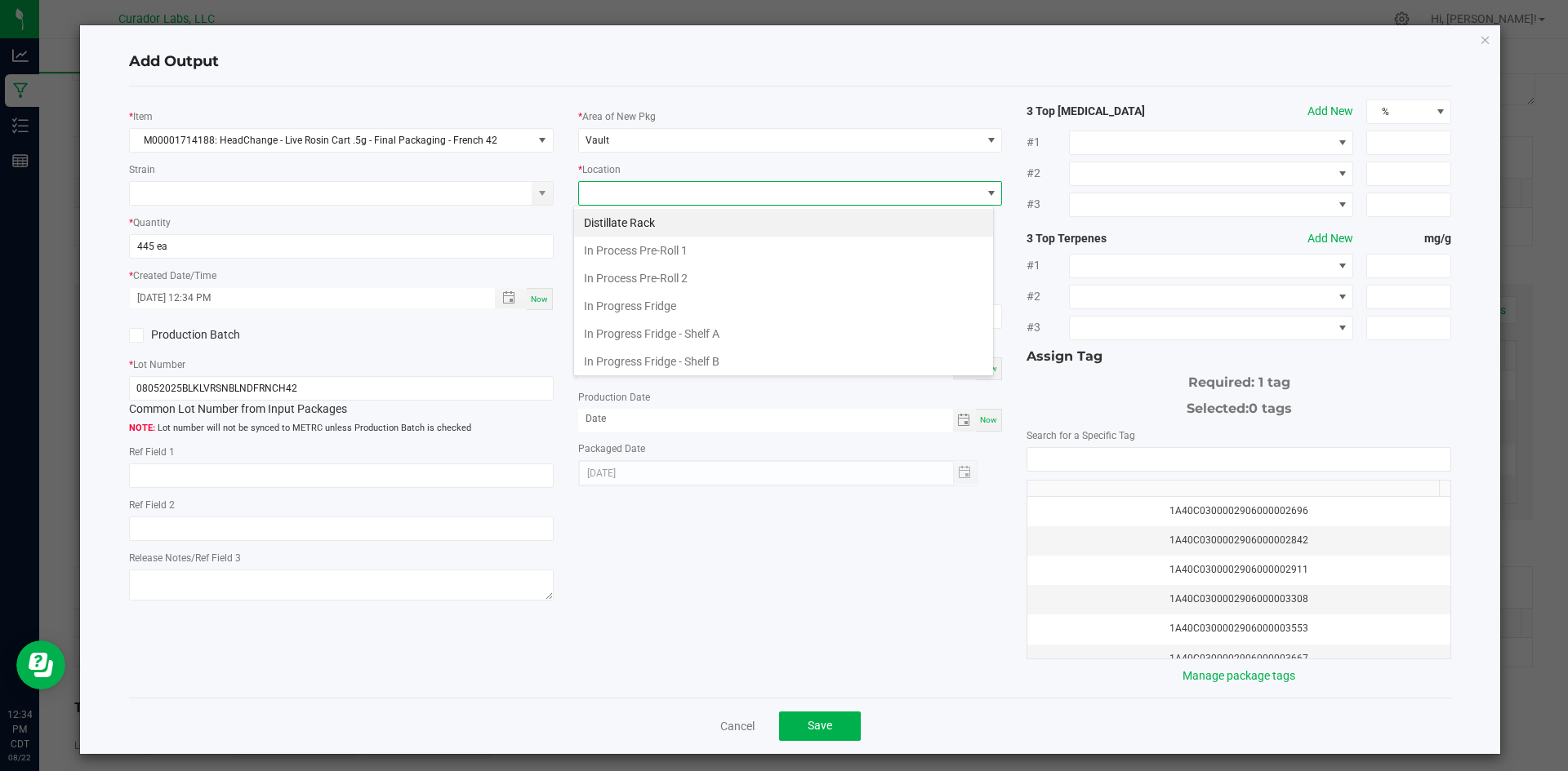
scroll to position [253, 0]
click at [626, 360] on li "Packaging Rack" at bounding box center [783, 358] width 419 height 28
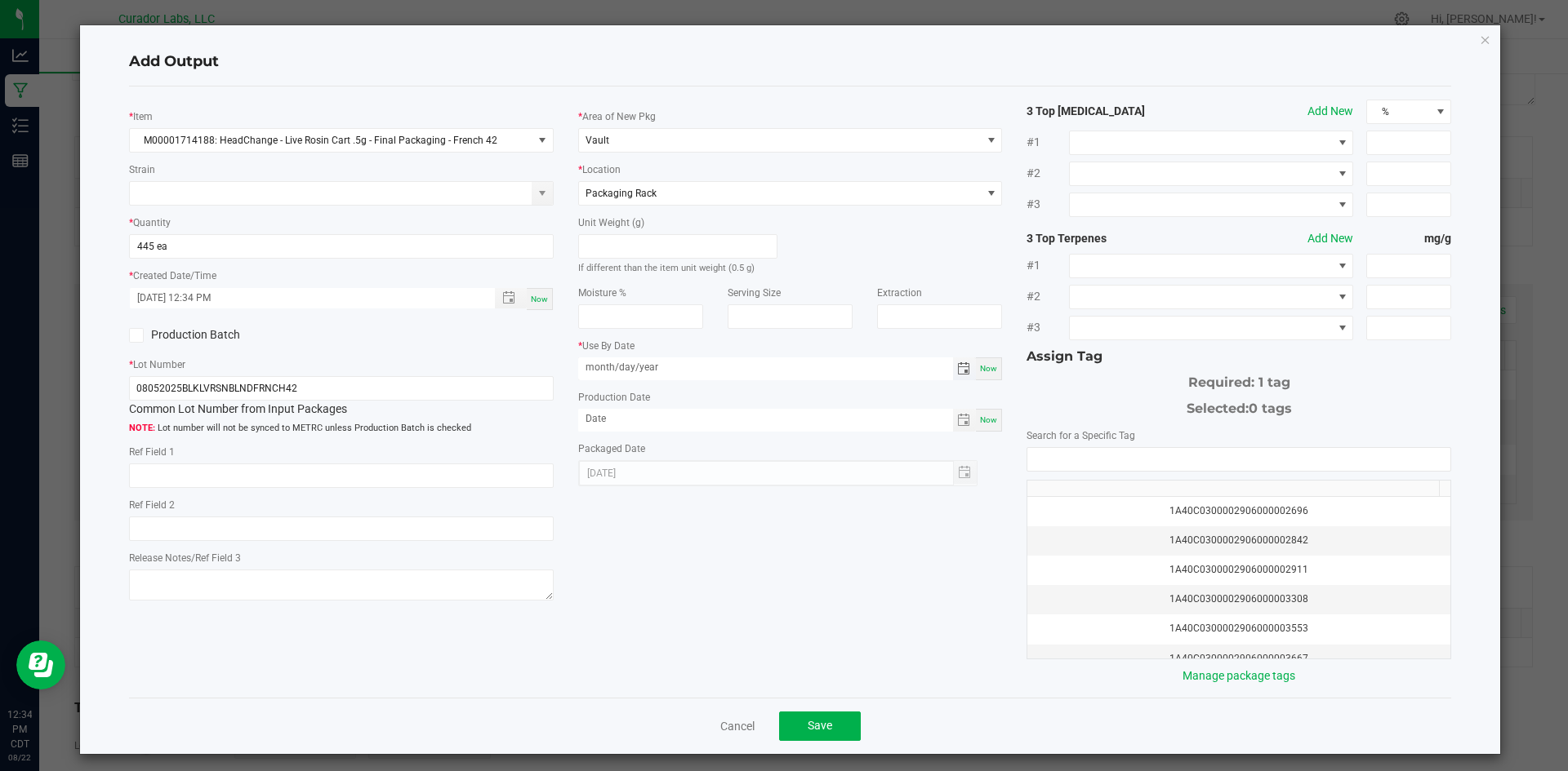
click at [613, 365] on input "month/day/year" at bounding box center [766, 367] width 375 height 21
type input "08/15/2026"
click at [647, 417] on input "month/day/year" at bounding box center [766, 419] width 375 height 21
type input "08/15/2025"
click at [1030, 467] on input "NO DATA FOUND" at bounding box center [1238, 459] width 423 height 23
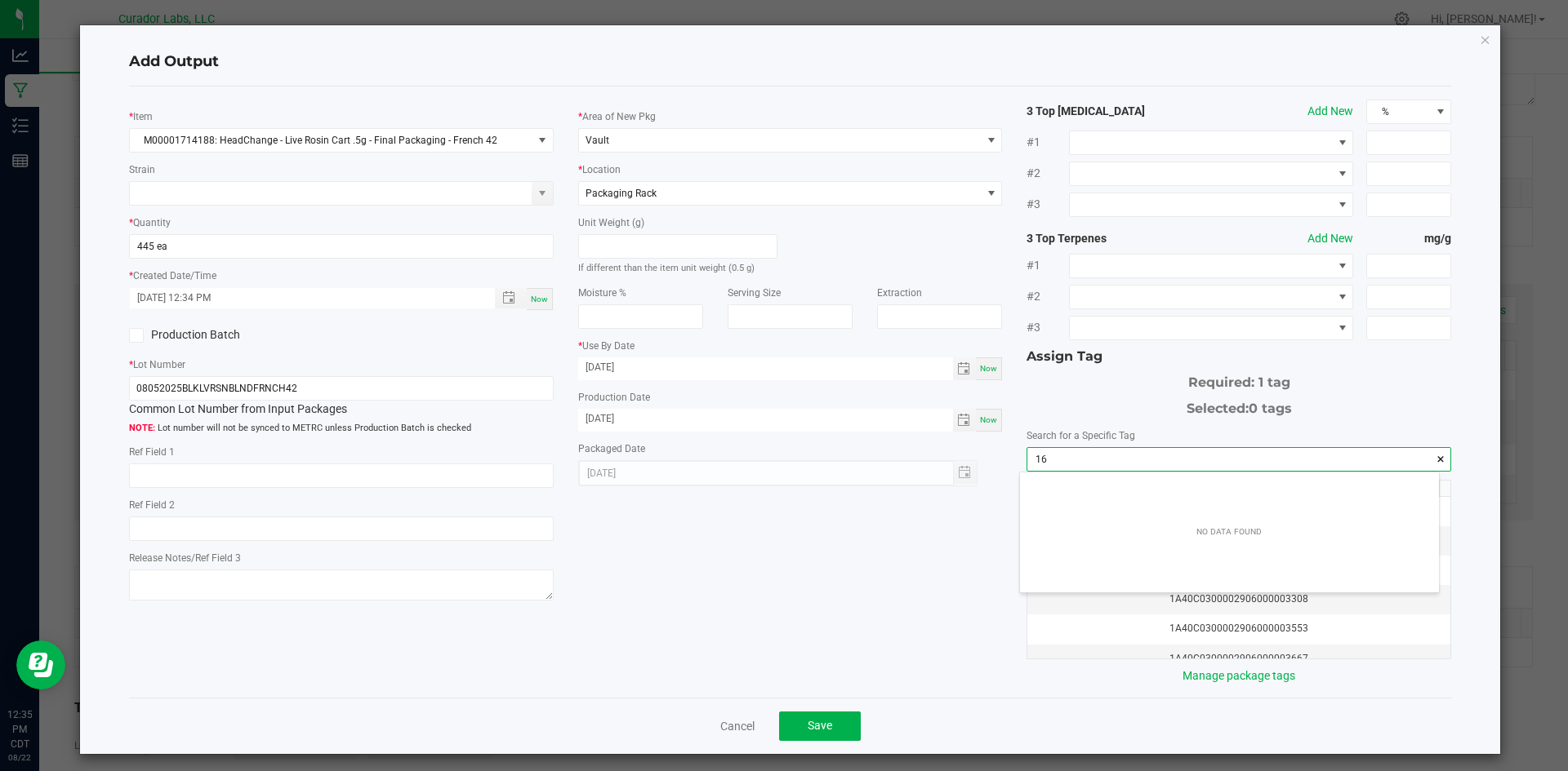
scroll to position [23, 420]
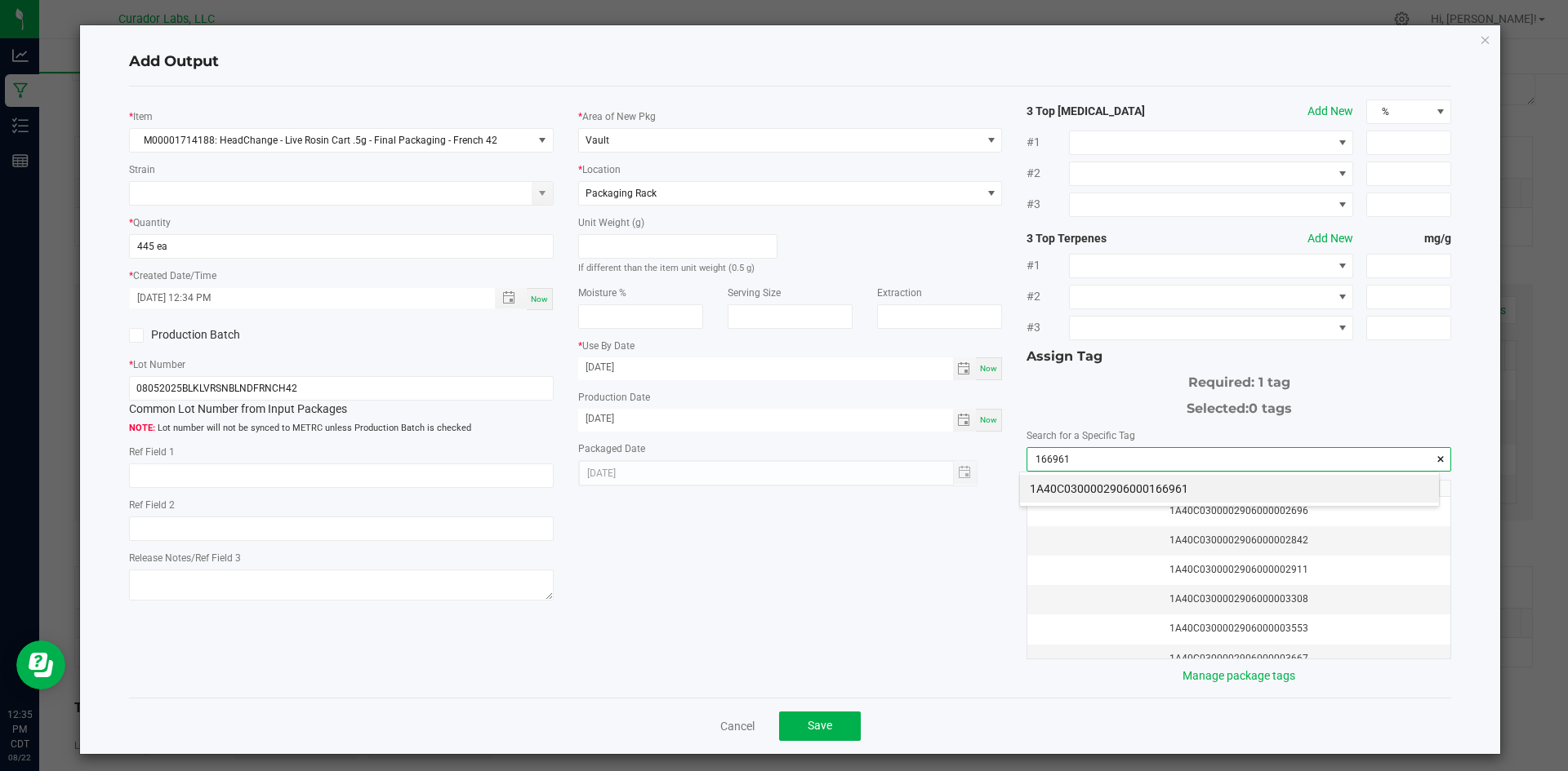
drag, startPoint x: 1056, startPoint y: 488, endPoint x: 1038, endPoint y: 492, distance: 18.4
click at [1056, 488] on li "1A40C0300002906000166961" at bounding box center [1229, 489] width 419 height 28
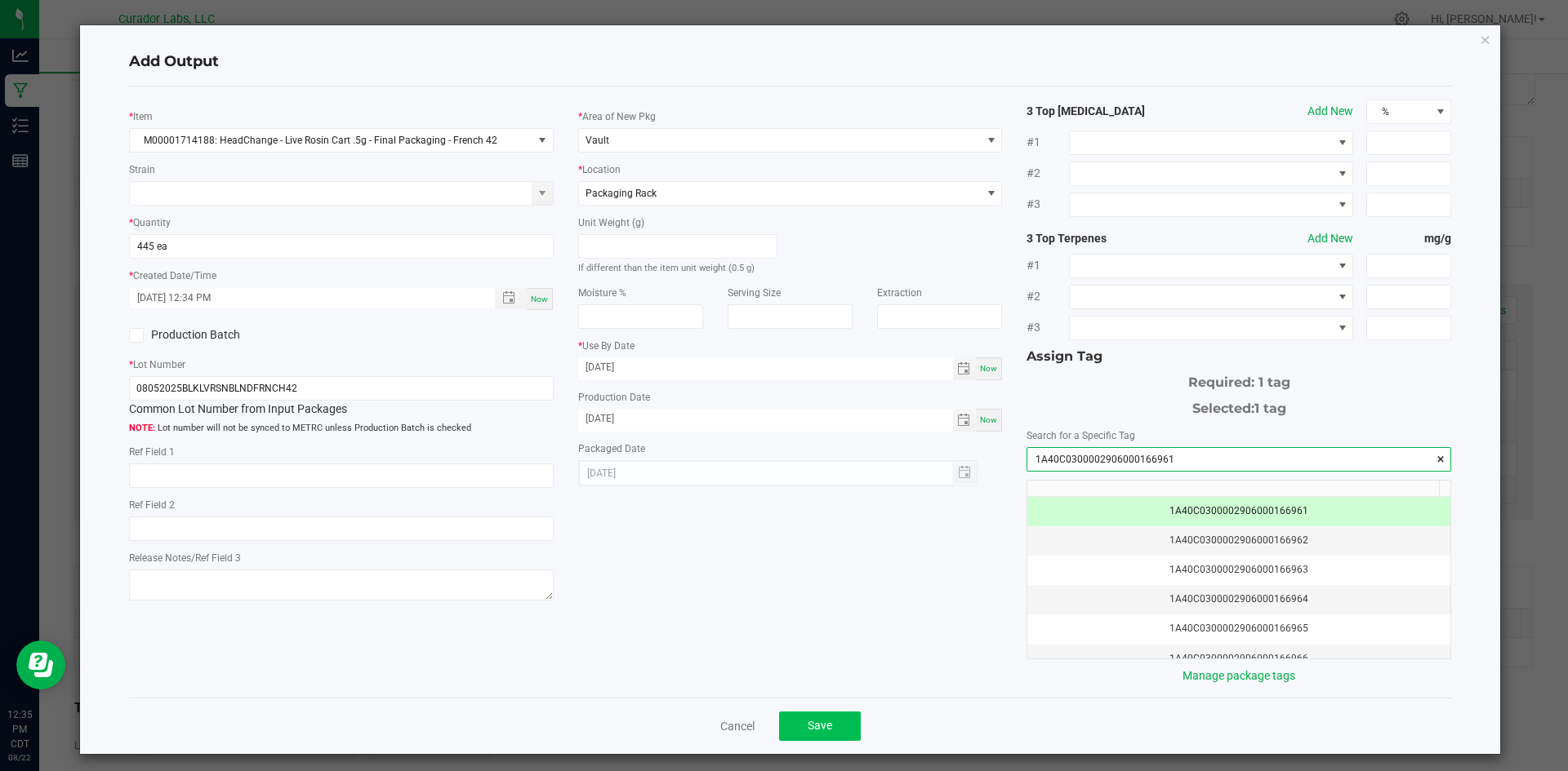
type input "1A40C0300002906000166961"
click at [834, 720] on button "Save" at bounding box center [820, 727] width 81 height 29
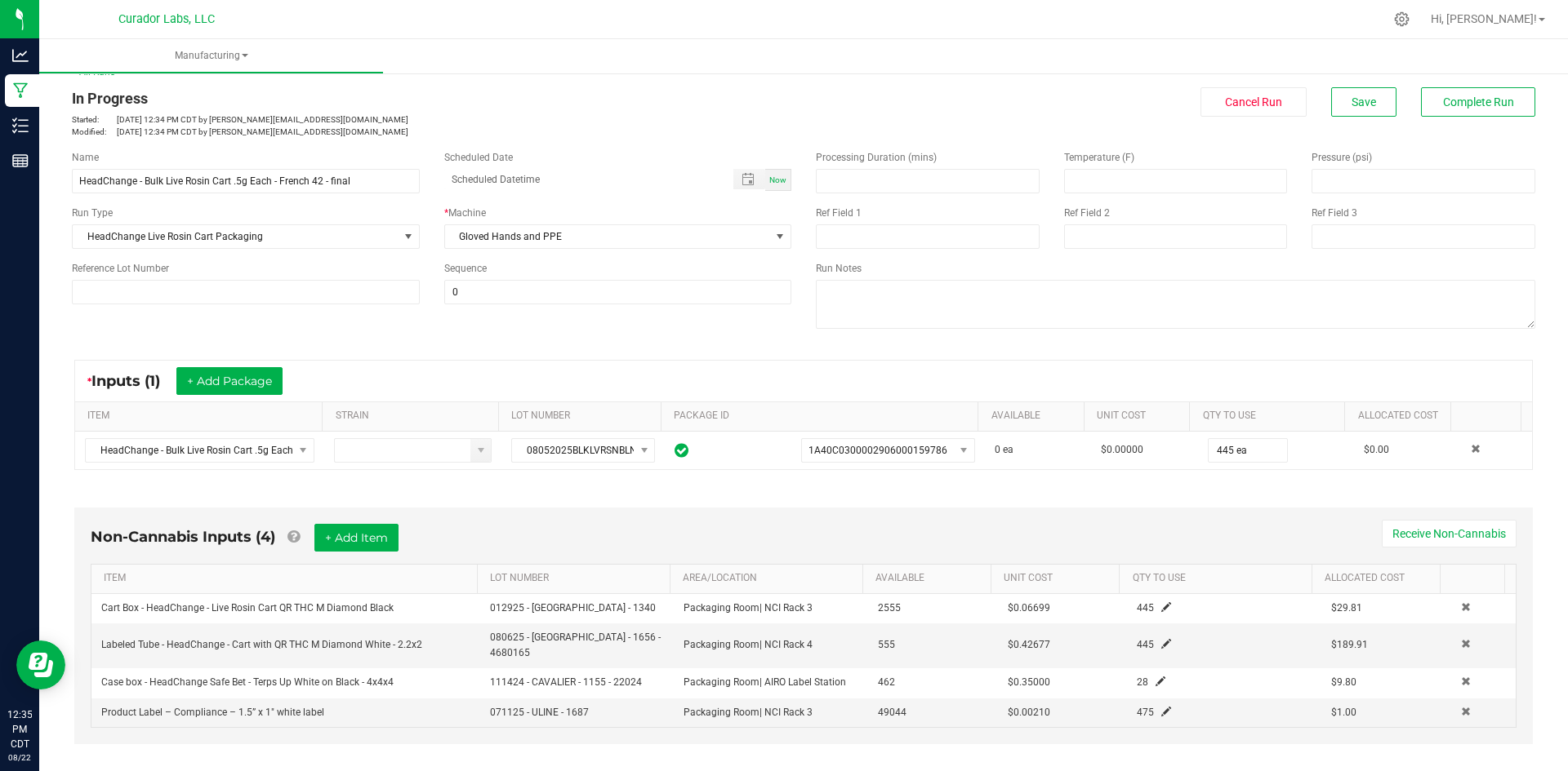
scroll to position [0, 0]
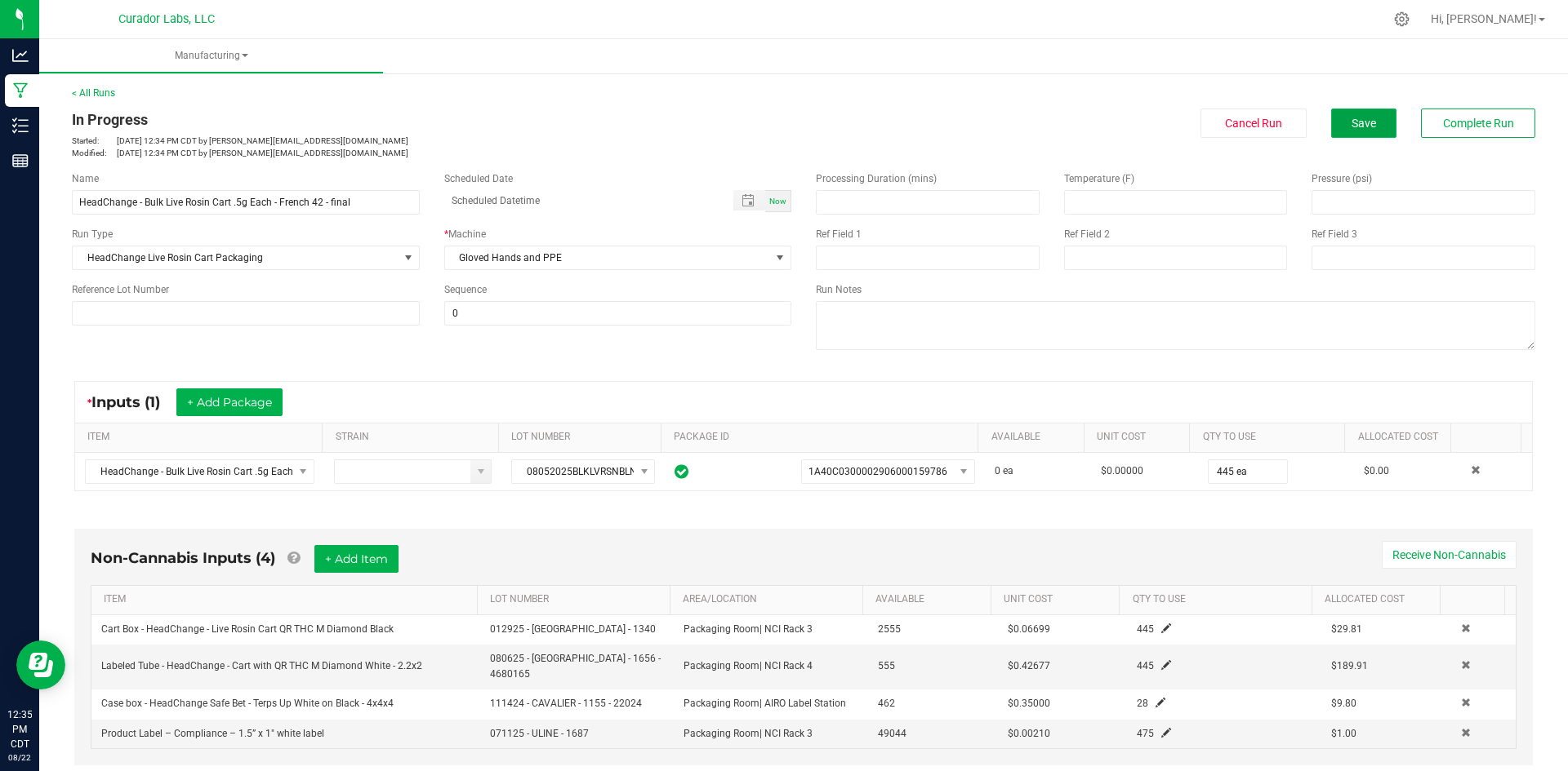
click at [1352, 121] on span "Save" at bounding box center [1363, 123] width 24 height 13
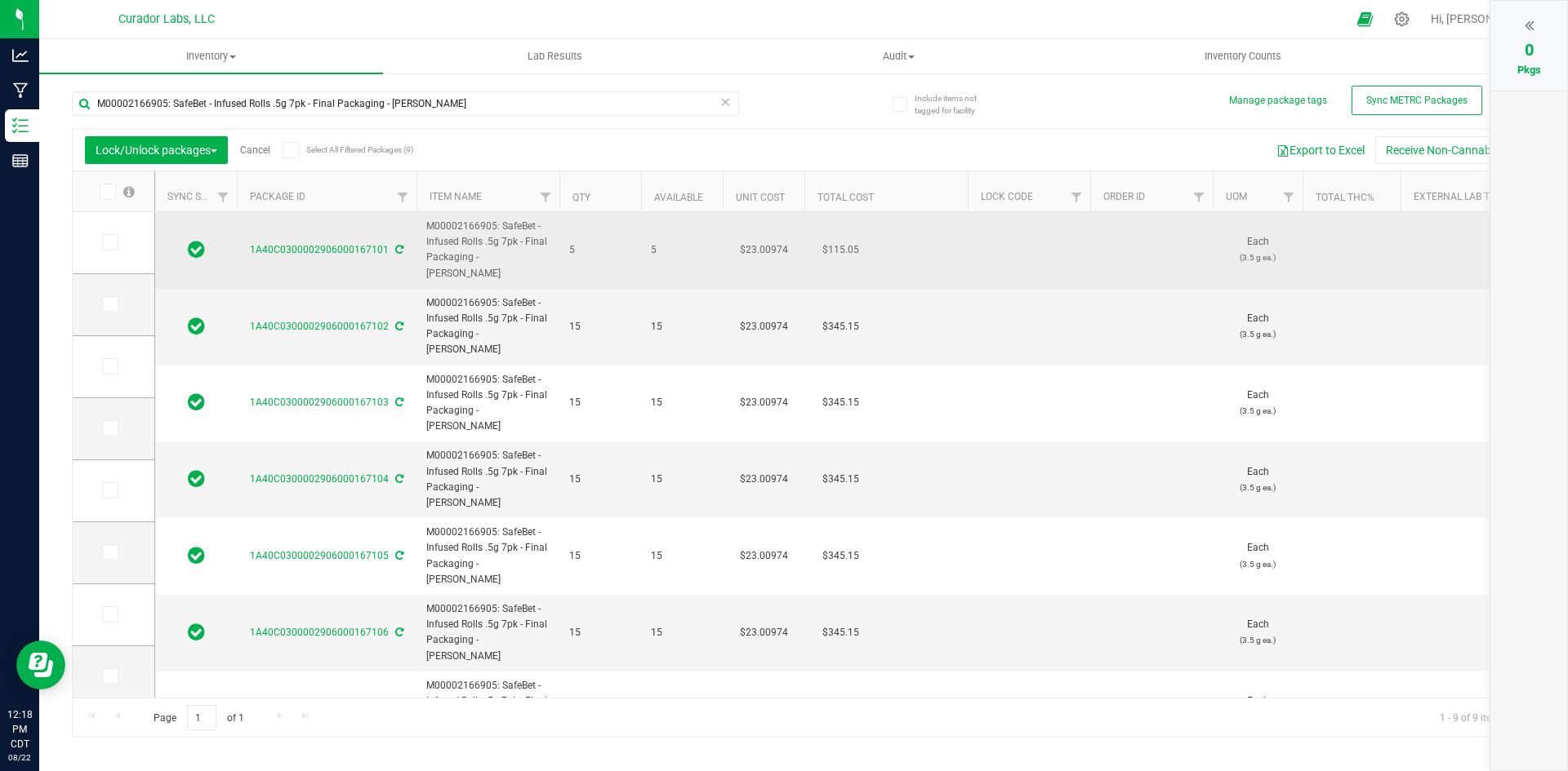
drag, startPoint x: 535, startPoint y: 258, endPoint x: 427, endPoint y: 216, distance: 115.9
click at [427, 216] on td "M00002166905: SafeBet - Infused Rolls .5g 7pk - Final Packaging - Bard's Melody" at bounding box center [488, 251] width 143 height 77
copy span "M00002166905: SafeBet - Infused Rolls .5g 7pk - Final Packaging - Bard's Melody"
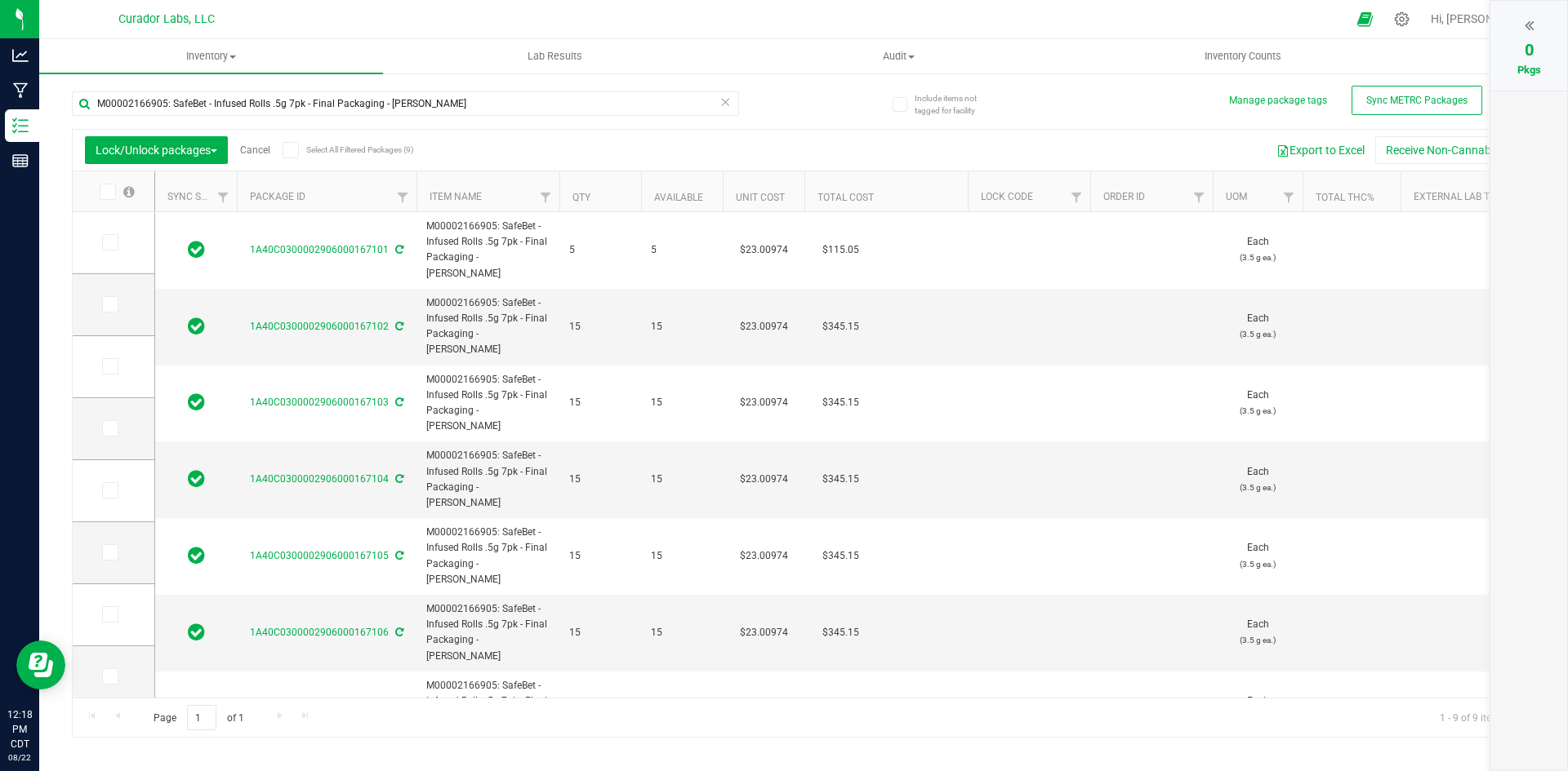
click at [291, 150] on icon at bounding box center [291, 150] width 11 height 0
click at [0, 0] on input "Select All Filtered Packages (9)" at bounding box center [0, 0] width 0 height 0
click at [1531, 24] on icon at bounding box center [1529, 25] width 9 height 16
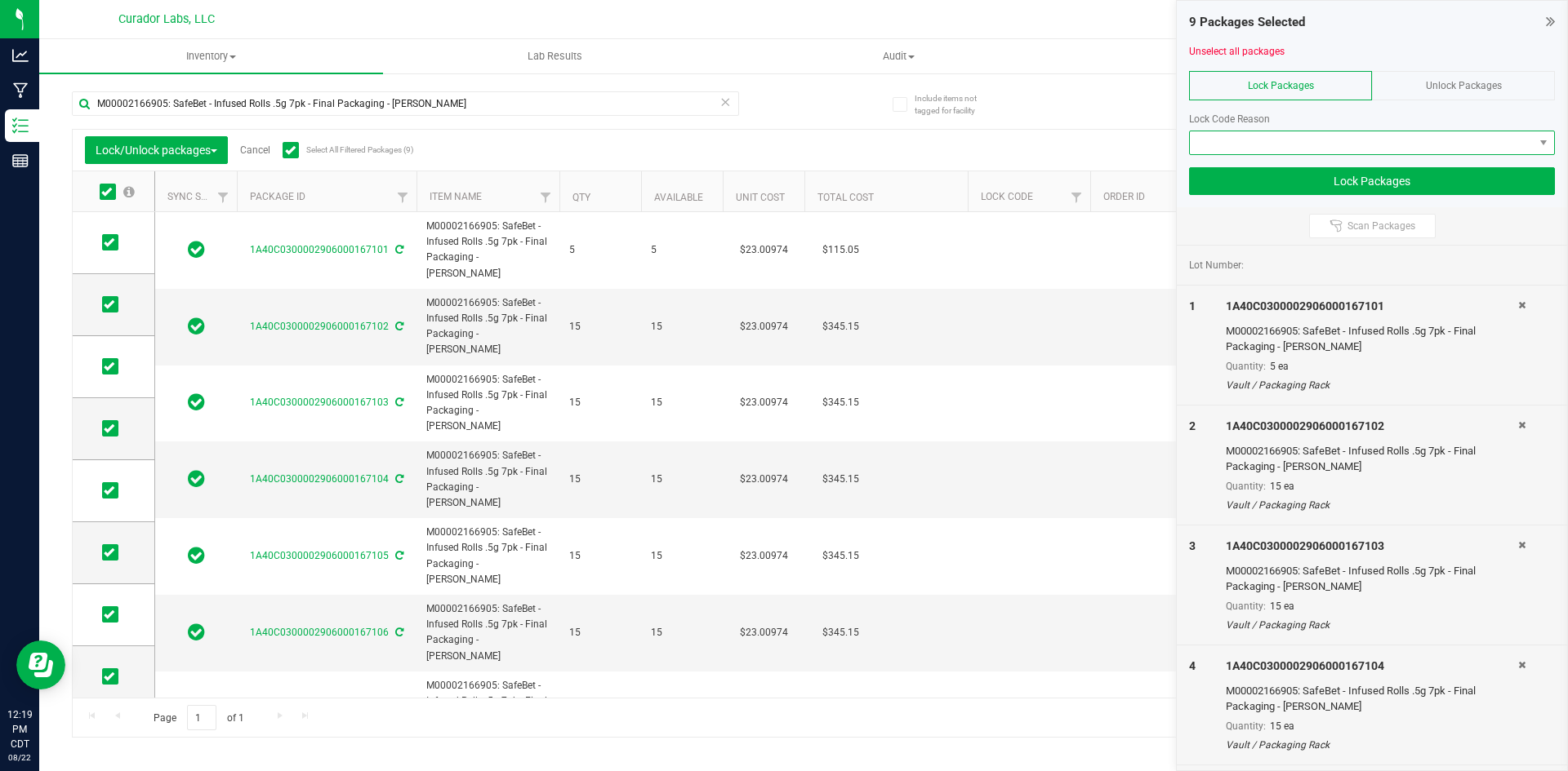
click at [1337, 151] on span at bounding box center [1362, 142] width 344 height 23
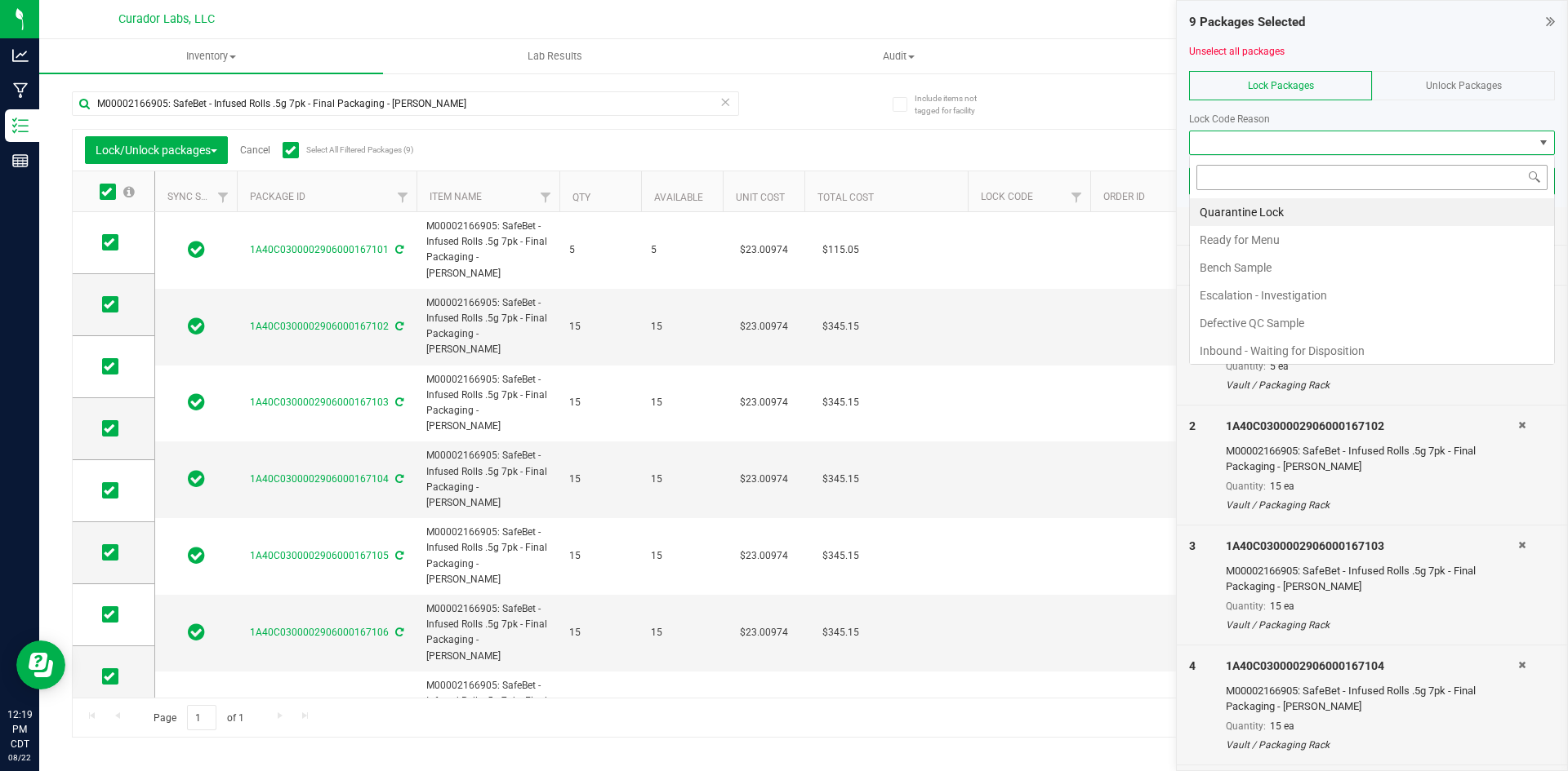
scroll to position [24, 366]
click at [1306, 232] on li "Ready for Menu" at bounding box center [1372, 240] width 364 height 28
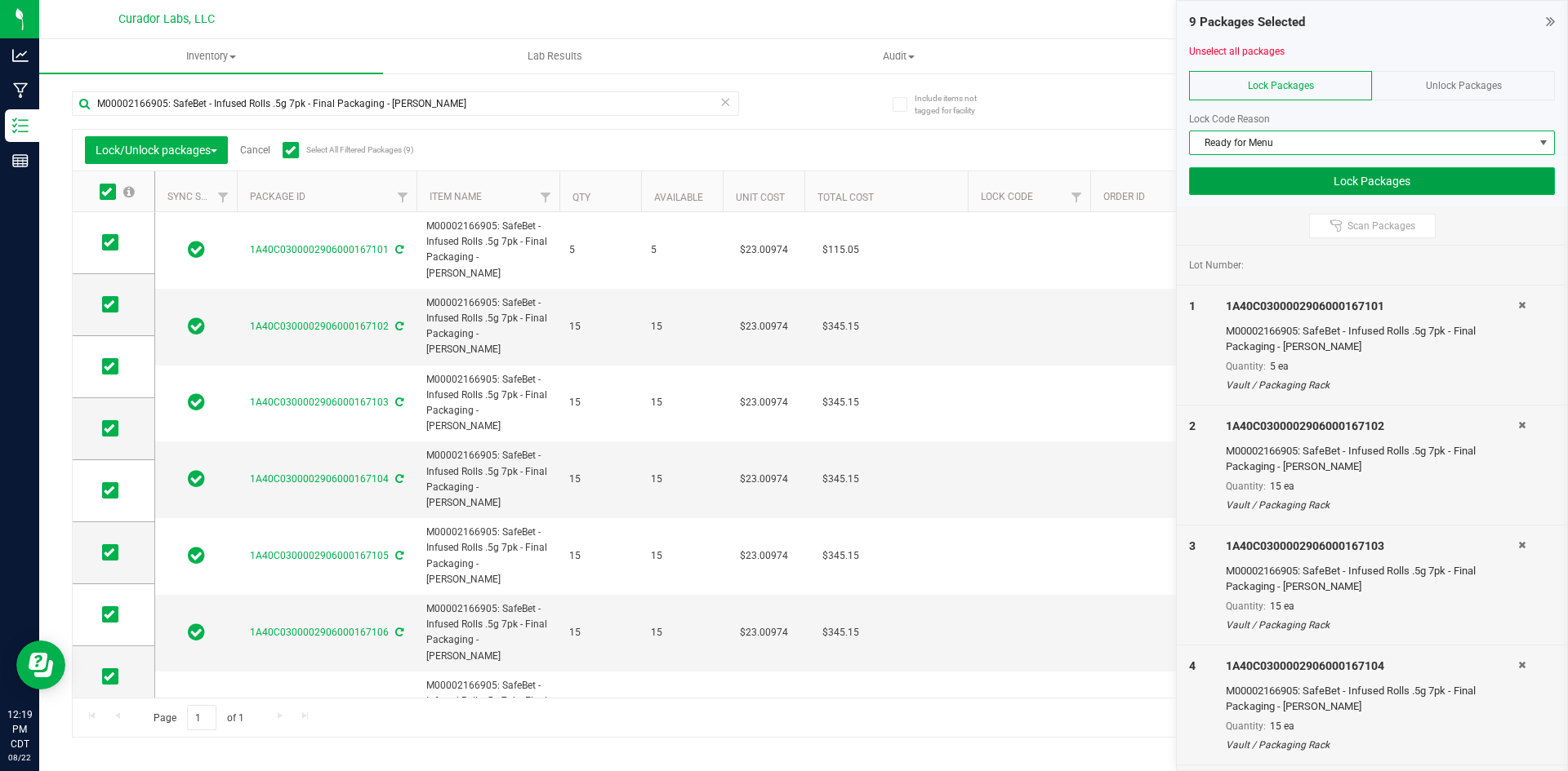
click at [1293, 179] on button "Lock Packages" at bounding box center [1372, 181] width 366 height 28
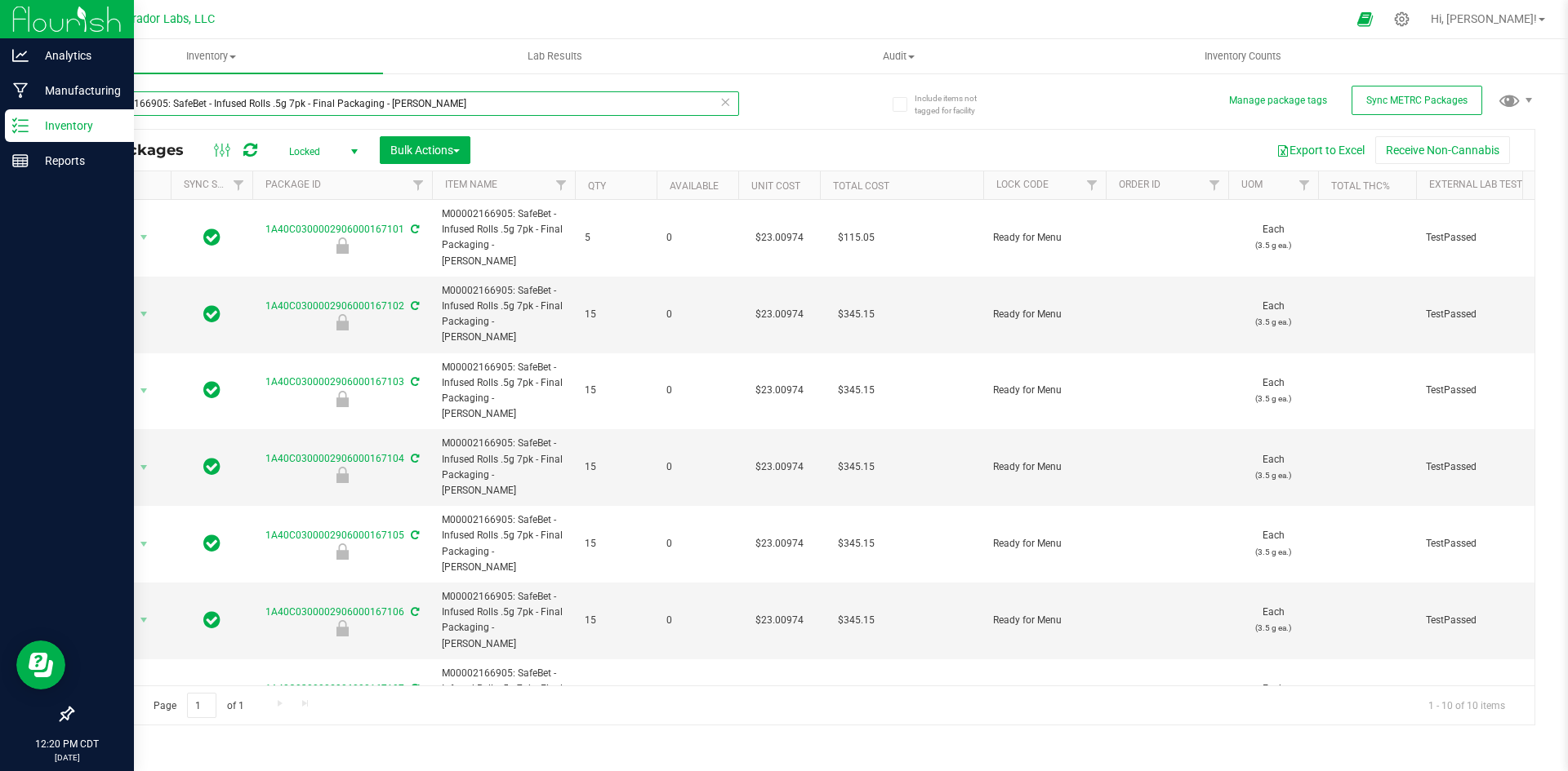
drag, startPoint x: 463, startPoint y: 102, endPoint x: 18, endPoint y: 128, distance: 445.8
click at [18, 128] on div "Analytics Manufacturing Inventory Reports 12:20 PM CDT 08/22/2025 08/22 Curador…" at bounding box center [784, 386] width 1568 height 771
